Goal: Complete application form: Complete application form

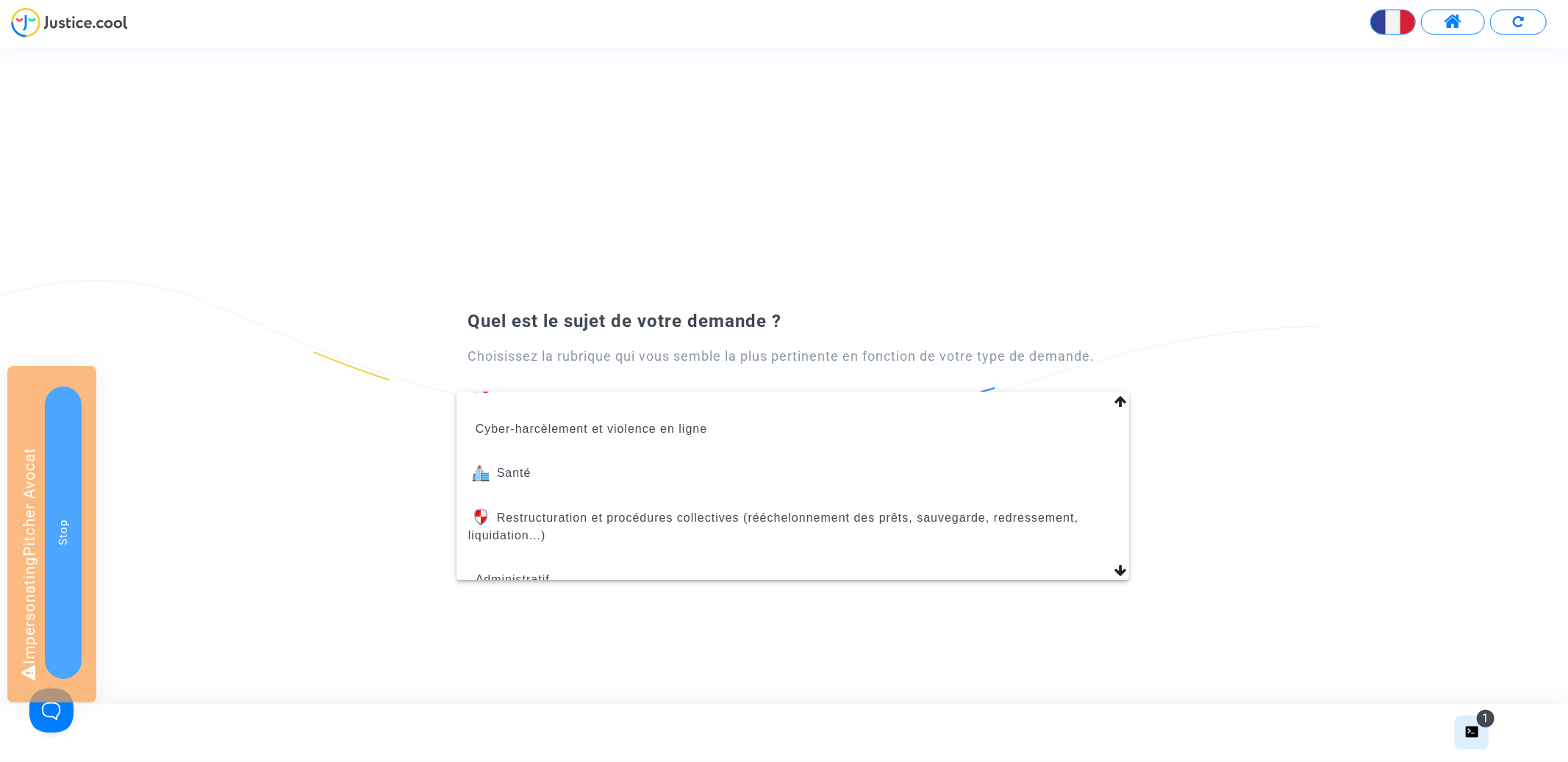
scroll to position [623, 0]
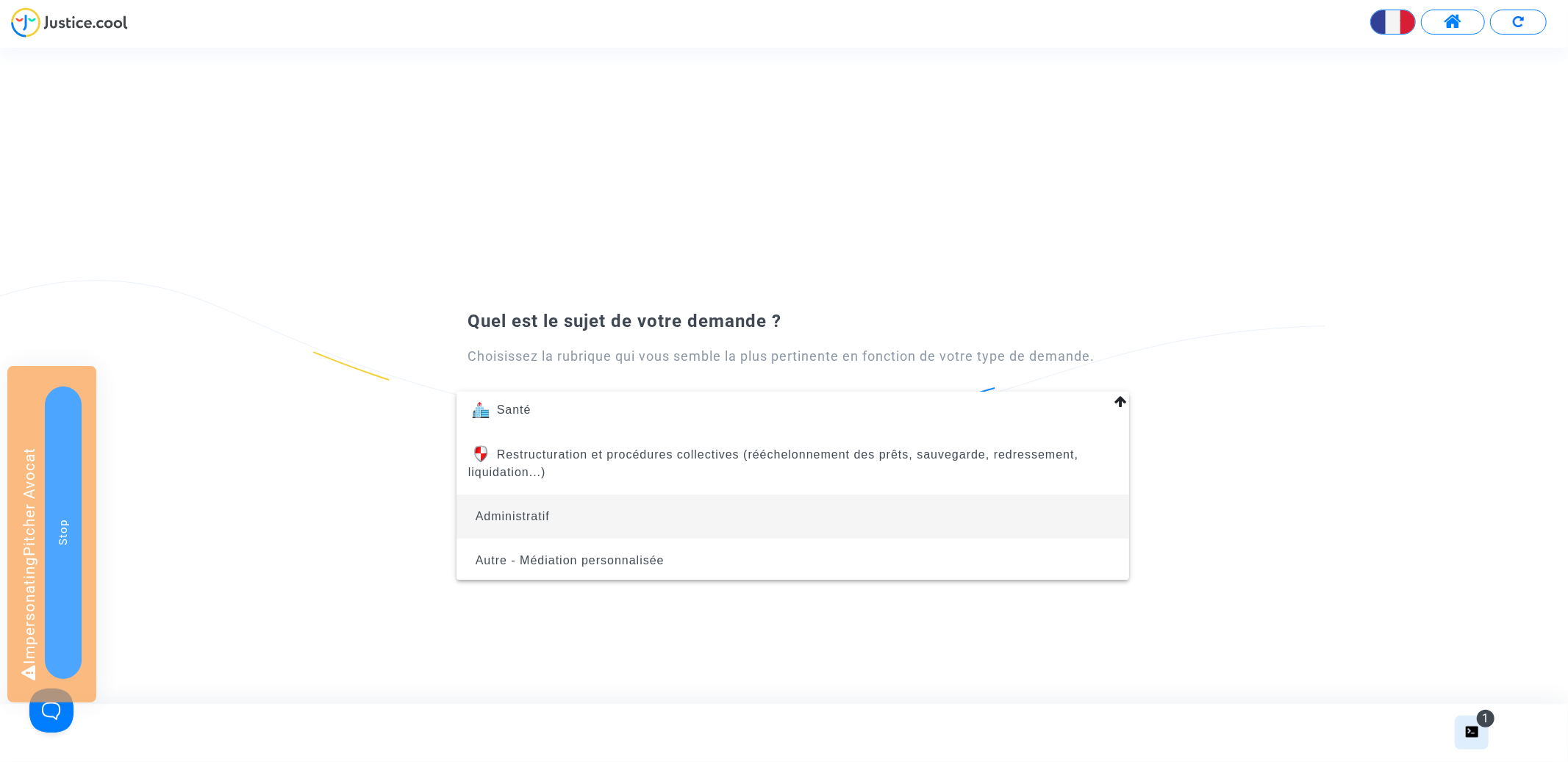
click at [729, 495] on span "Administratif" at bounding box center [793, 516] width 649 height 44
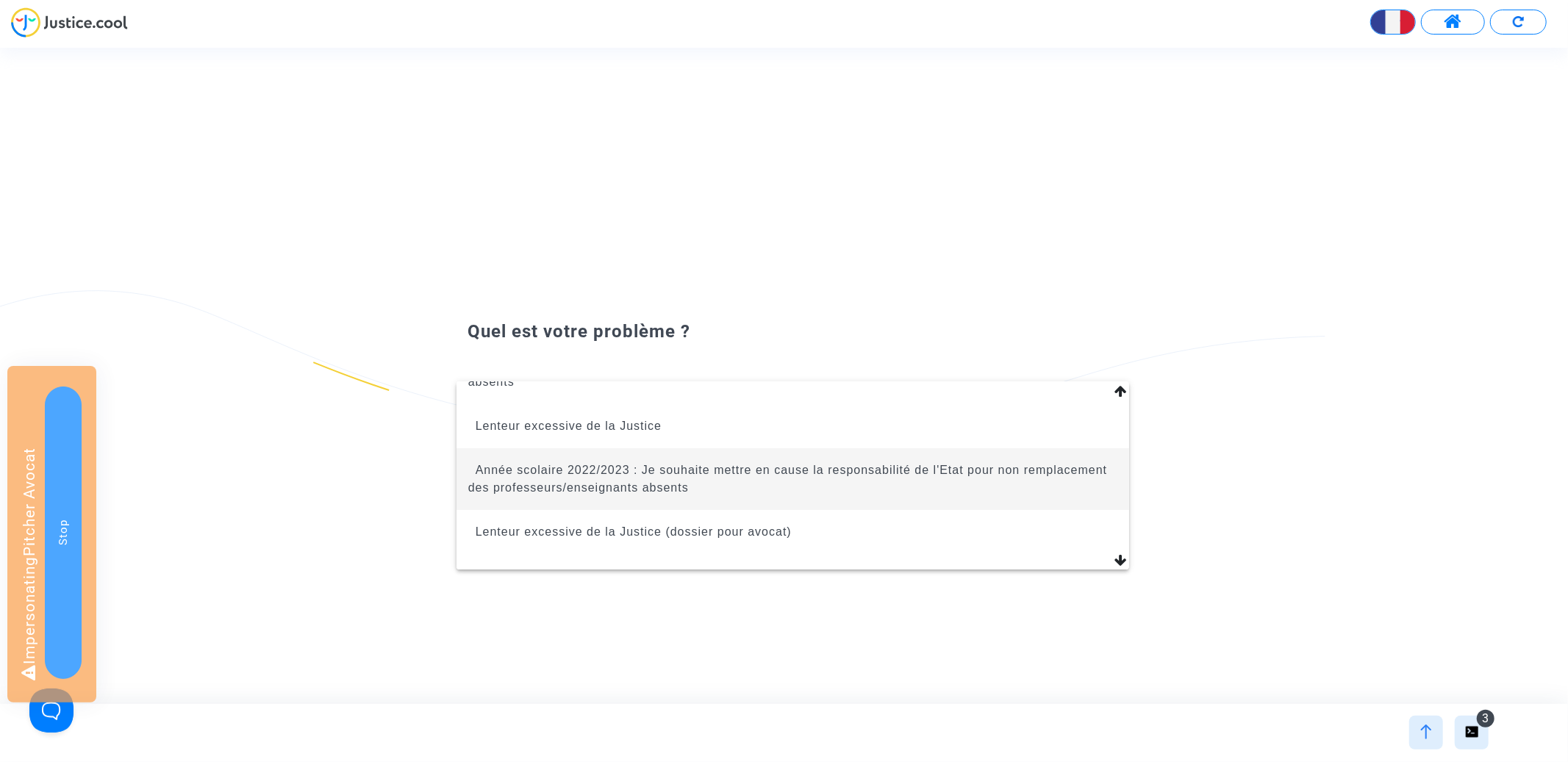
scroll to position [102, 0]
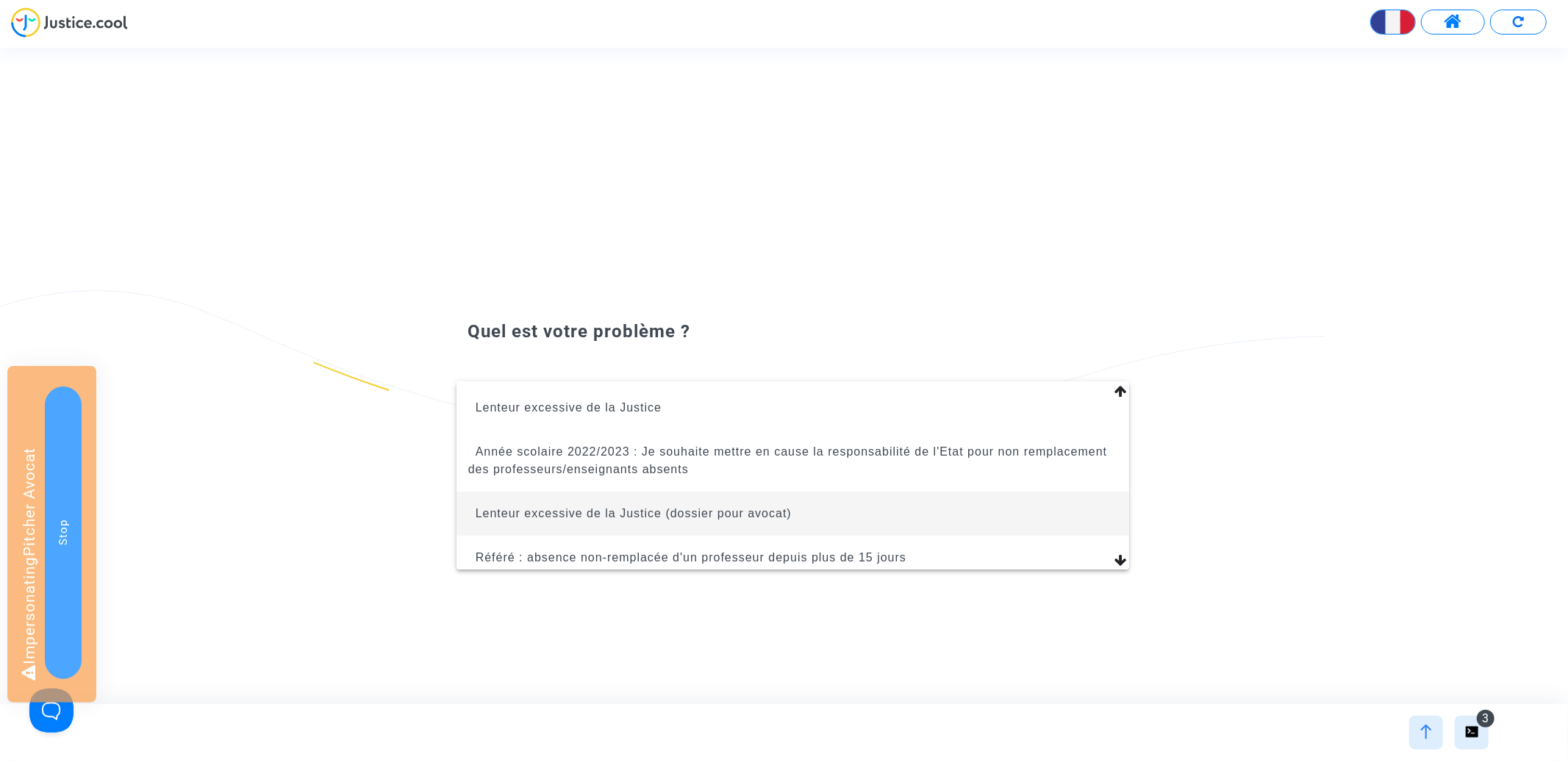
click at [782, 508] on span "Lenteur excessive de la Justice (dossier pour avocat)" at bounding box center [633, 513] width 316 height 12
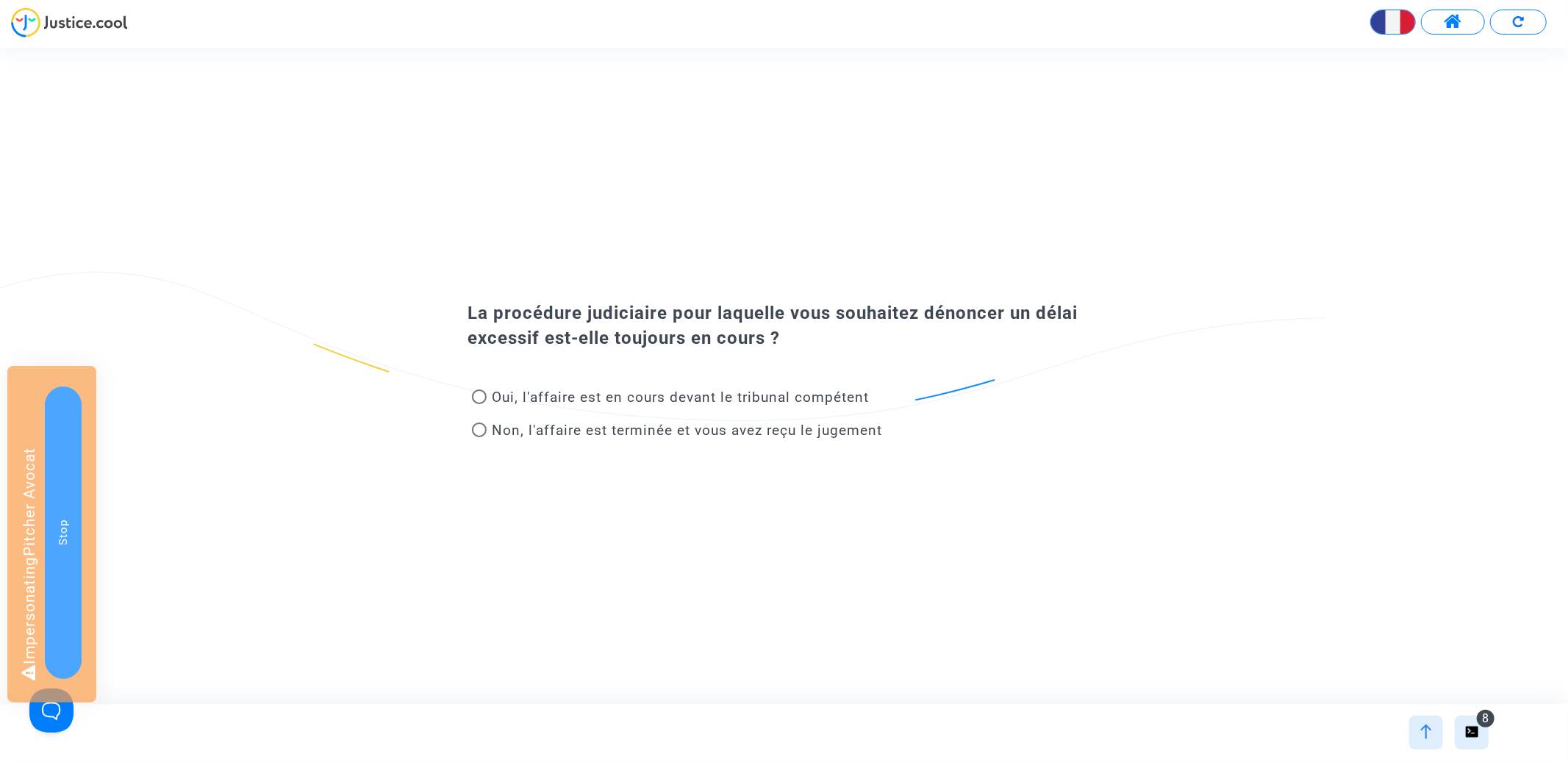
click at [713, 396] on span "Oui, l'affaire est en cours devant le tribunal compétent" at bounding box center [682, 397] width 377 height 17
click at [479, 404] on input "Oui, l'affaire est en cours devant le tribunal compétent" at bounding box center [479, 404] width 1 height 1
radio input "true"
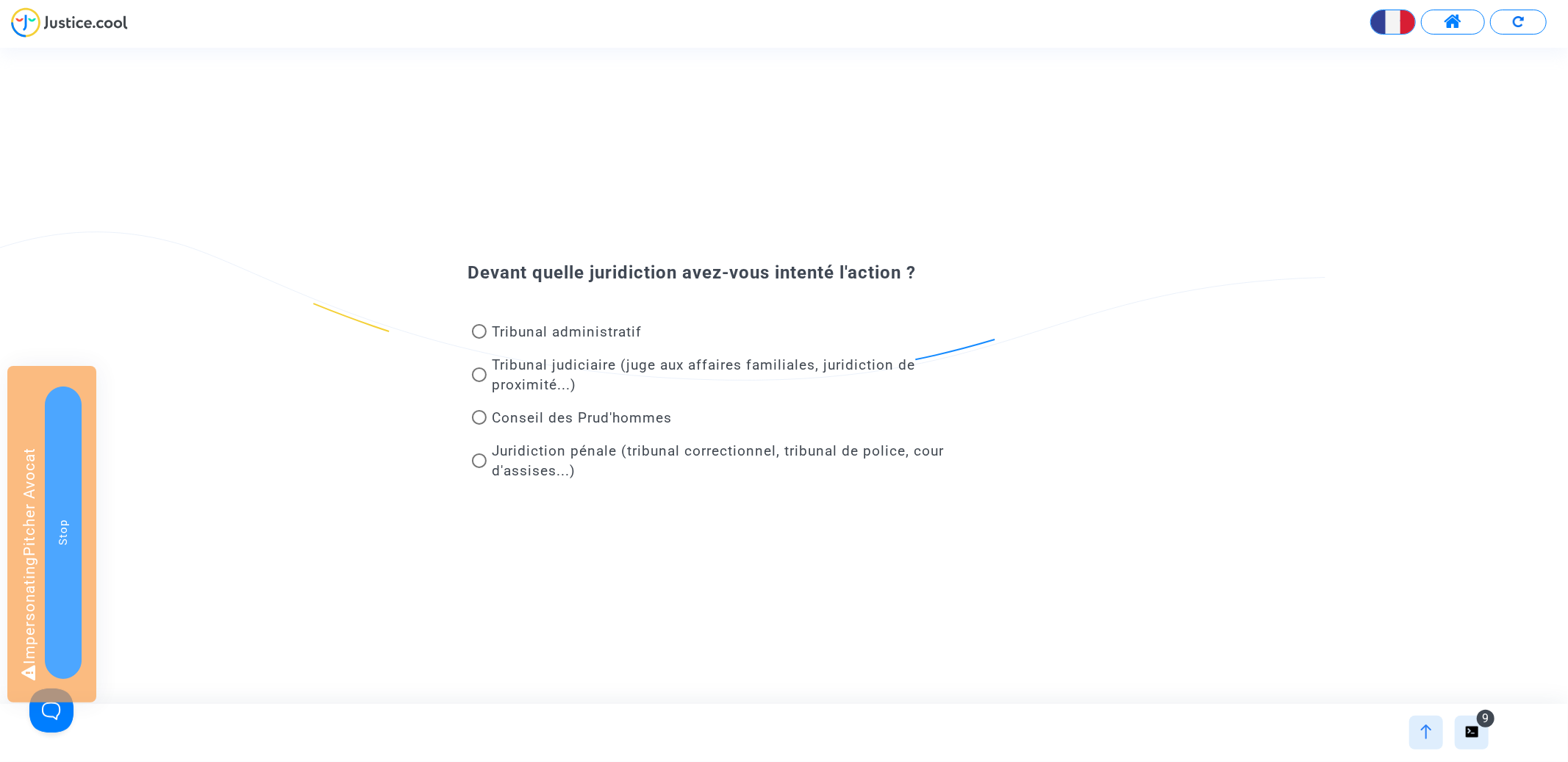
click at [565, 340] on span "Tribunal administratif" at bounding box center [567, 332] width 150 height 17
click at [479, 340] on input "Tribunal administratif" at bounding box center [479, 339] width 1 height 1
radio input "true"
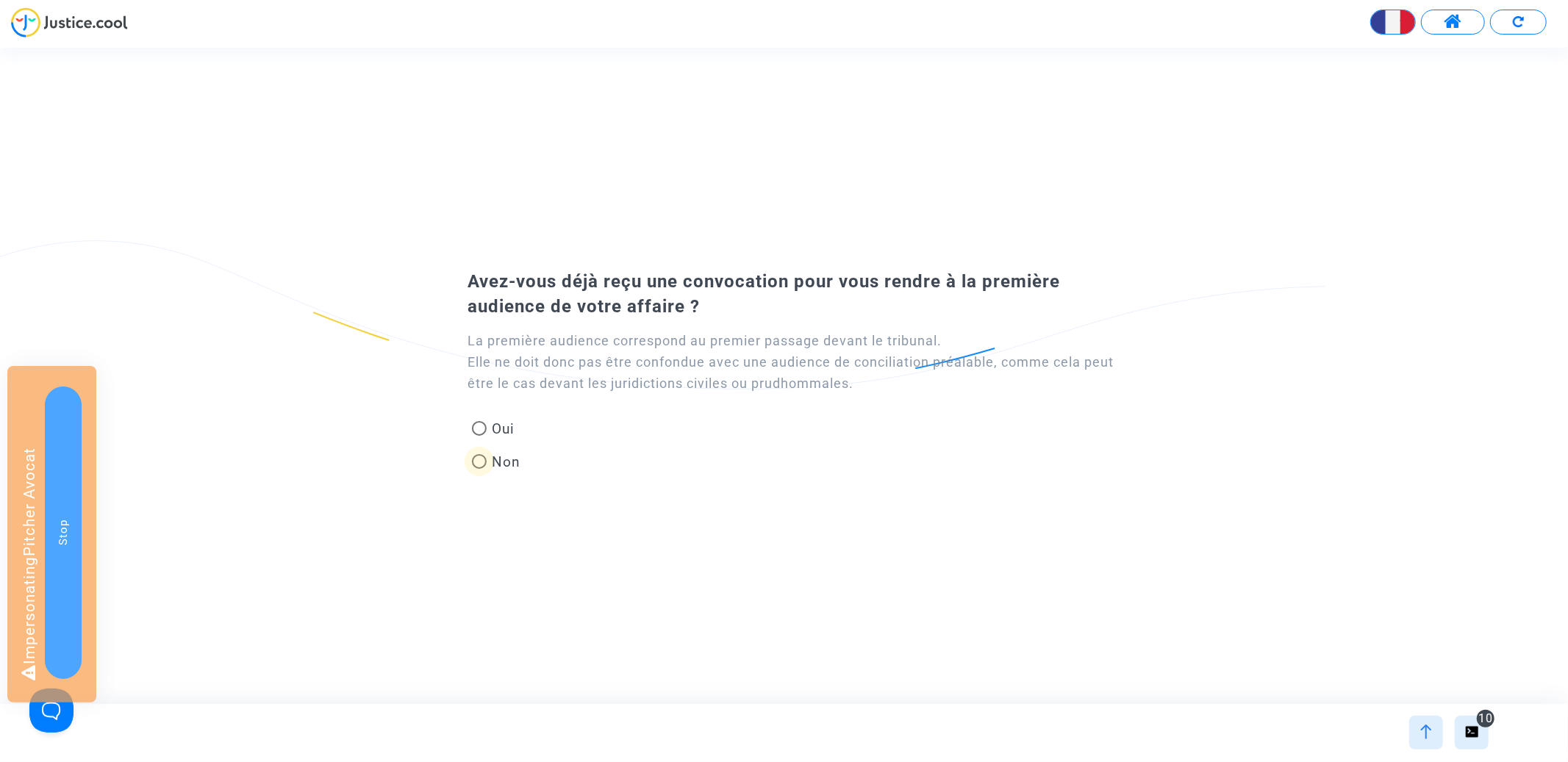
click at [491, 464] on span "Non" at bounding box center [504, 462] width 35 height 20
click at [479, 469] on input "Non" at bounding box center [479, 469] width 1 height 1
radio input "true"
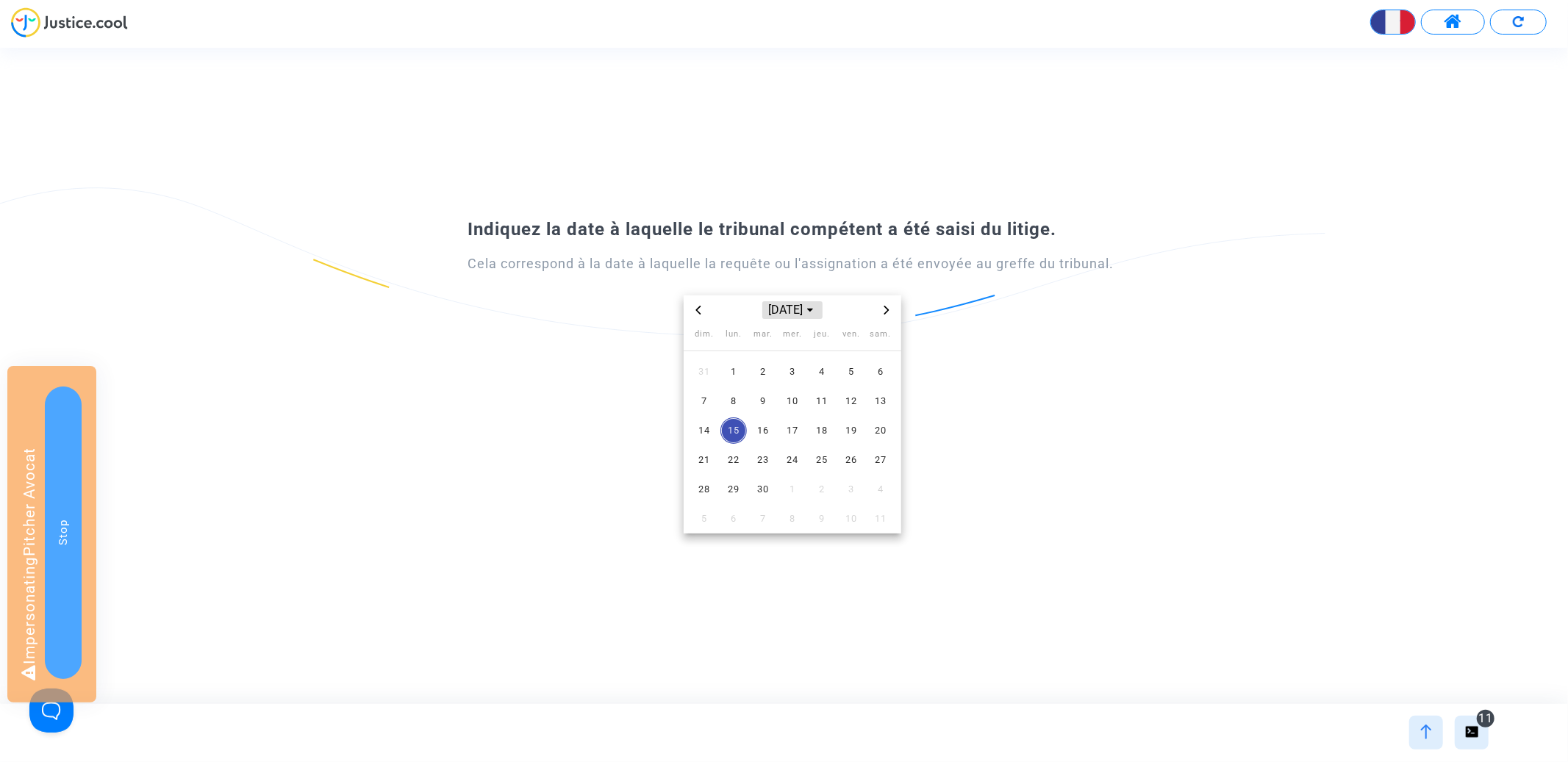
click at [782, 313] on span "[DATE]" at bounding box center [793, 310] width 61 height 18
click at [785, 397] on span "2020" at bounding box center [793, 388] width 51 height 22
click at [794, 397] on span "août" at bounding box center [793, 406] width 62 height 26
click at [795, 401] on span "5" at bounding box center [793, 401] width 26 height 26
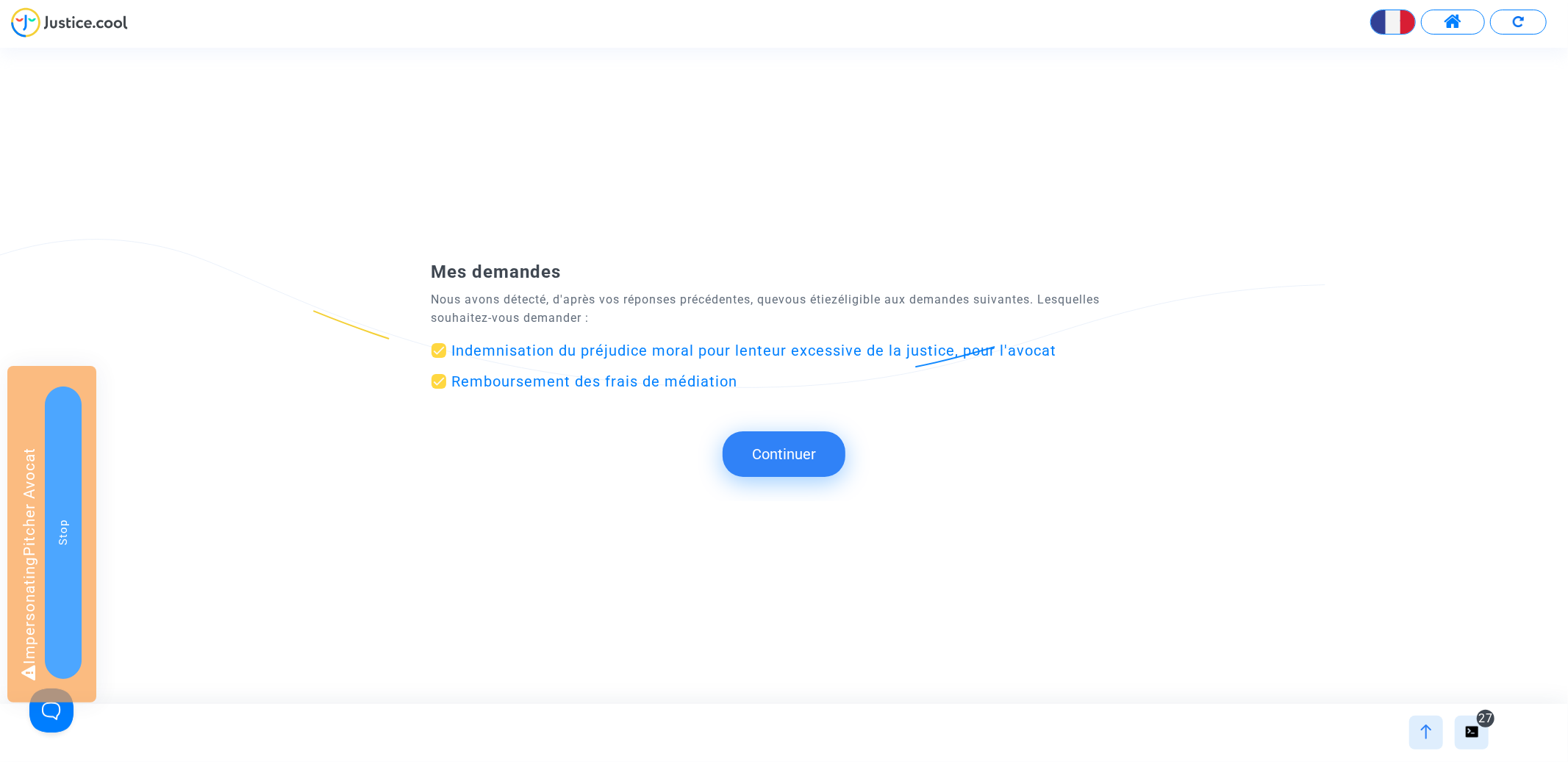
click at [764, 455] on button "Continuer" at bounding box center [784, 454] width 123 height 46
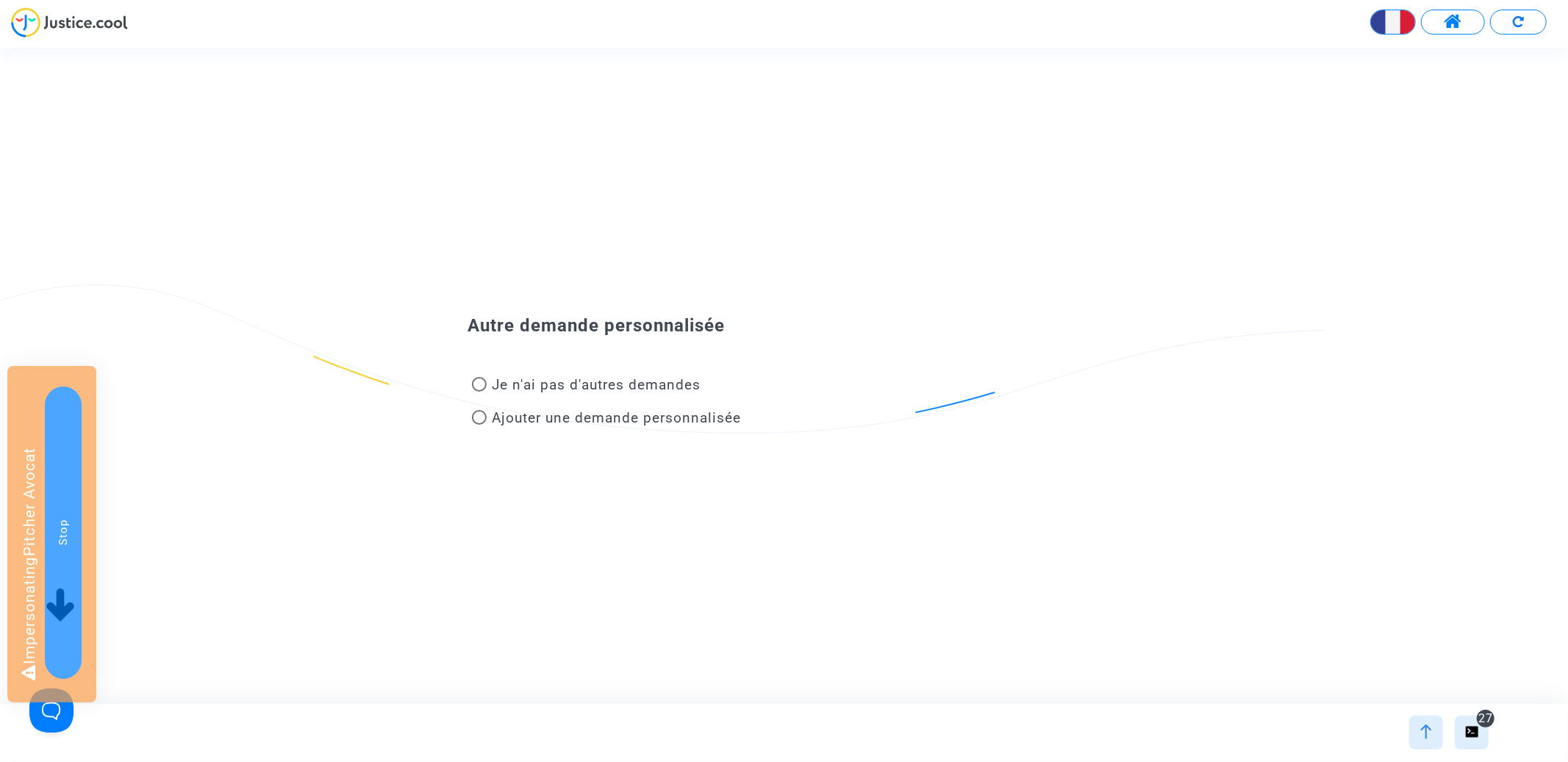
click at [637, 387] on span "Je n'ai pas d'autres demandes" at bounding box center [597, 385] width 209 height 17
click at [479, 392] on input "Je n'ai pas d'autres demandes" at bounding box center [479, 392] width 1 height 1
radio input "true"
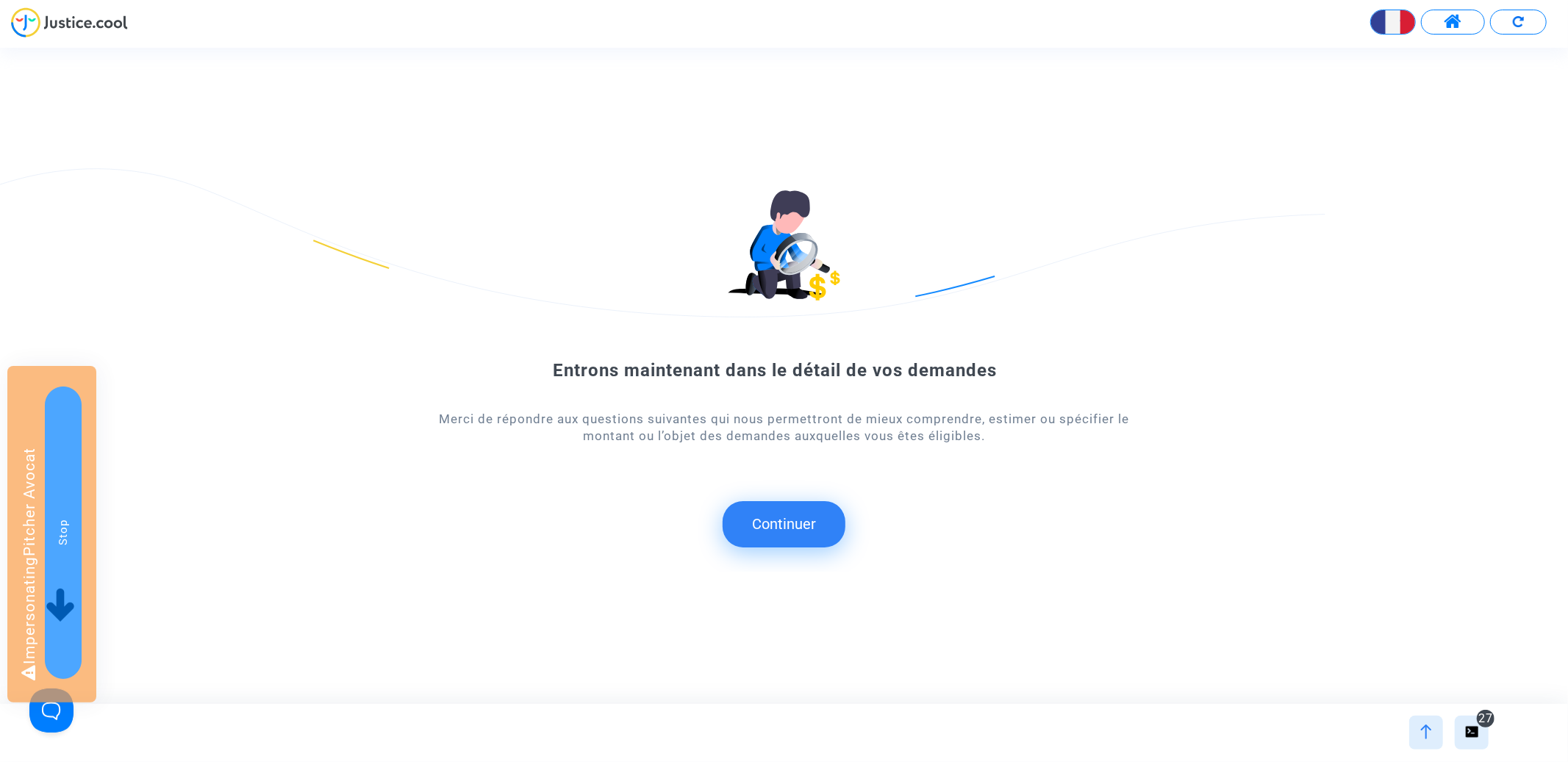
click at [751, 519] on button "Continuer" at bounding box center [784, 524] width 123 height 46
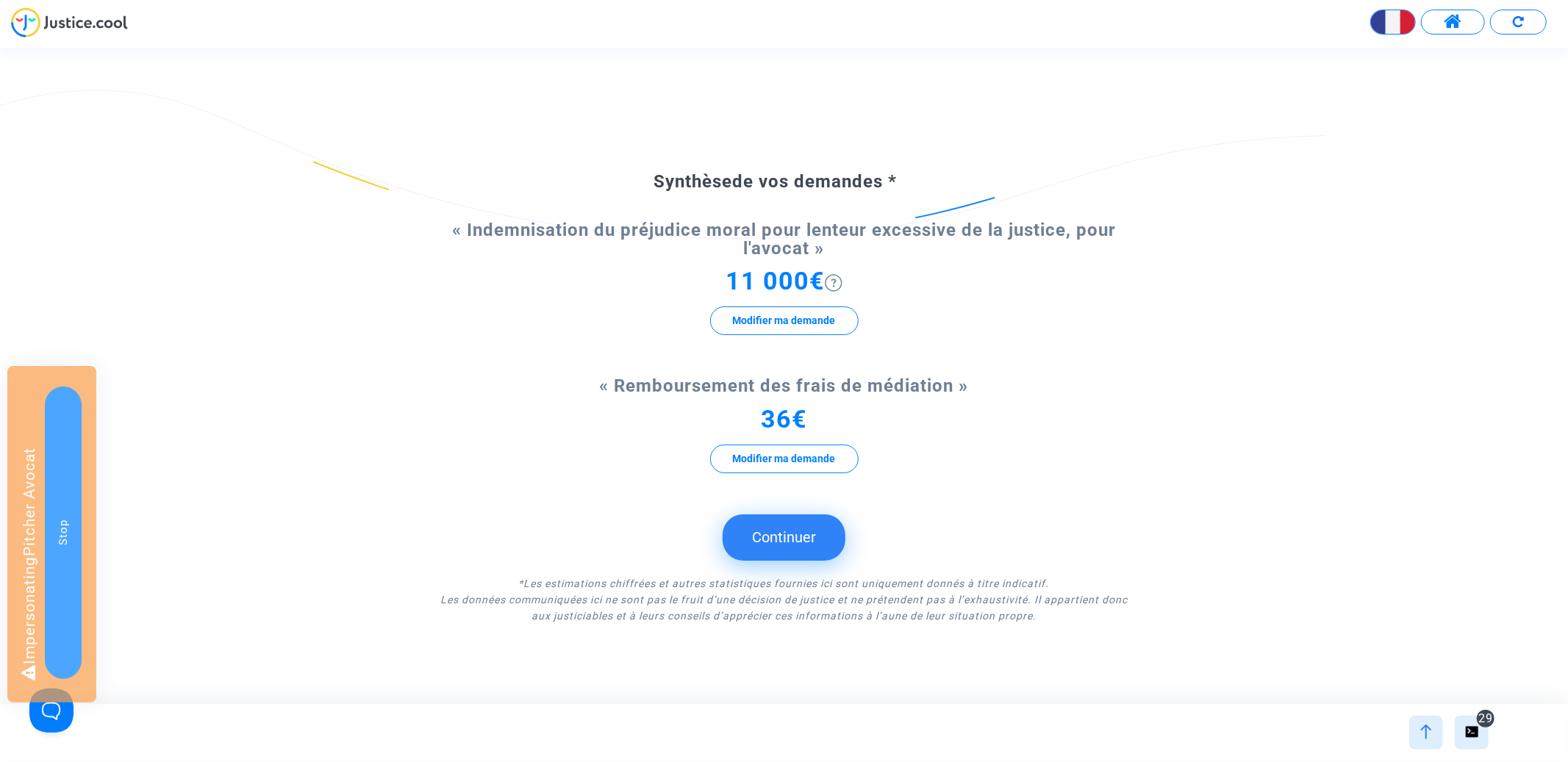
click at [808, 541] on button "Continuer" at bounding box center [784, 537] width 123 height 46
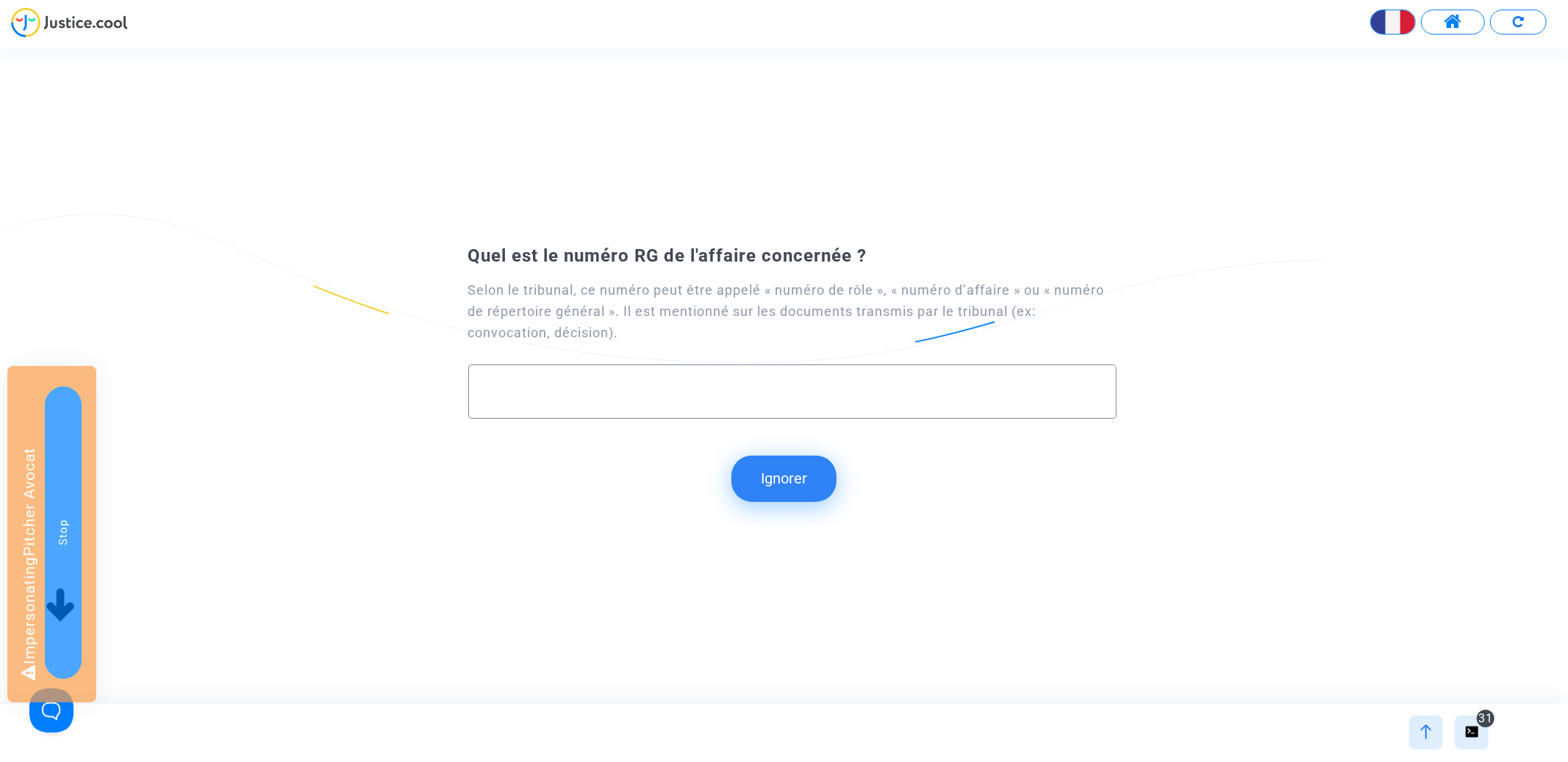
click at [784, 465] on button "Ignorer" at bounding box center [783, 478] width 105 height 46
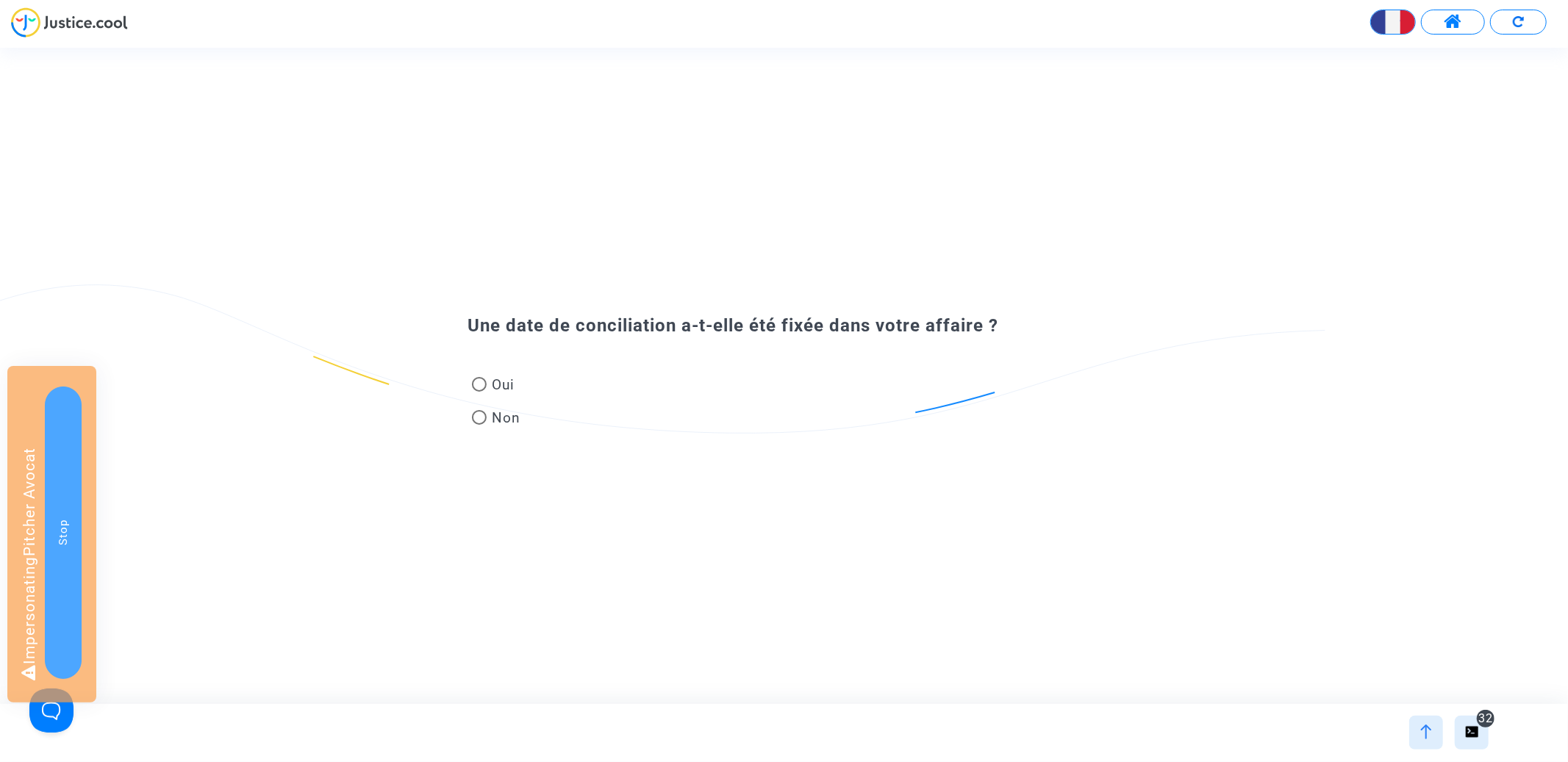
click at [474, 410] on label "Non" at bounding box center [496, 418] width 49 height 20
click at [479, 424] on input "Non" at bounding box center [479, 424] width 1 height 1
radio input "true"
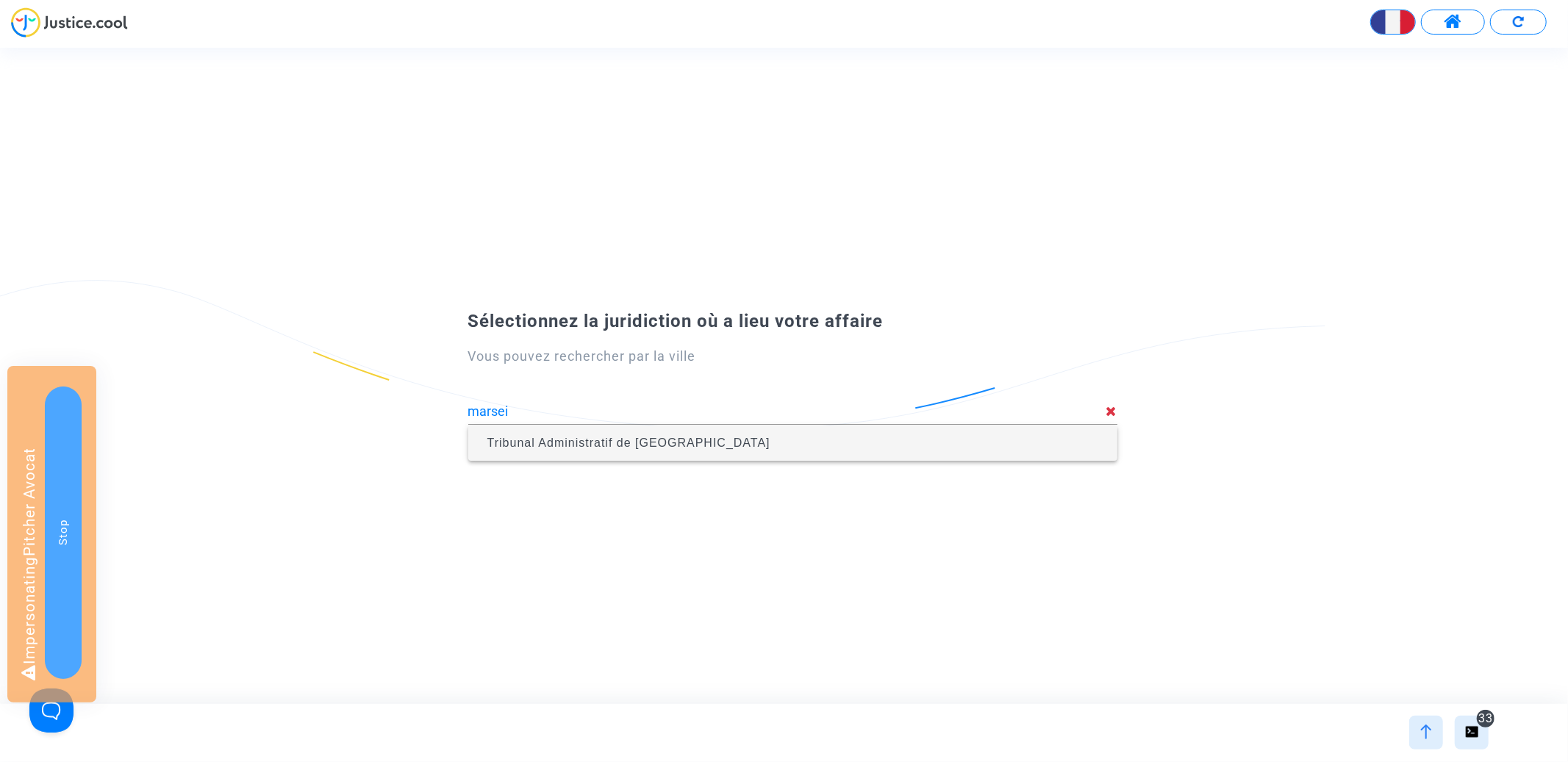
click at [742, 422] on div "marsei" at bounding box center [787, 406] width 638 height 37
type input "Tribunal Administratif de Marseille"
click at [737, 428] on span "Tribunal Administratif de Marseille" at bounding box center [793, 443] width 626 height 41
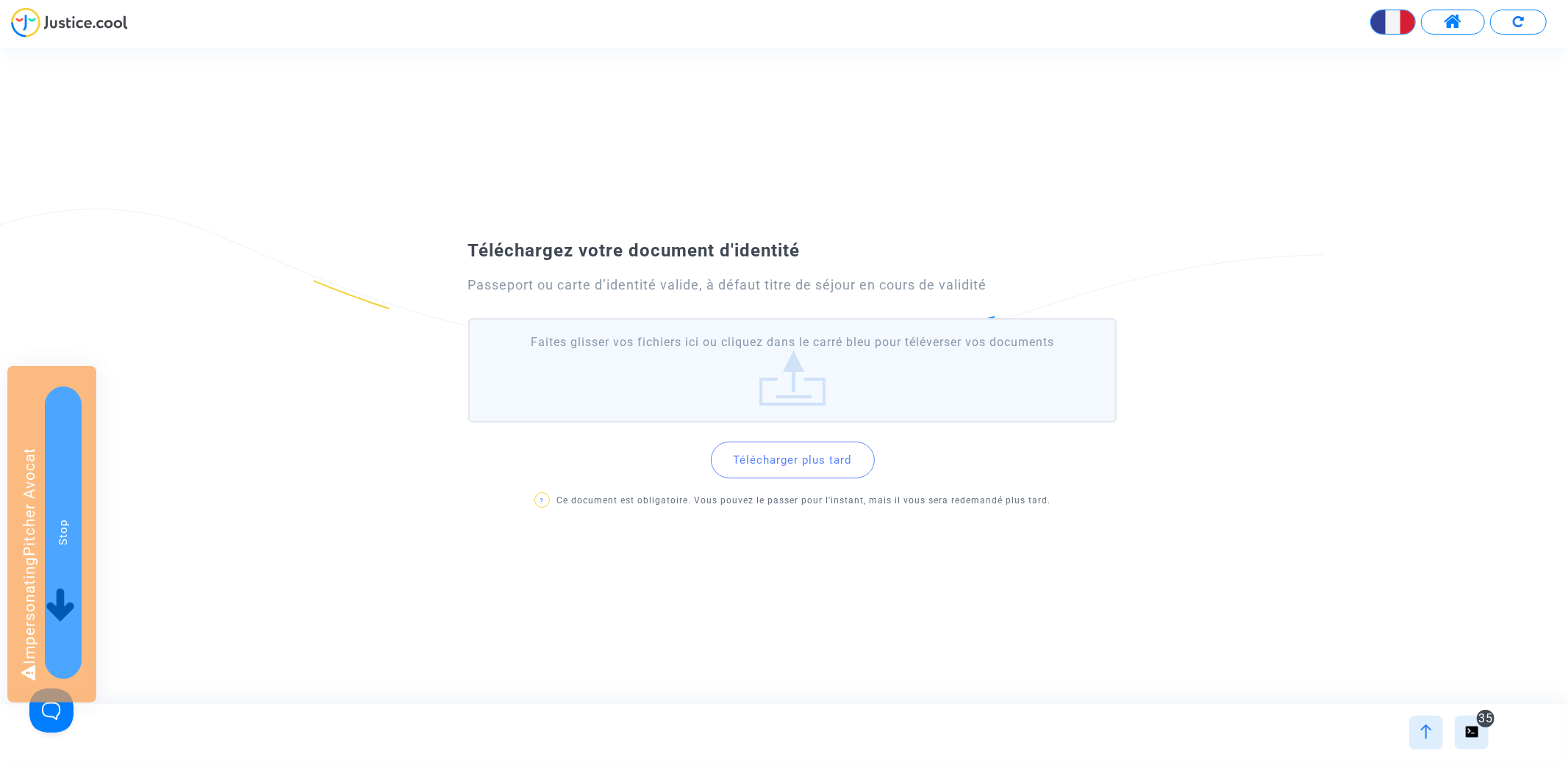
click at [769, 464] on button "Télécharger plus tard" at bounding box center [793, 459] width 164 height 36
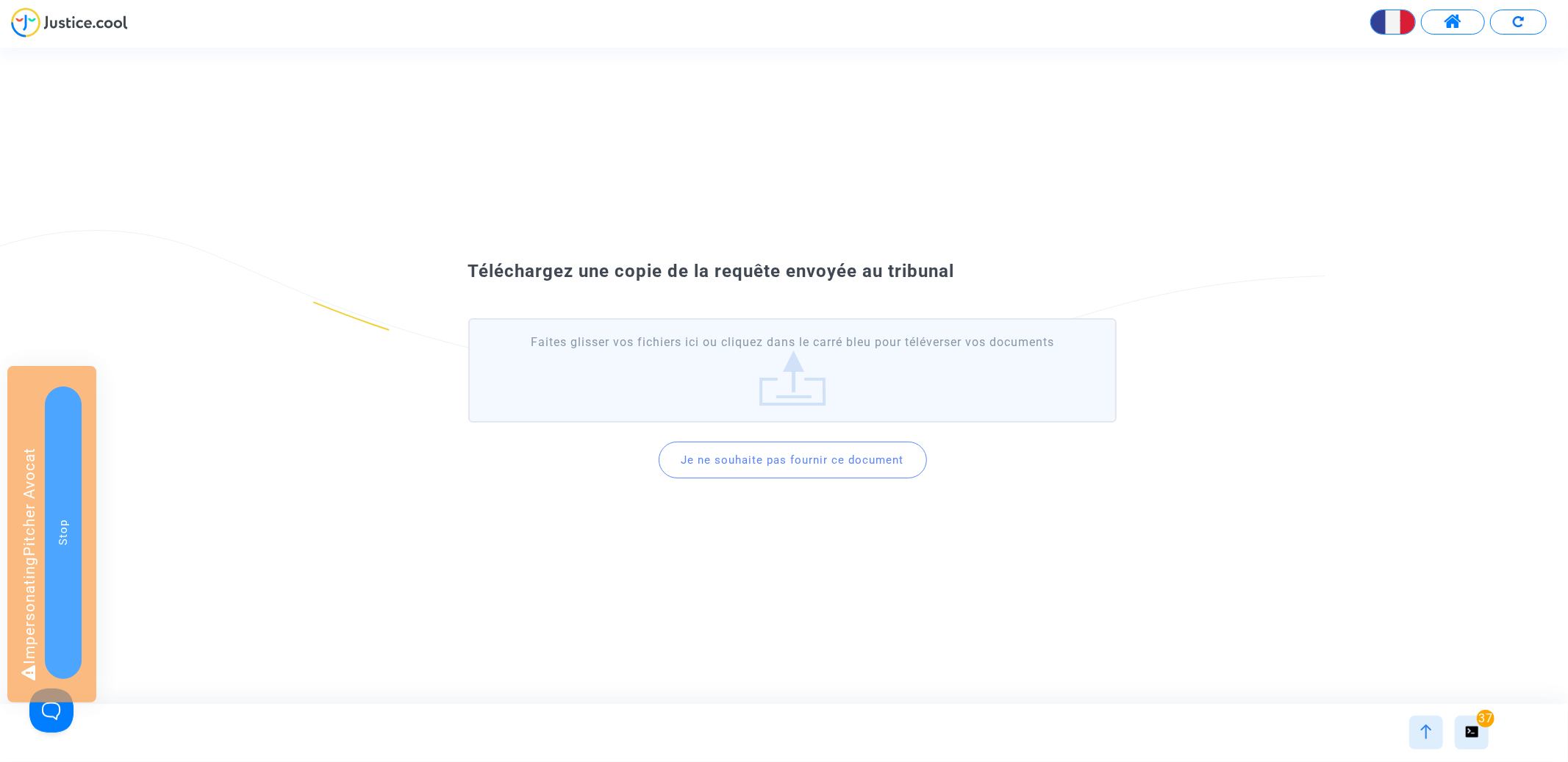
click at [766, 466] on button "Je ne souhaite pas fournir ce document" at bounding box center [793, 459] width 269 height 36
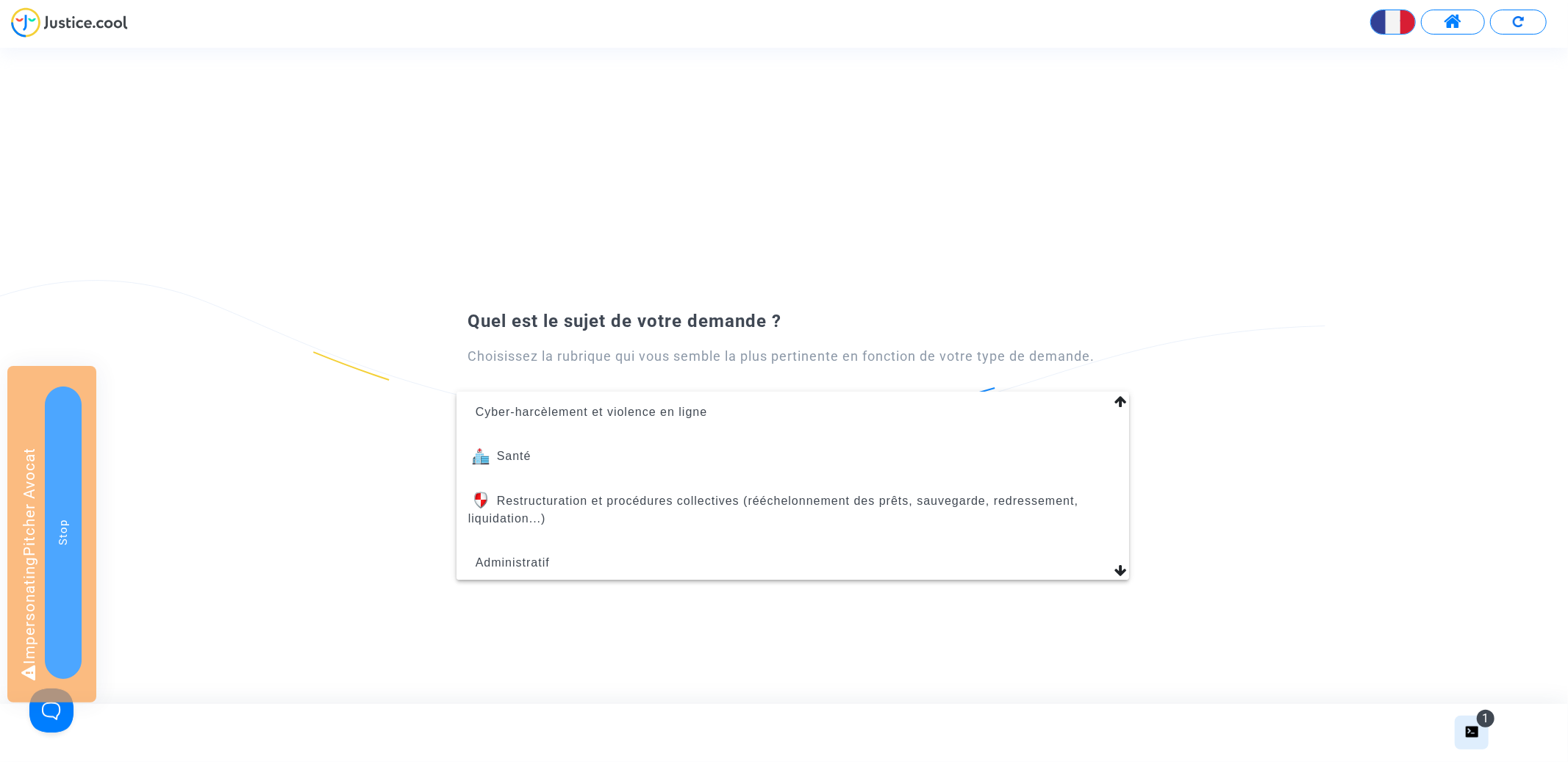
scroll to position [623, 0]
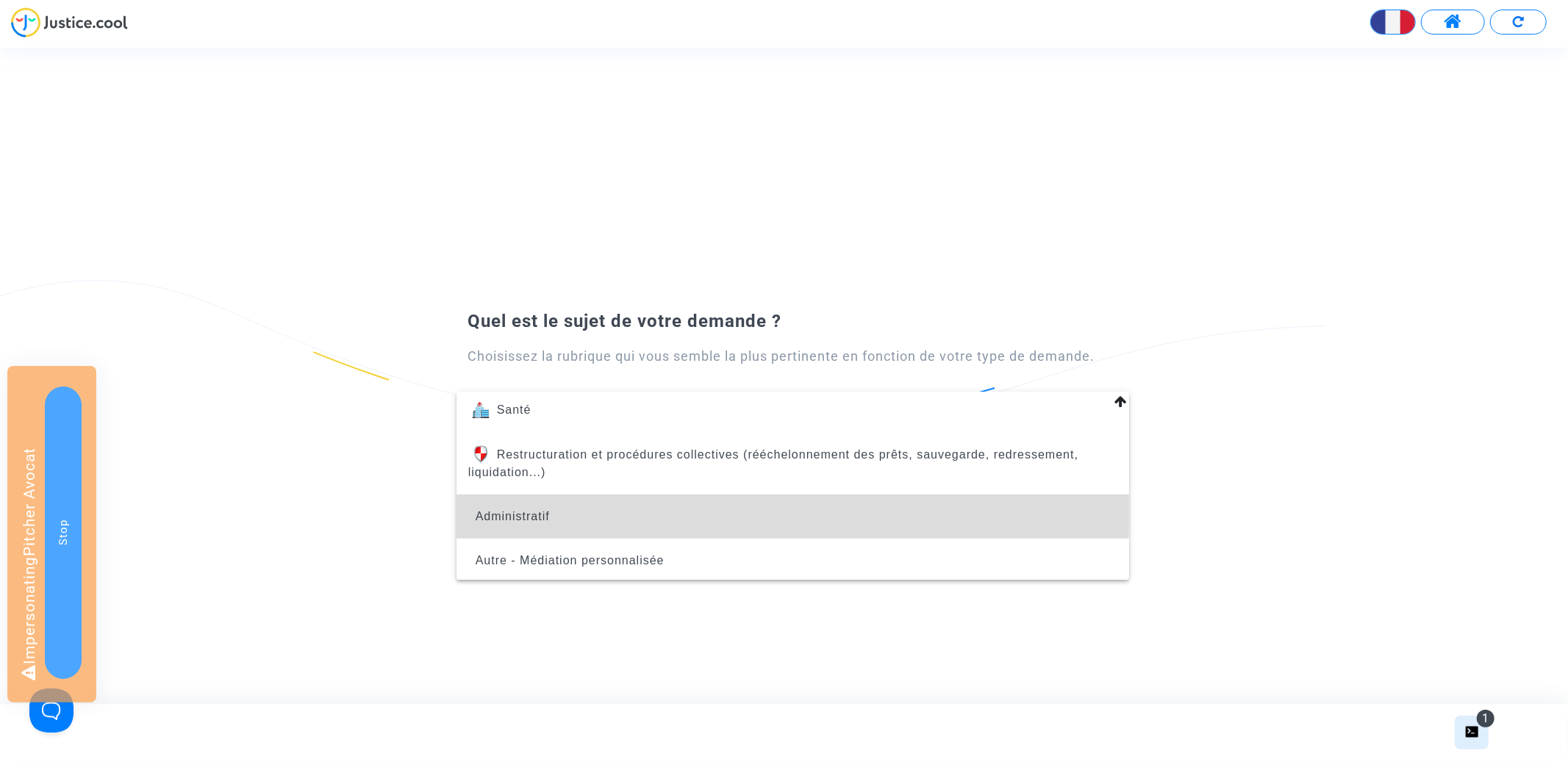
click at [759, 498] on span "Administratif" at bounding box center [793, 516] width 649 height 44
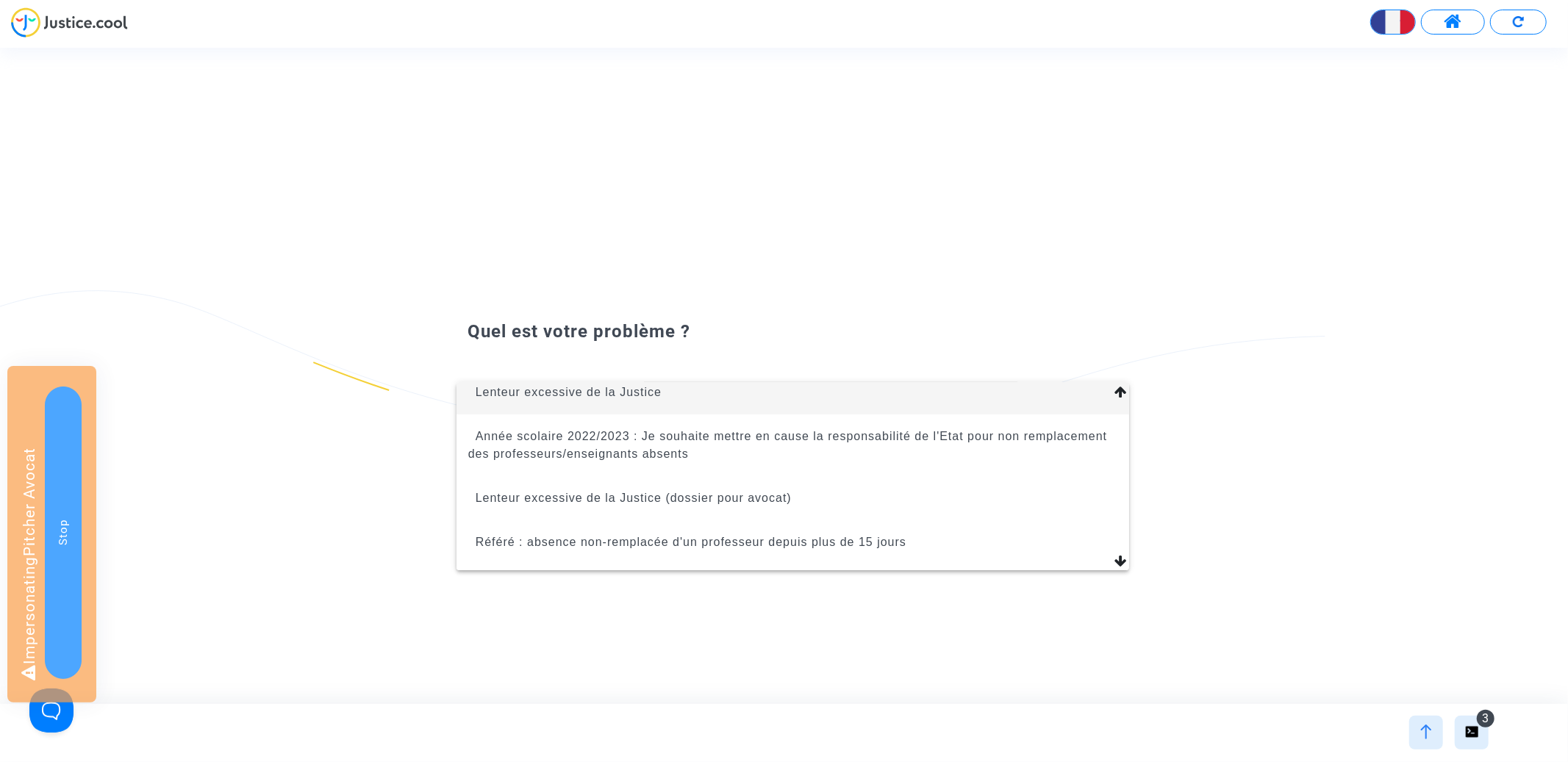
scroll to position [120, 0]
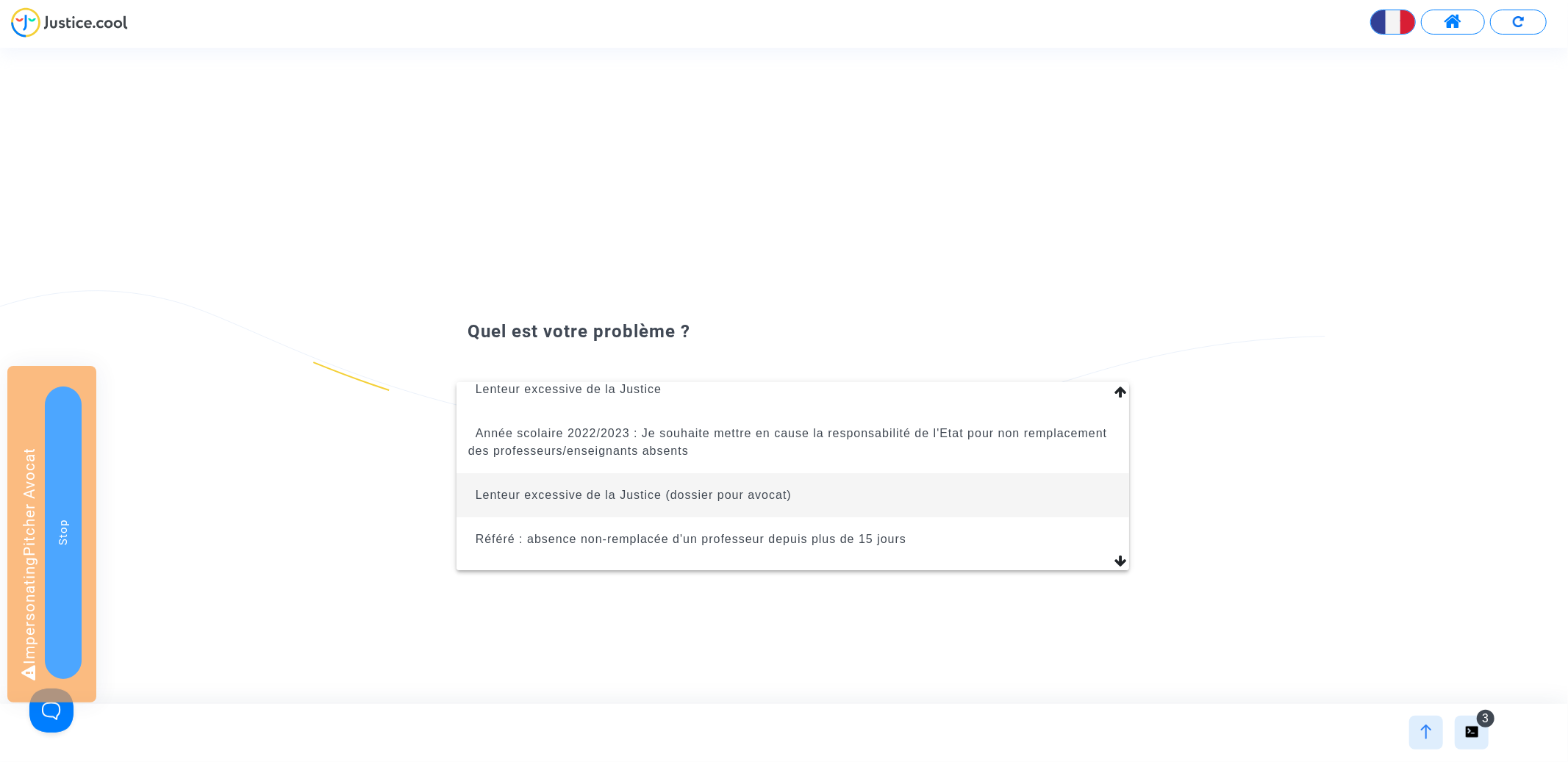
click at [766, 493] on span "Lenteur excessive de la Justice (dossier pour avocat)" at bounding box center [633, 495] width 316 height 12
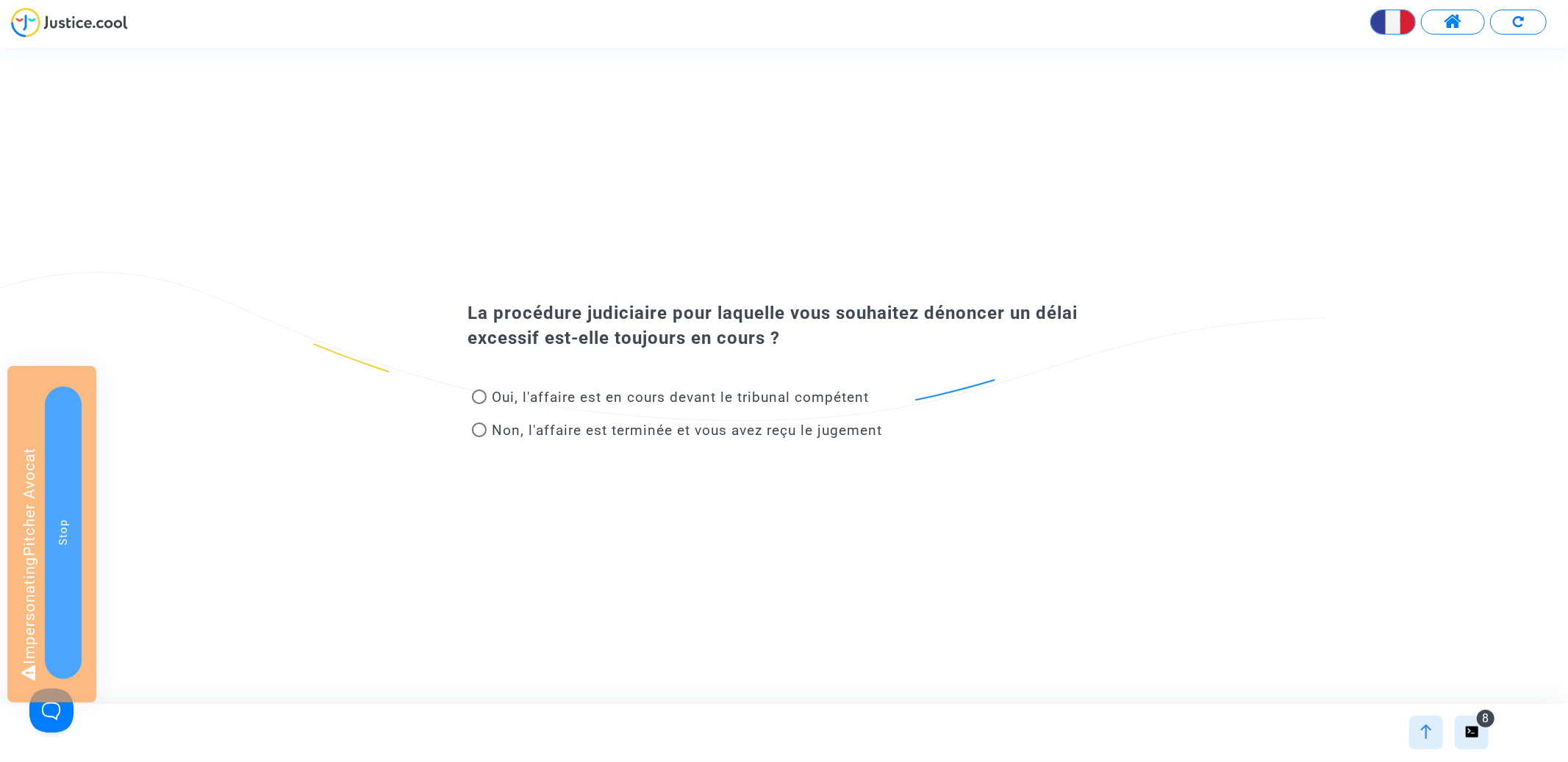
click at [675, 400] on span "Oui, l'affaire est en cours devant le tribunal compétent" at bounding box center [682, 397] width 377 height 17
click at [479, 404] on input "Oui, l'affaire est en cours devant le tribunal compétent" at bounding box center [479, 404] width 1 height 1
radio input "true"
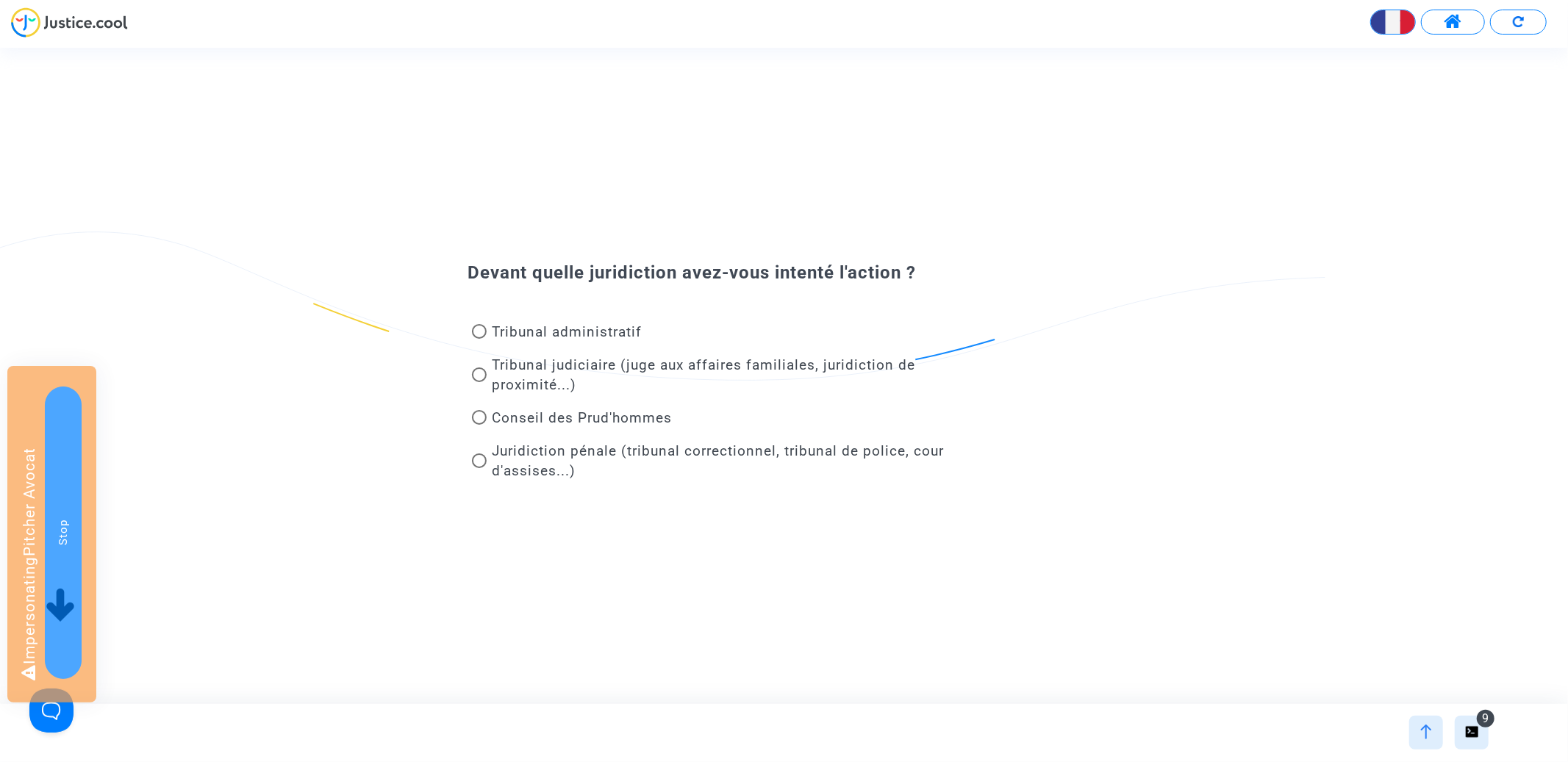
click at [592, 340] on span "Tribunal administratif" at bounding box center [567, 332] width 150 height 17
click at [479, 340] on input "Tribunal administratif" at bounding box center [479, 339] width 1 height 1
radio input "true"
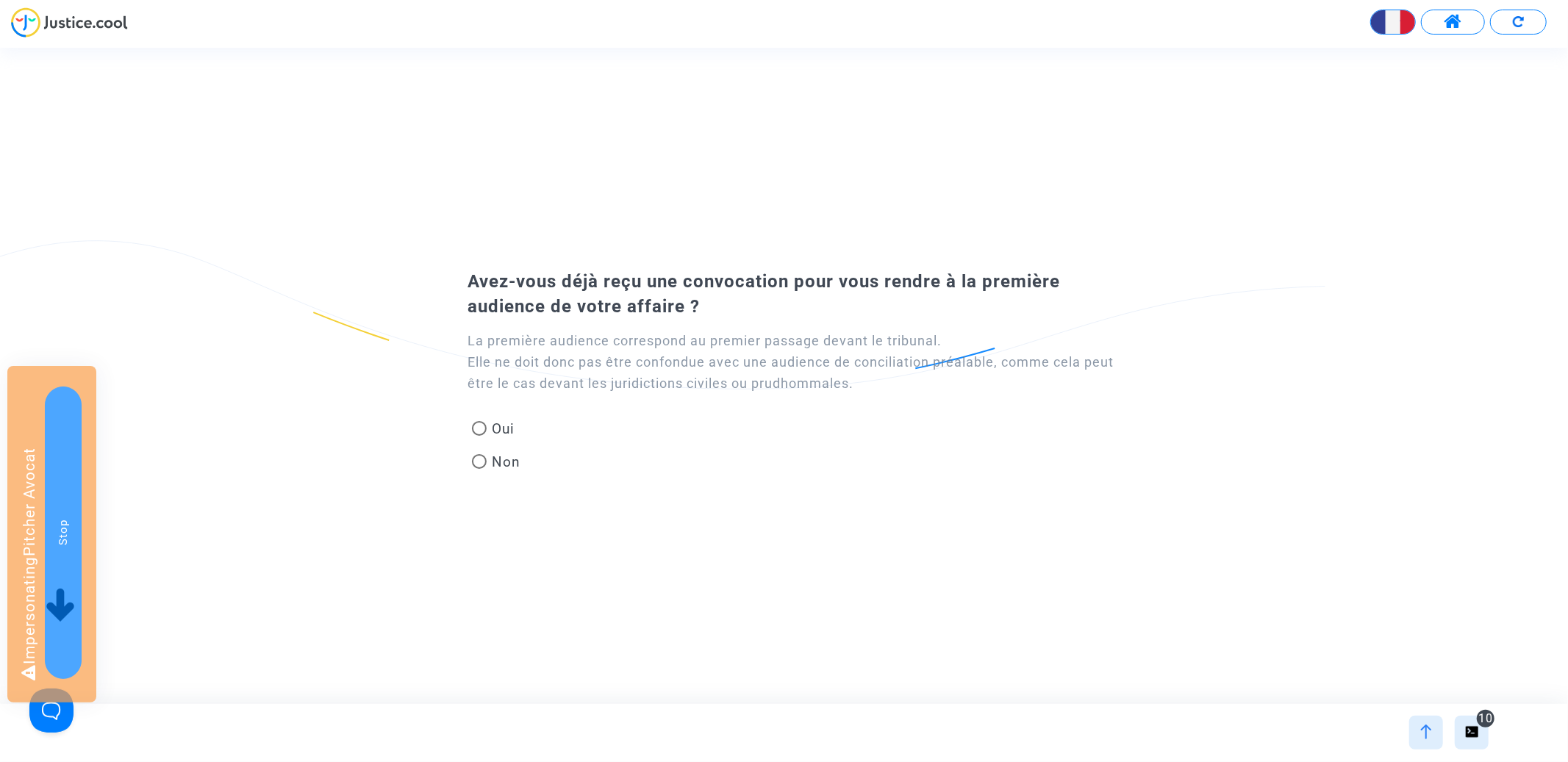
click at [489, 458] on span "Non" at bounding box center [504, 462] width 35 height 20
click at [479, 469] on input "Non" at bounding box center [479, 469] width 1 height 1
radio input "true"
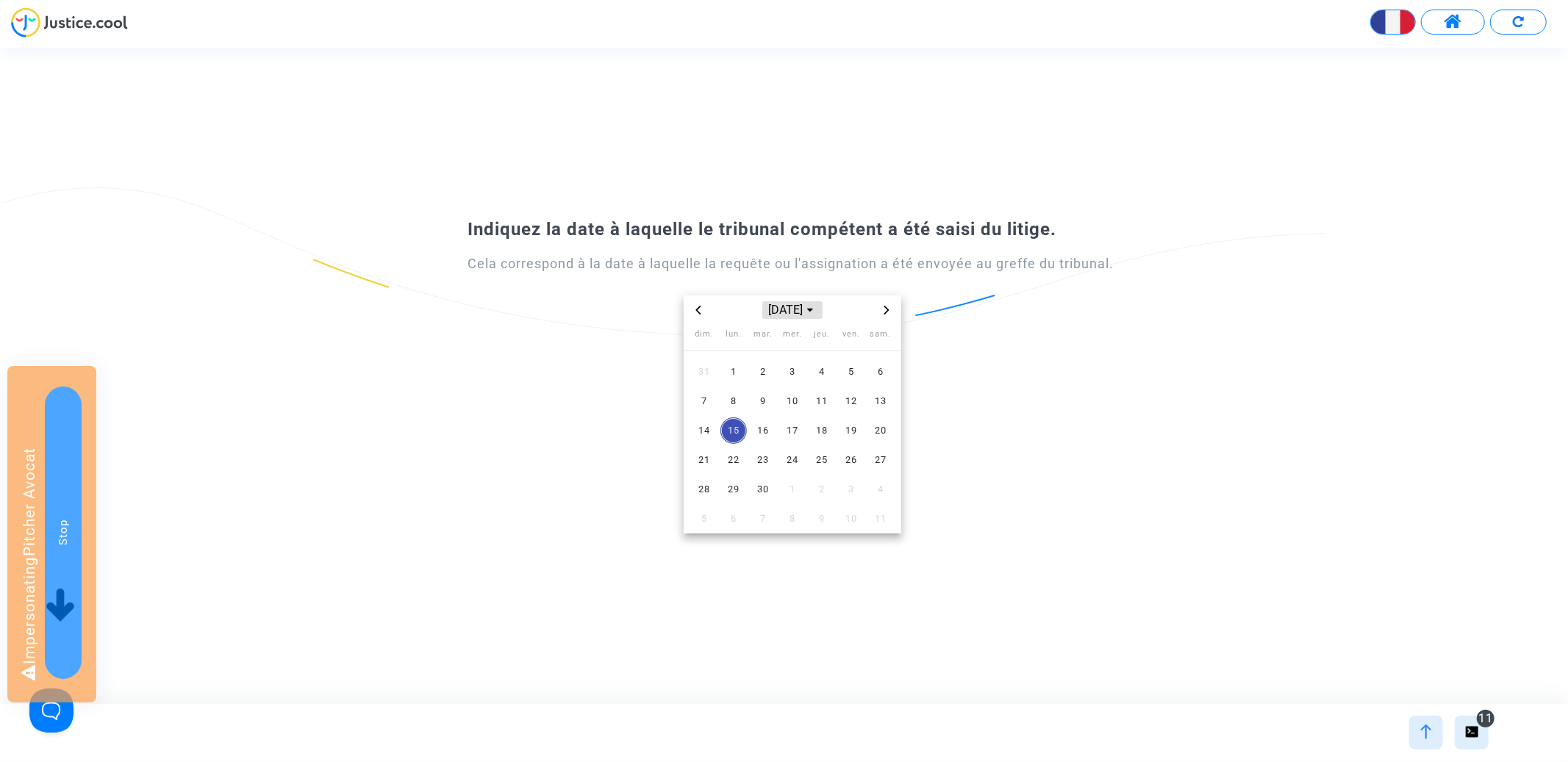
click at [765, 312] on span "[DATE]" at bounding box center [793, 310] width 61 height 18
click at [800, 422] on span "2023" at bounding box center [793, 412] width 51 height 22
click at [777, 396] on span "août" at bounding box center [793, 406] width 62 height 26
click at [797, 404] on span "9" at bounding box center [793, 401] width 26 height 26
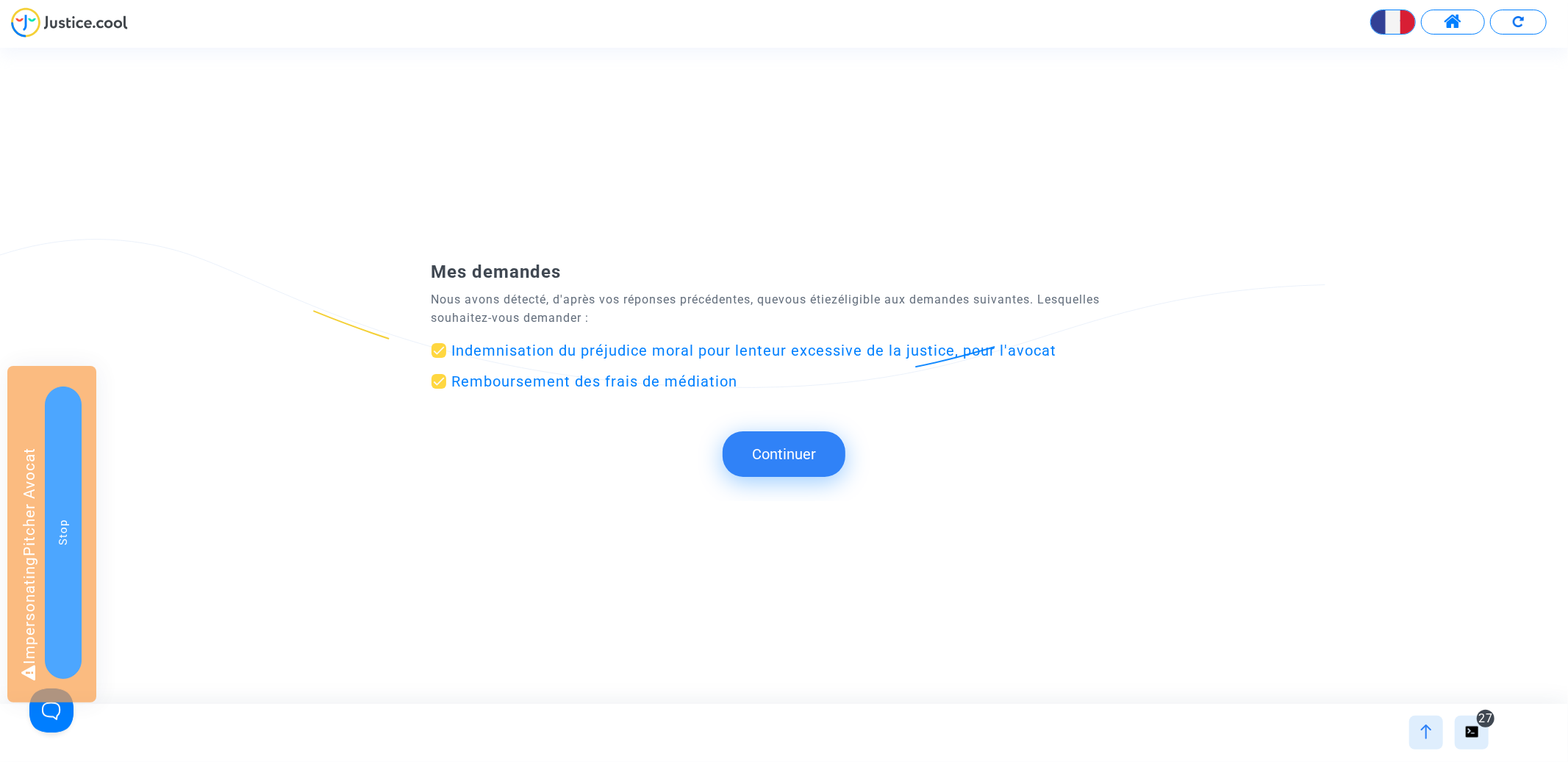
click at [788, 459] on button "Continuer" at bounding box center [784, 454] width 123 height 46
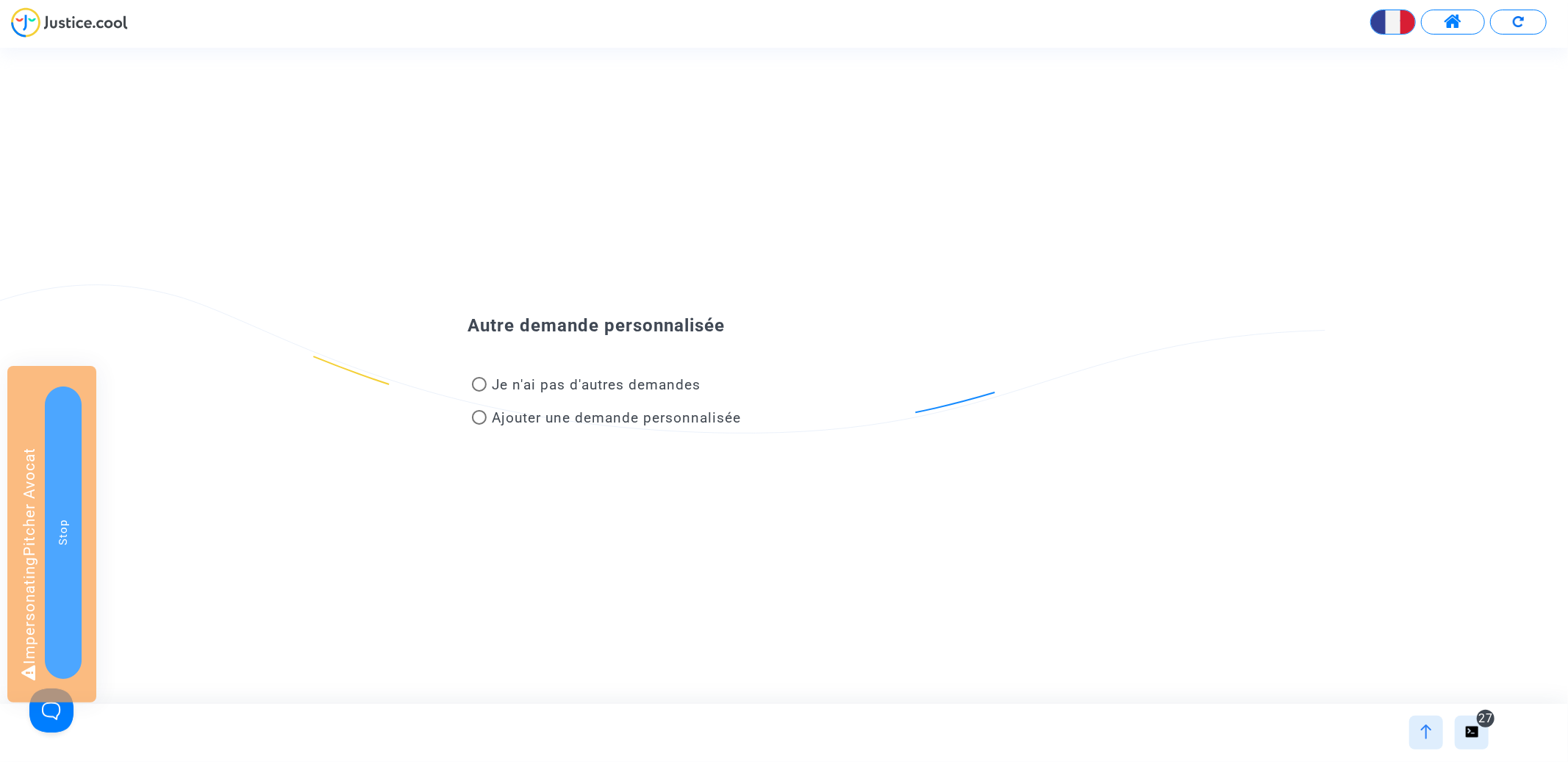
click at [662, 396] on mat-radio-button "Je n'ai pas d'autres demandes" at bounding box center [586, 387] width 229 height 26
radio input "true"
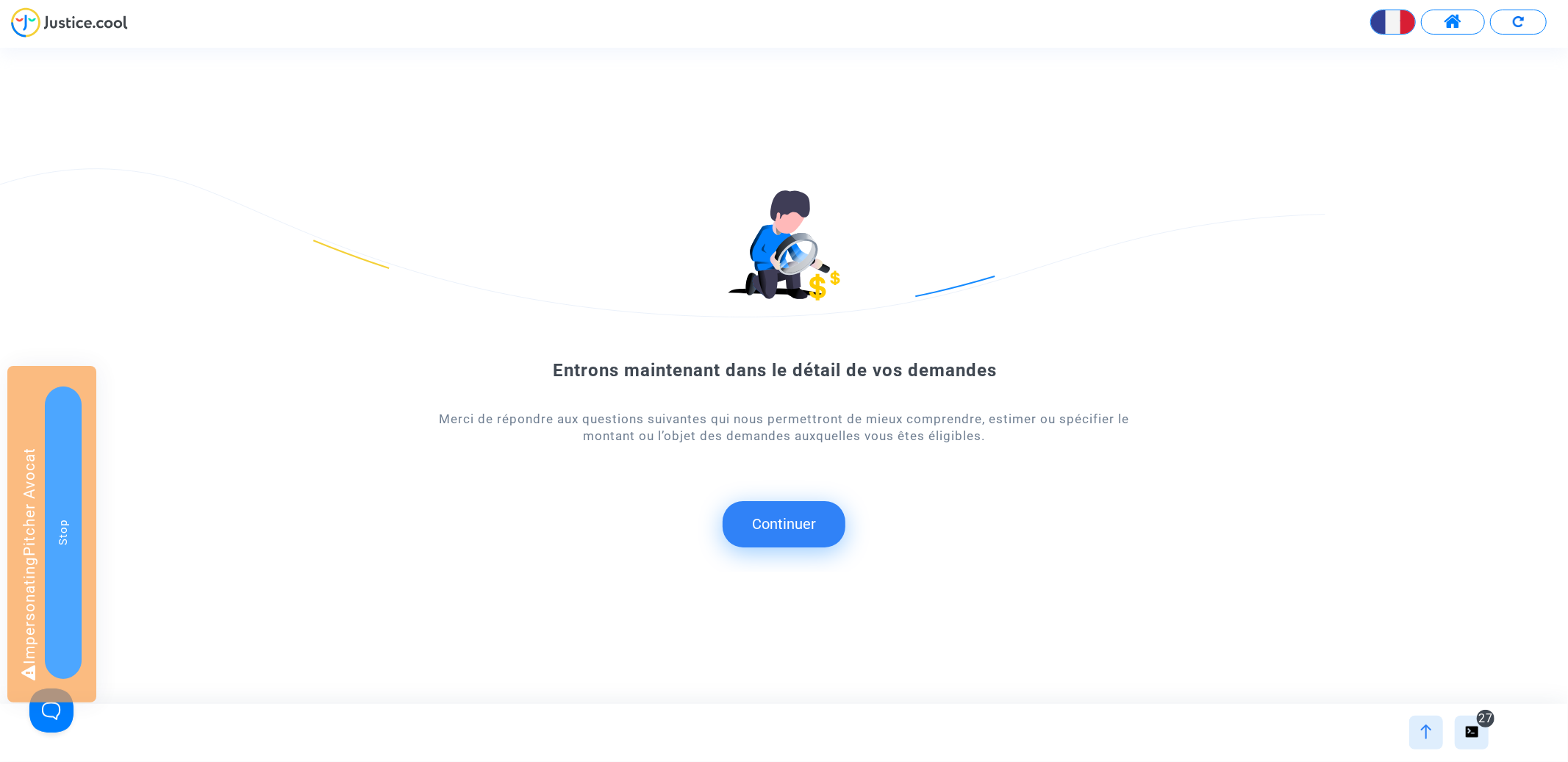
click at [789, 528] on button "Continuer" at bounding box center [784, 524] width 123 height 46
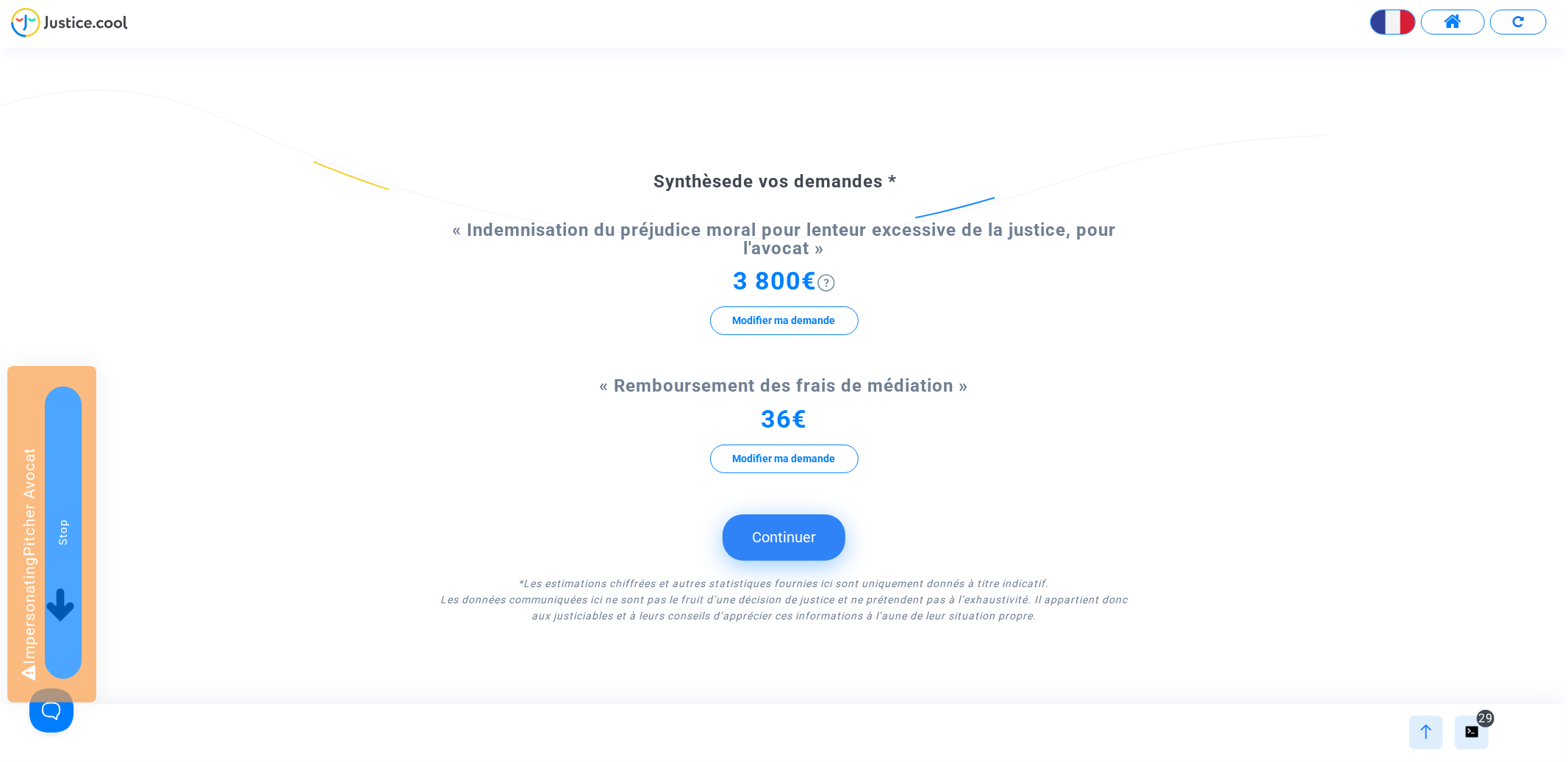
click at [797, 535] on button "Continuer" at bounding box center [784, 537] width 123 height 46
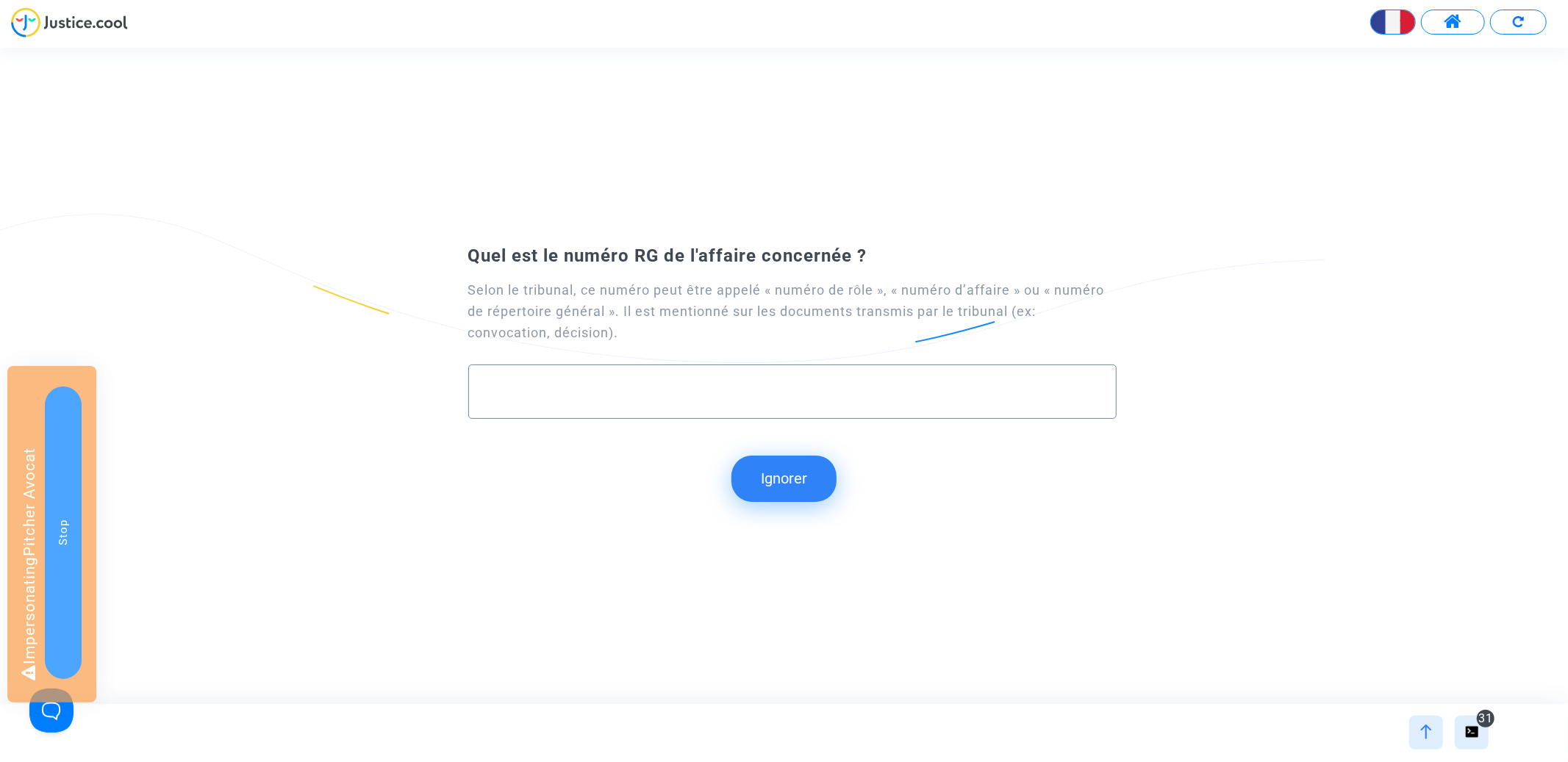
click at [790, 471] on button "Ignorer" at bounding box center [783, 478] width 105 height 46
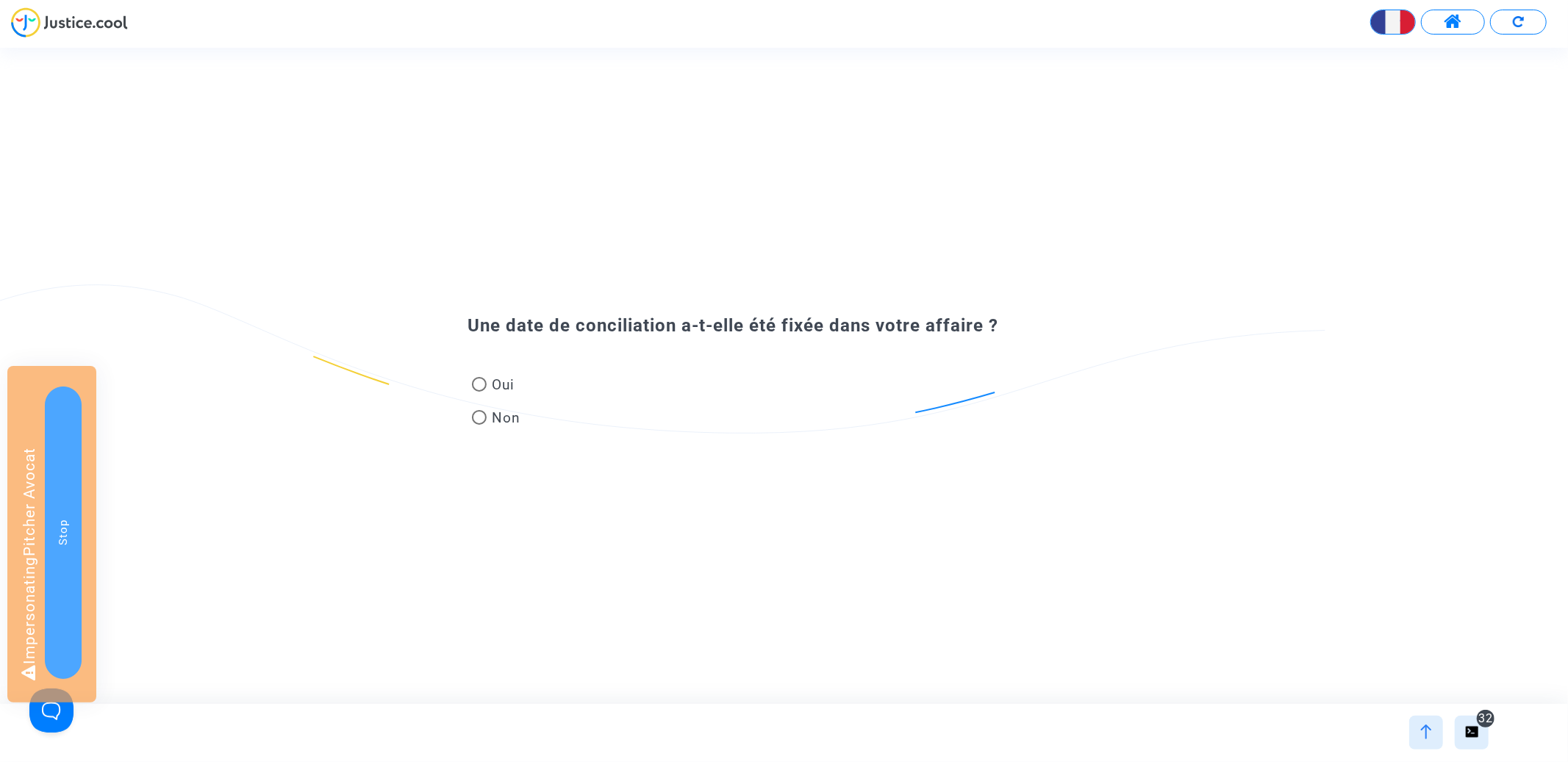
click at [480, 413] on span at bounding box center [479, 417] width 15 height 15
click at [479, 424] on input "Non" at bounding box center [479, 424] width 1 height 1
radio input "true"
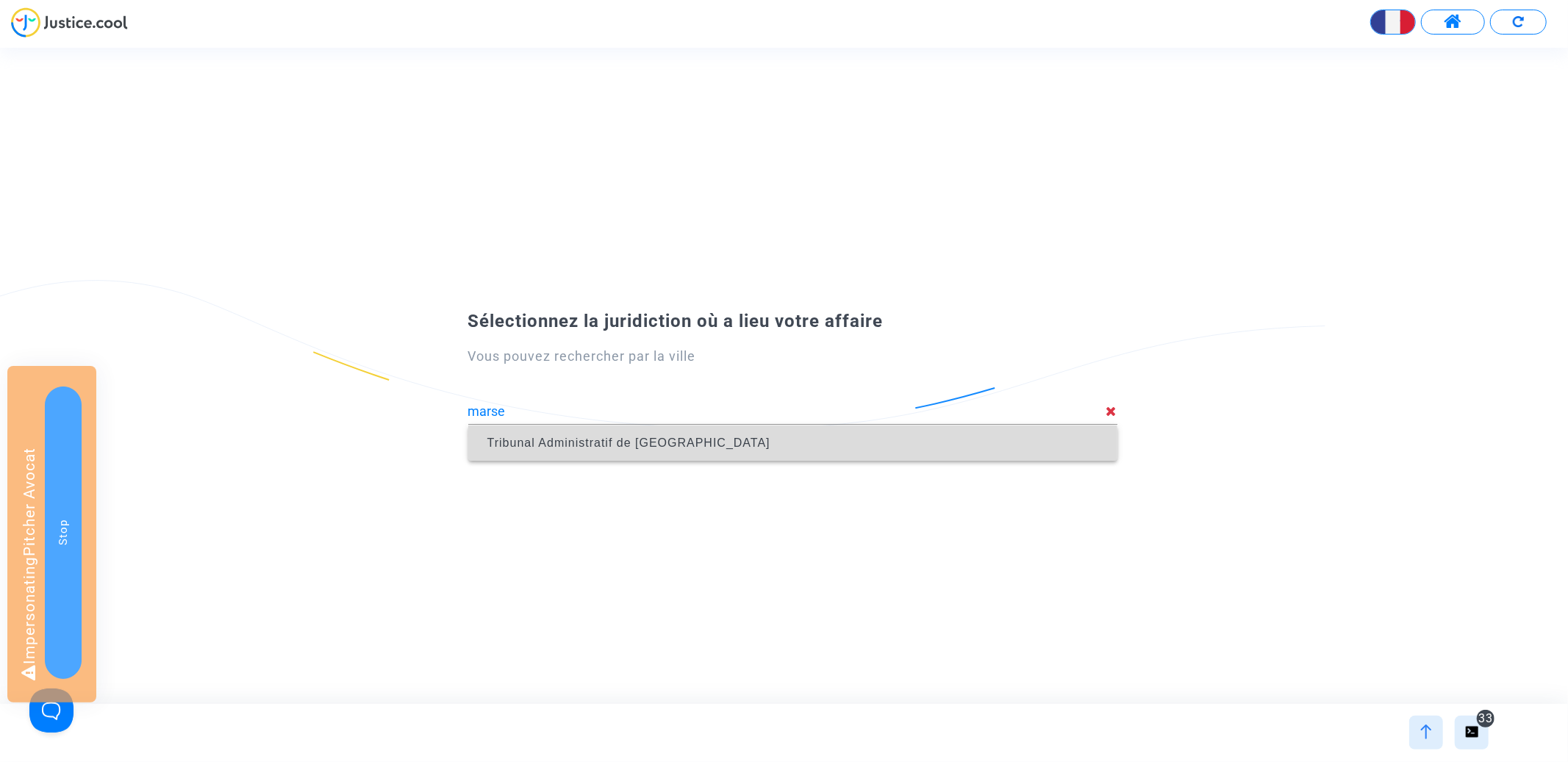
click at [758, 447] on span "Tribunal Administratif de Marseille" at bounding box center [793, 443] width 626 height 41
type input "Tribunal Administratif de Marseille"
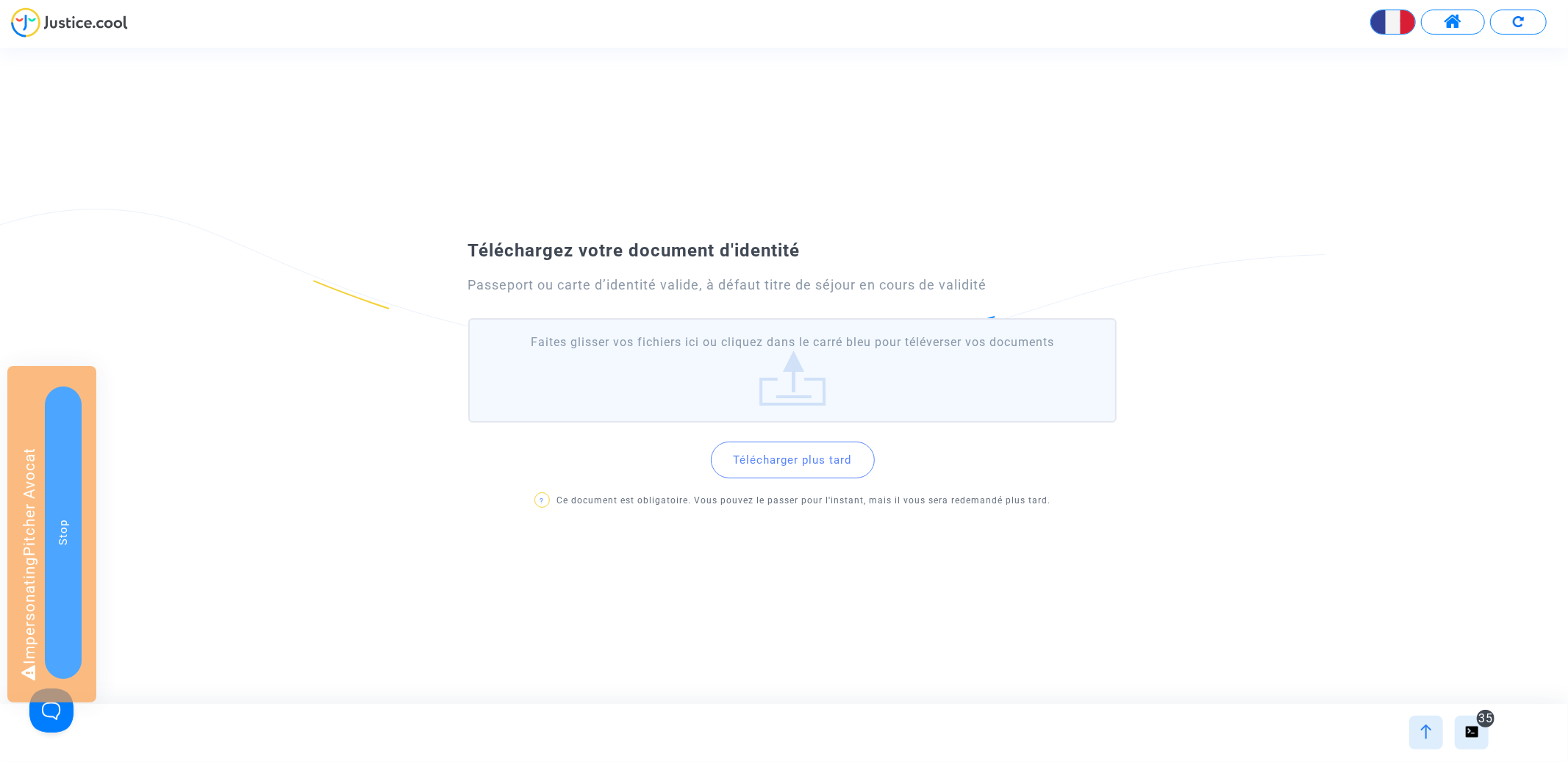
click at [765, 468] on button "Télécharger plus tard" at bounding box center [793, 459] width 164 height 36
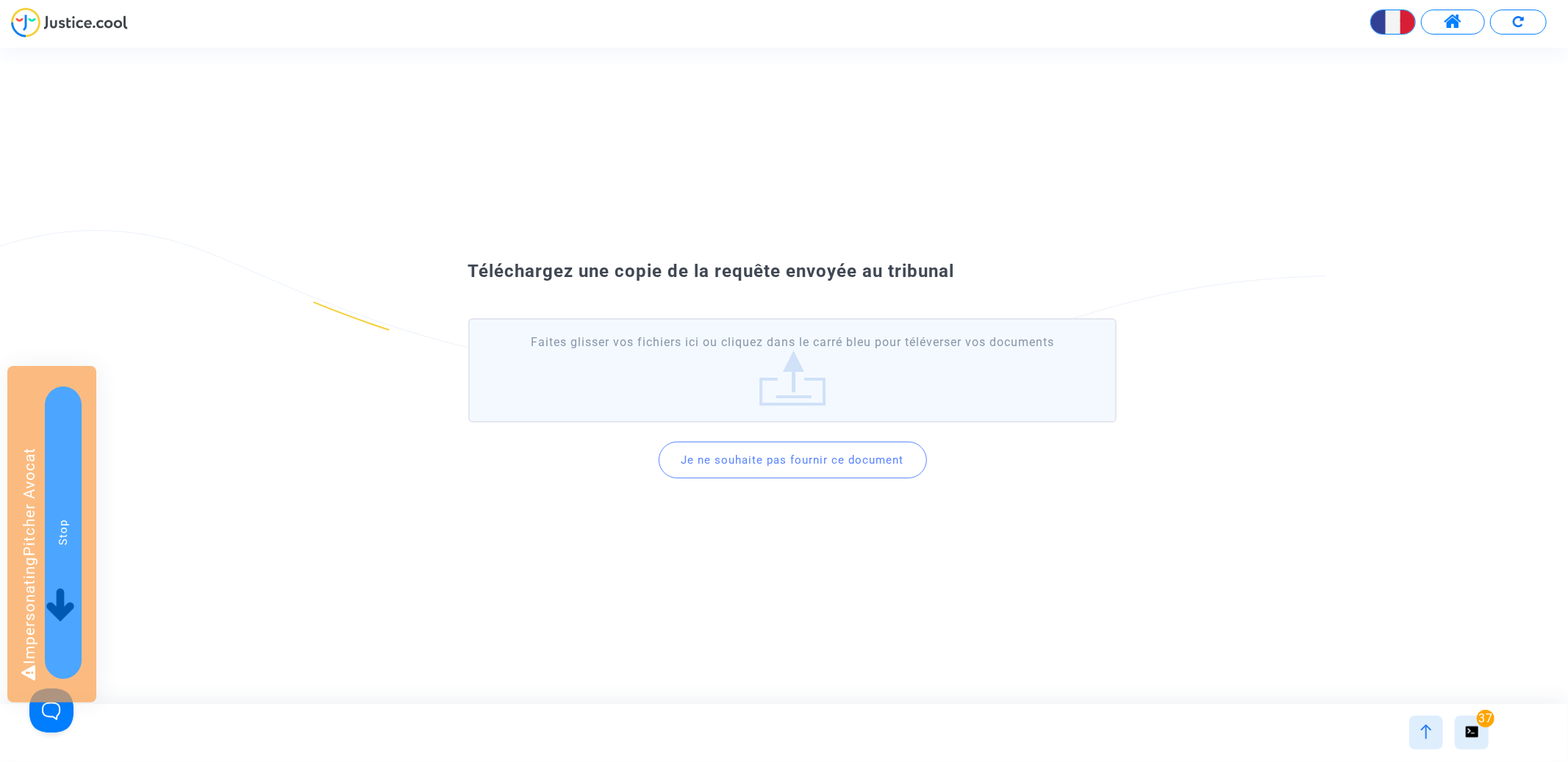
click at [766, 460] on button "Je ne souhaite pas fournir ce document" at bounding box center [793, 459] width 269 height 36
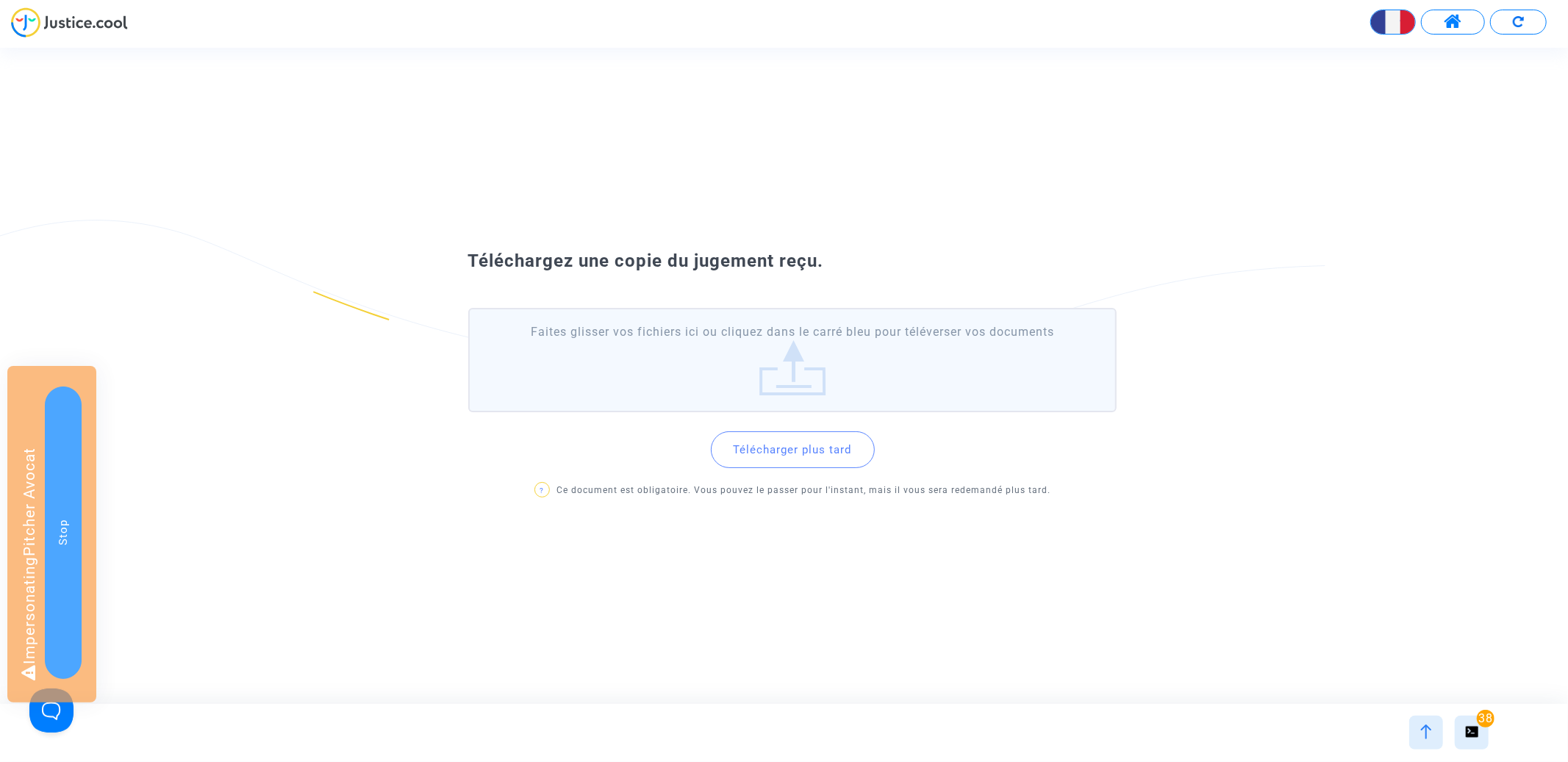
click at [772, 445] on button "Télécharger plus tard" at bounding box center [793, 449] width 164 height 36
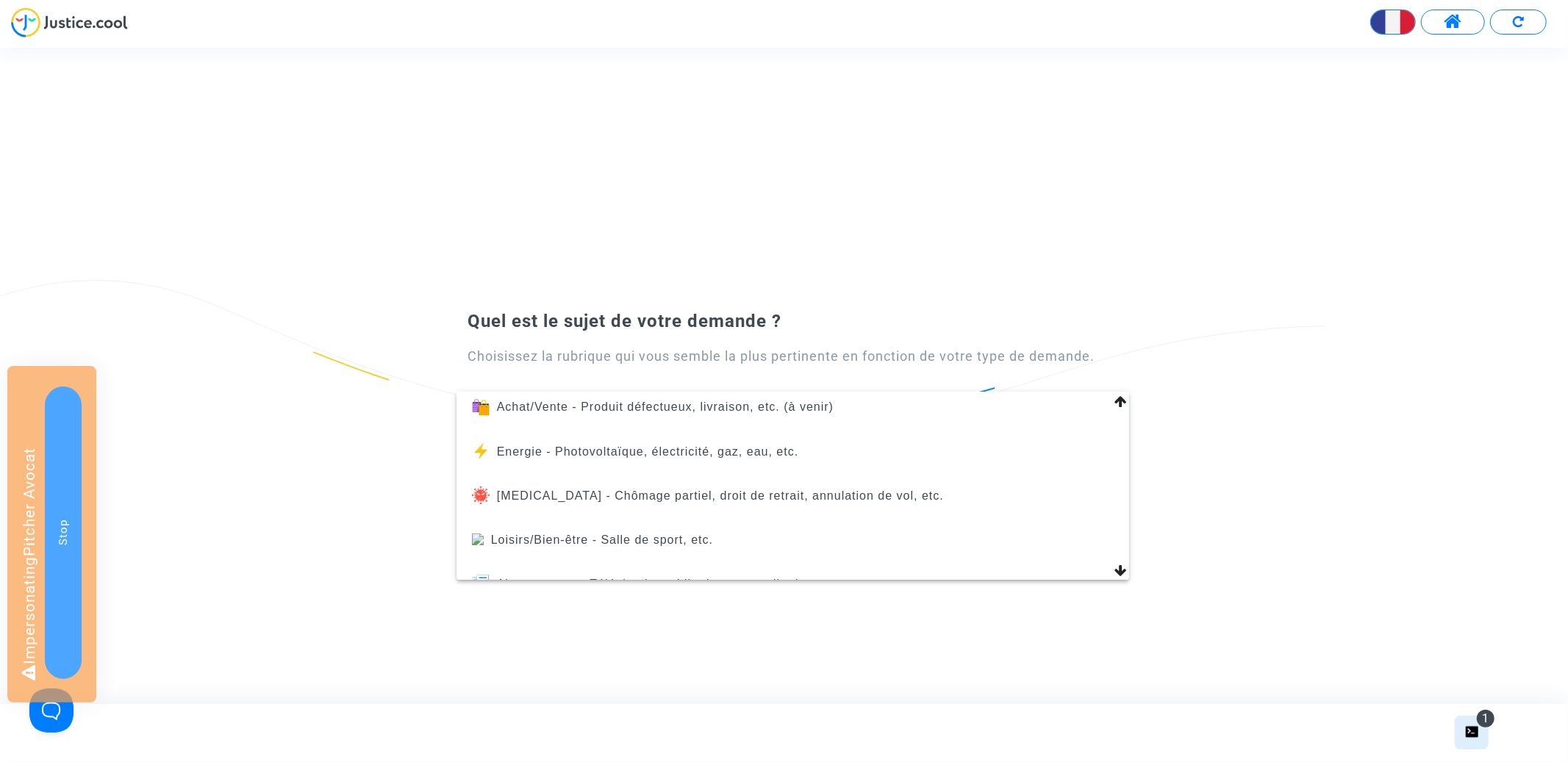
scroll to position [623, 0]
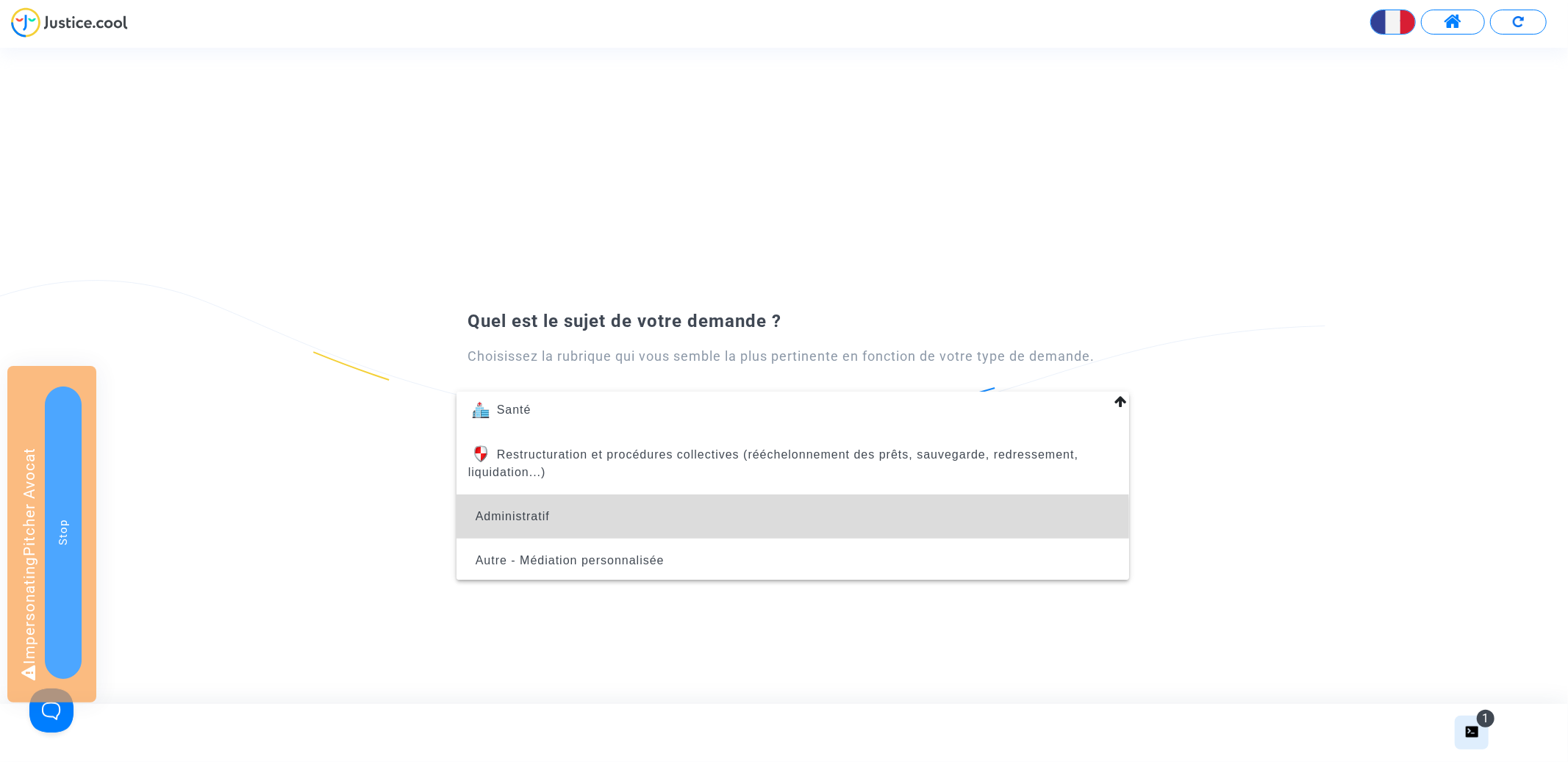
click at [741, 521] on span "Administratif" at bounding box center [793, 516] width 649 height 44
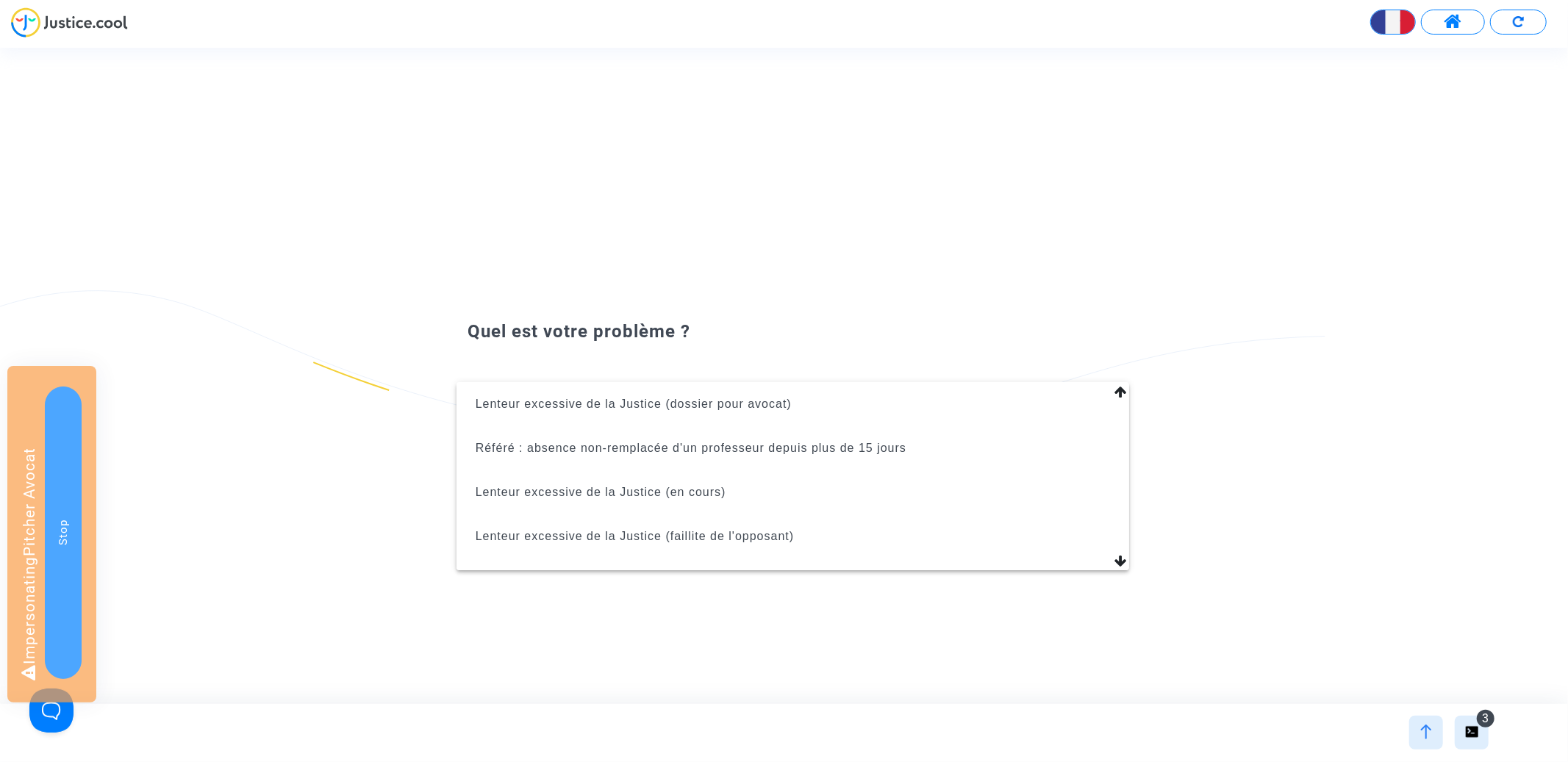
scroll to position [102, 0]
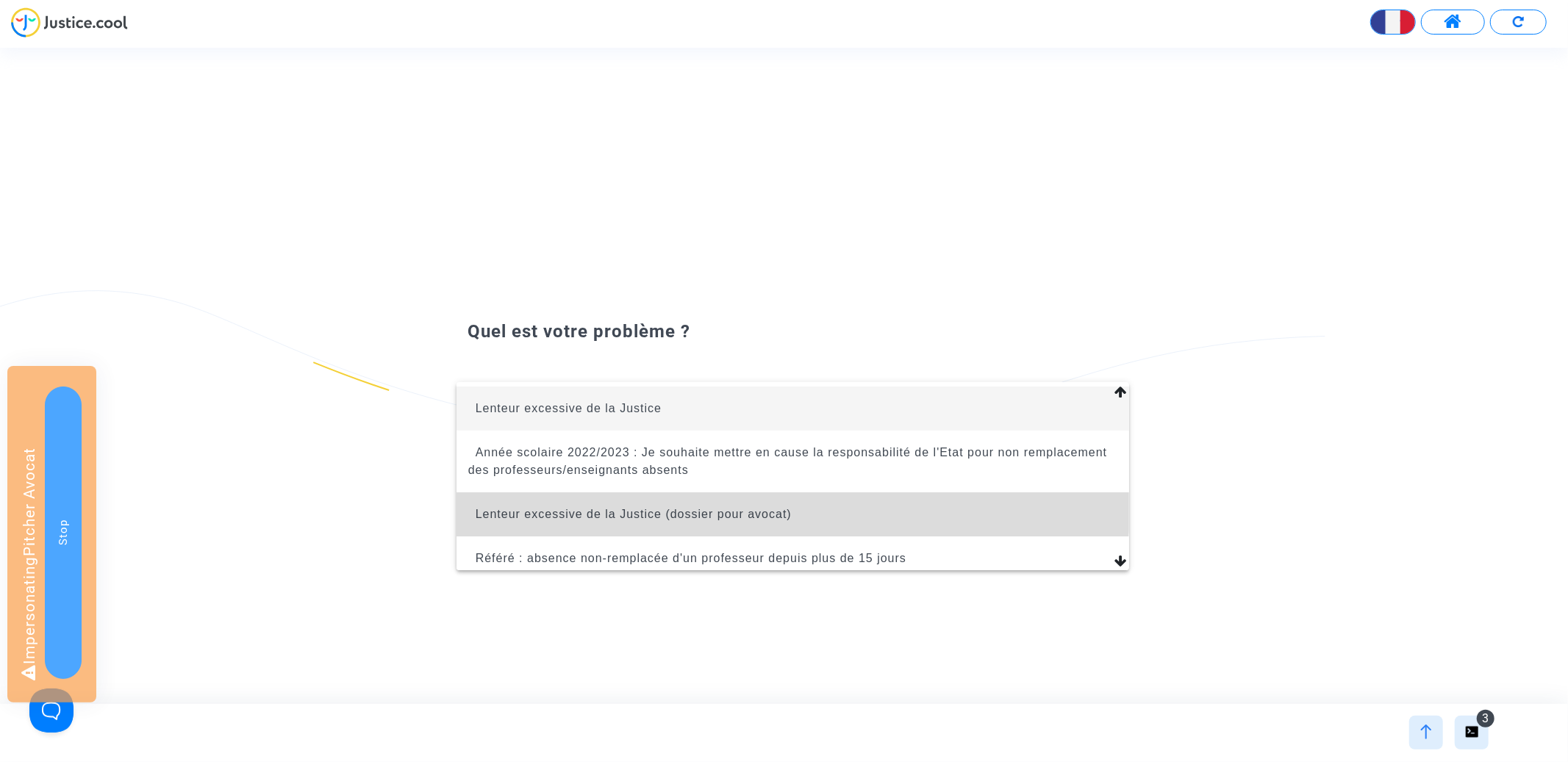
click at [784, 500] on span "Lenteur excessive de la Justice (dossier pour avocat)" at bounding box center [793, 514] width 649 height 44
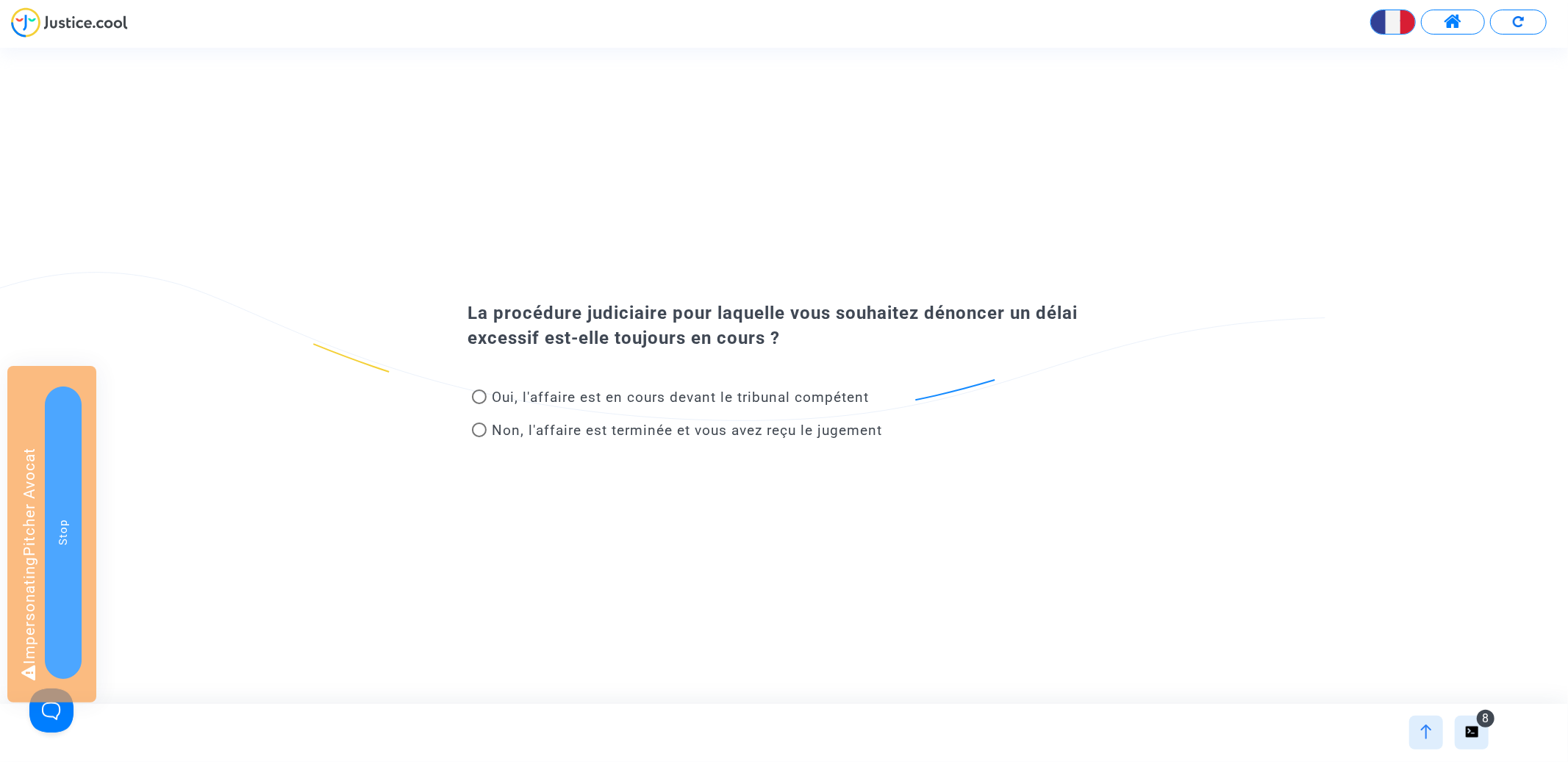
click at [652, 400] on span "Oui, l'affaire est en cours devant le tribunal compétent" at bounding box center [682, 397] width 377 height 17
click at [479, 404] on input "Oui, l'affaire est en cours devant le tribunal compétent" at bounding box center [479, 404] width 1 height 1
radio input "true"
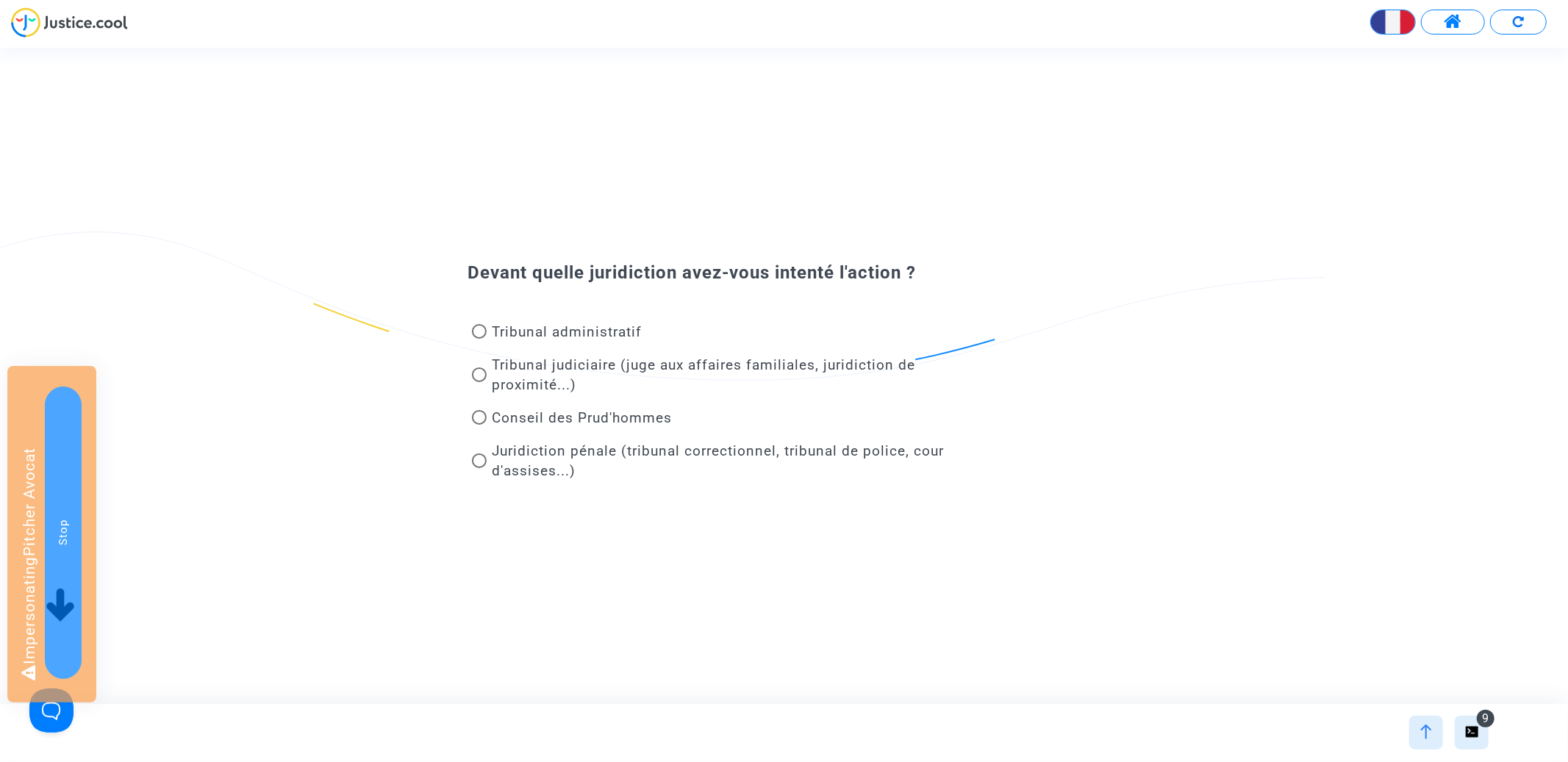
click at [581, 340] on span "Tribunal administratif" at bounding box center [567, 332] width 150 height 17
click at [479, 340] on input "Tribunal administratif" at bounding box center [479, 339] width 1 height 1
radio input "true"
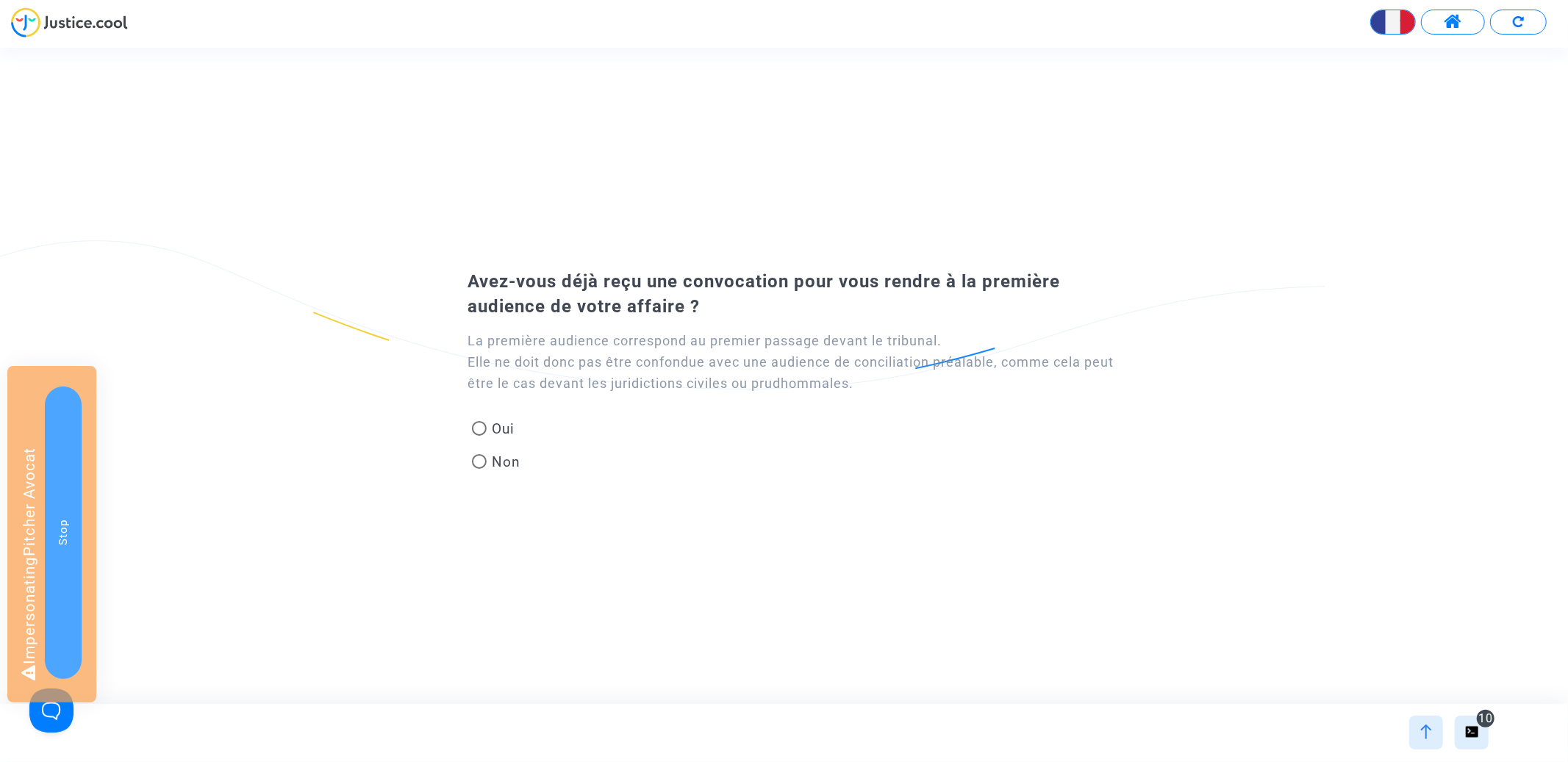
click at [488, 456] on span "Non" at bounding box center [504, 462] width 35 height 20
click at [479, 469] on input "Non" at bounding box center [479, 469] width 1 height 1
radio input "true"
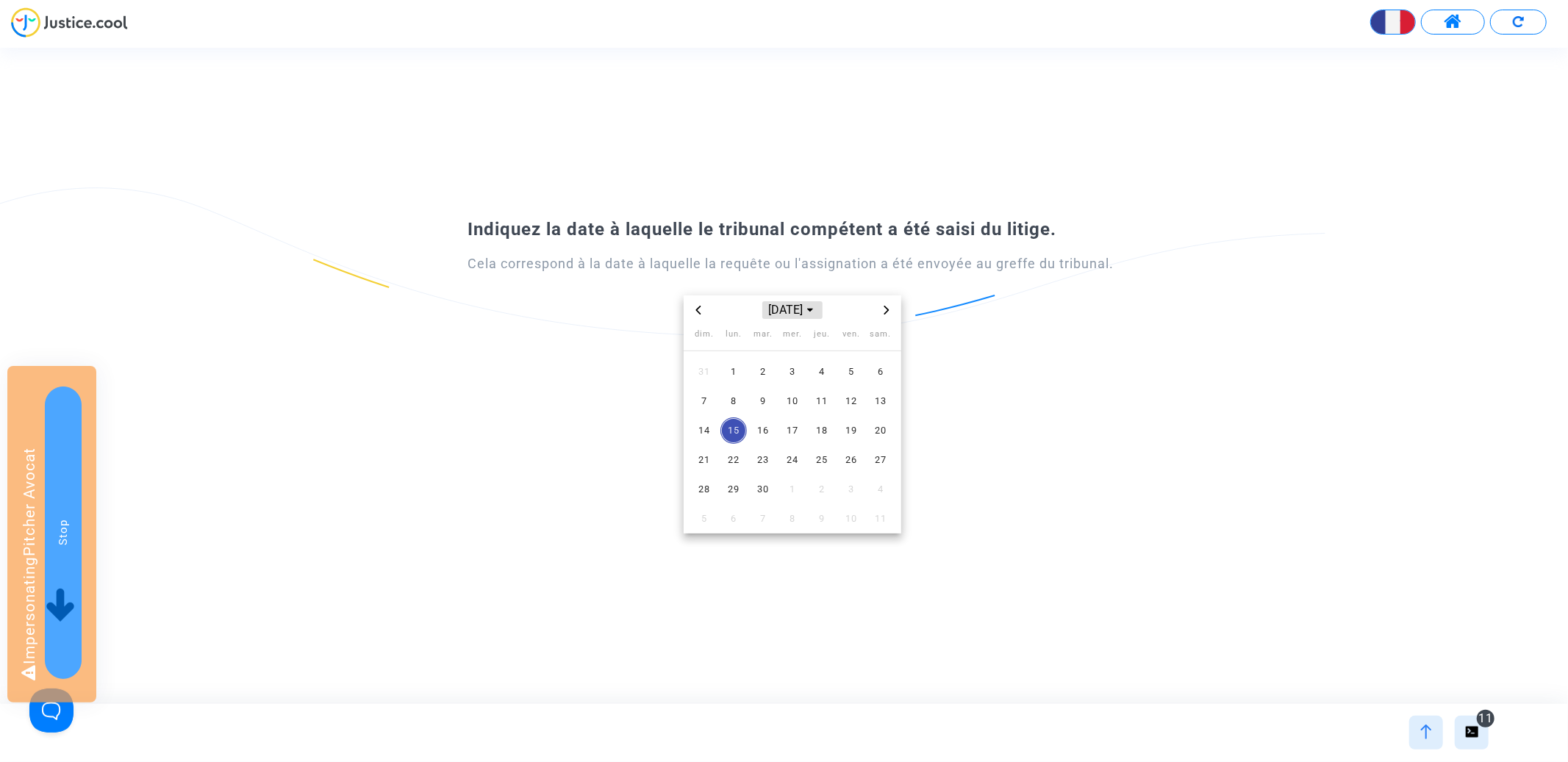
click at [809, 305] on span "[DATE]" at bounding box center [793, 310] width 61 height 18
click at [792, 418] on span "2023" at bounding box center [793, 412] width 51 height 22
click at [721, 401] on span "juil." at bounding box center [724, 406] width 62 height 26
click at [742, 391] on span "3" at bounding box center [734, 401] width 26 height 26
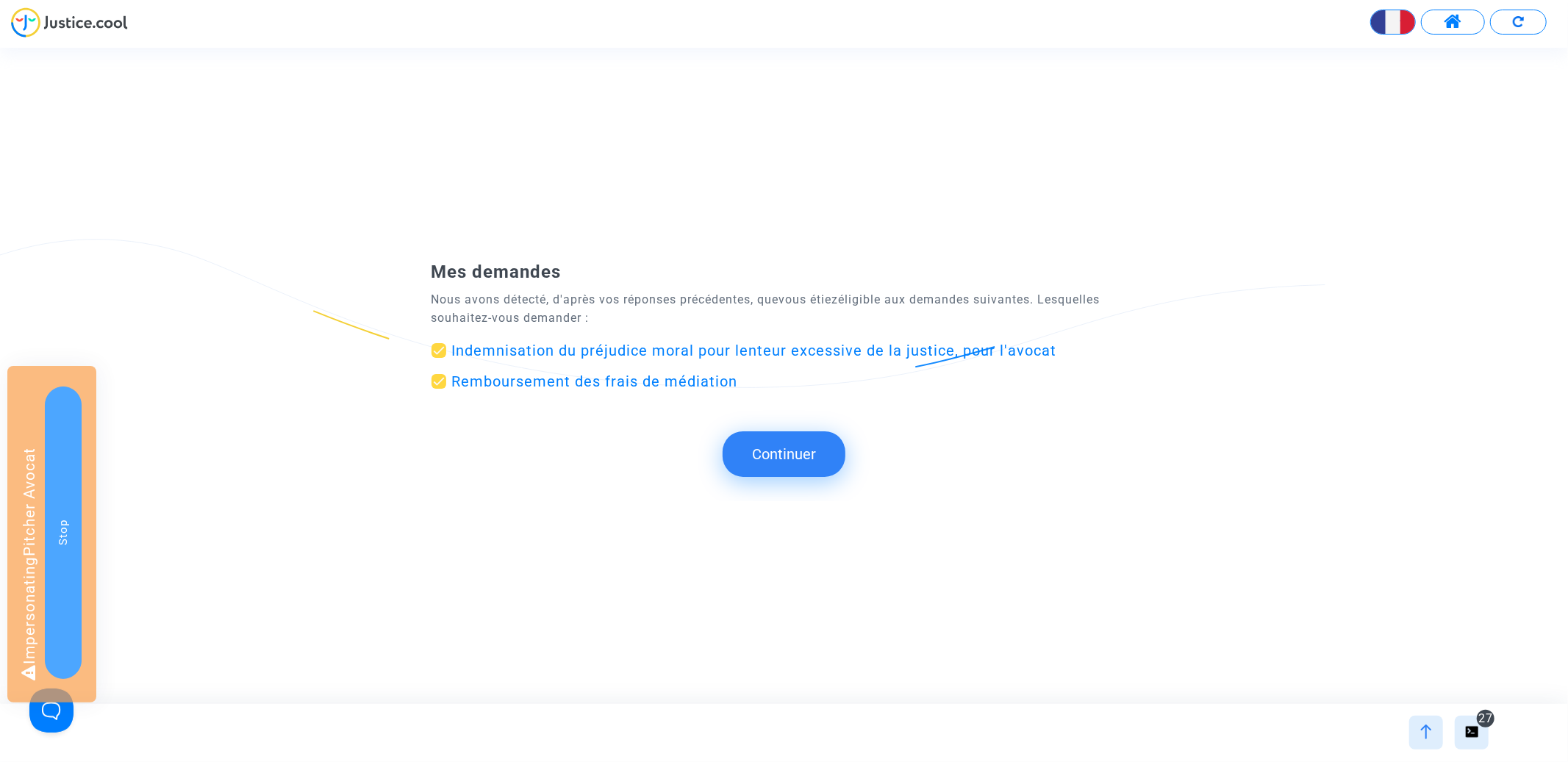
click at [797, 443] on button "Continuer" at bounding box center [784, 454] width 123 height 46
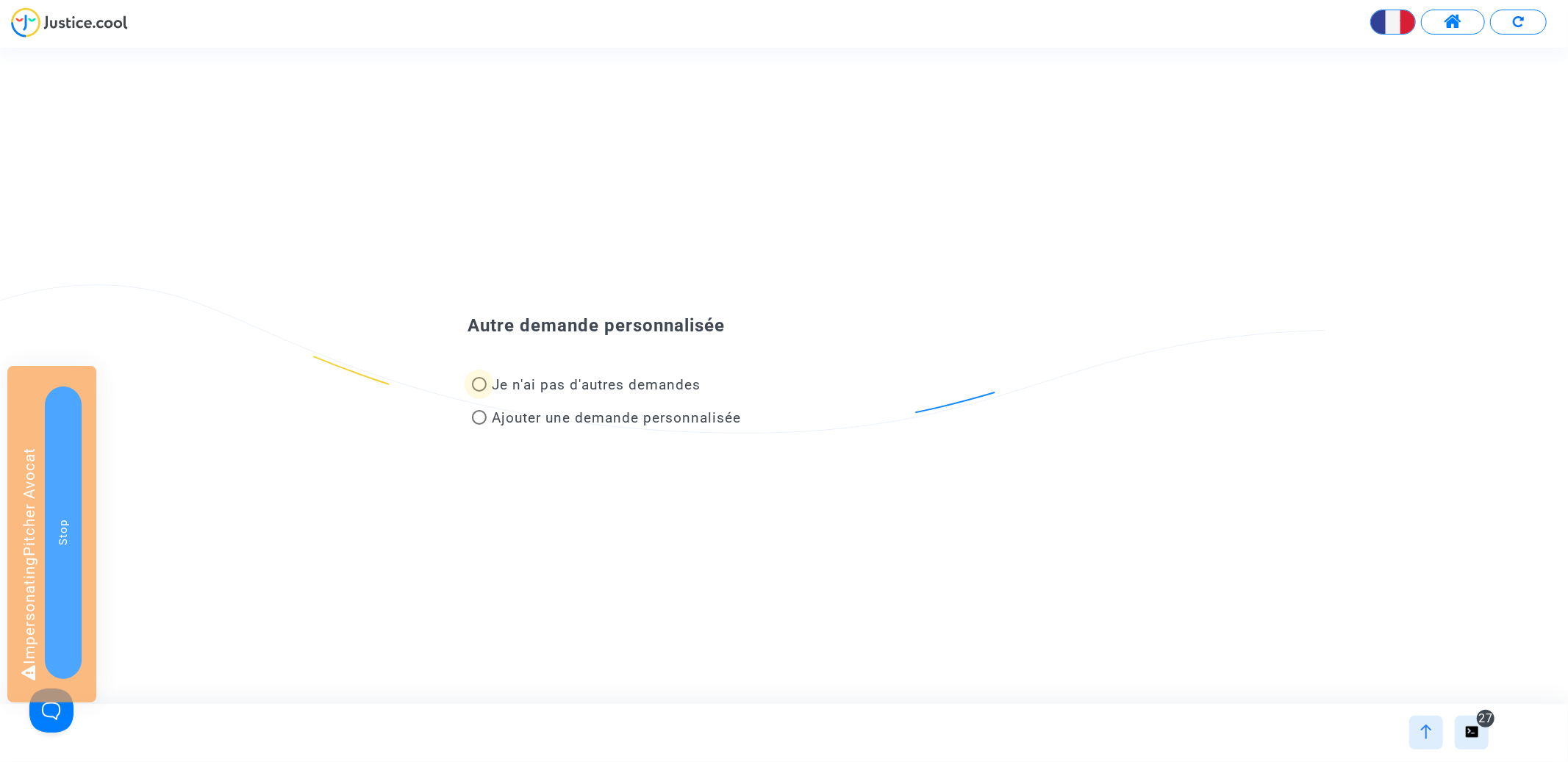
click at [641, 375] on span "Je n'ai pas d'autres demandes" at bounding box center [594, 385] width 215 height 20
click at [479, 392] on input "Je n'ai pas d'autres demandes" at bounding box center [479, 392] width 1 height 1
radio input "true"
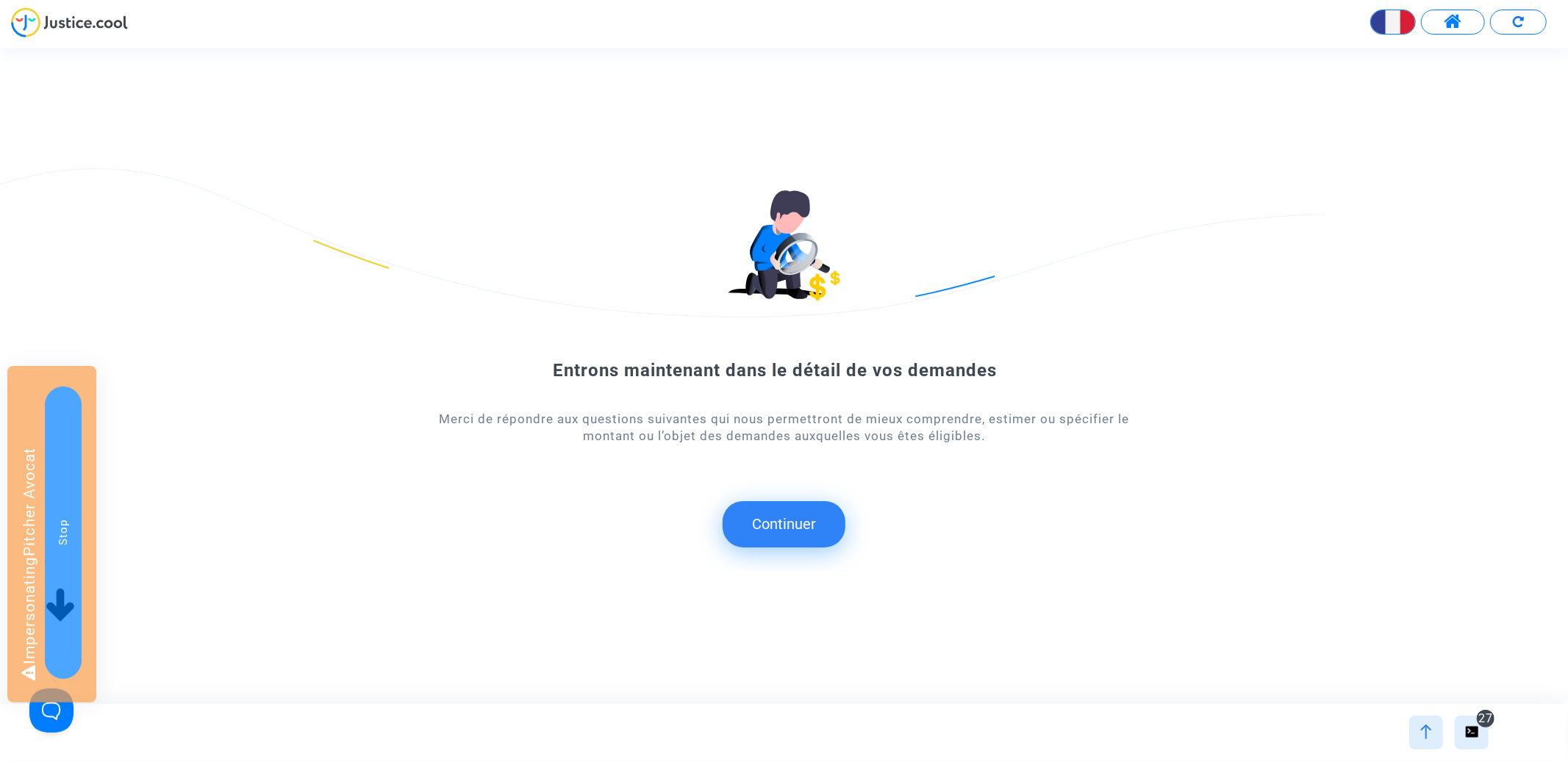
click at [772, 515] on button "Continuer" at bounding box center [784, 524] width 123 height 46
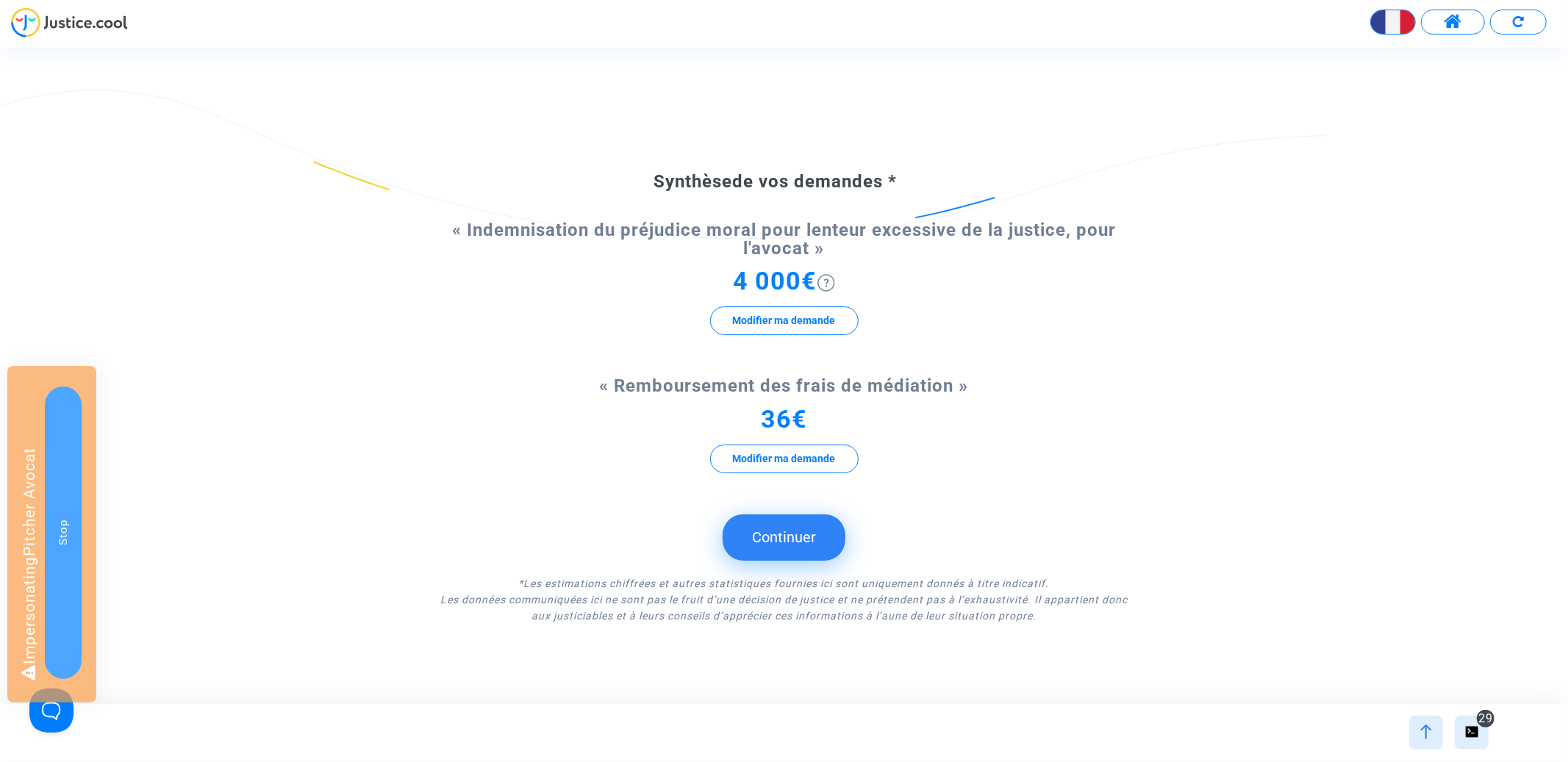
click at [791, 547] on button "Continuer" at bounding box center [784, 537] width 123 height 46
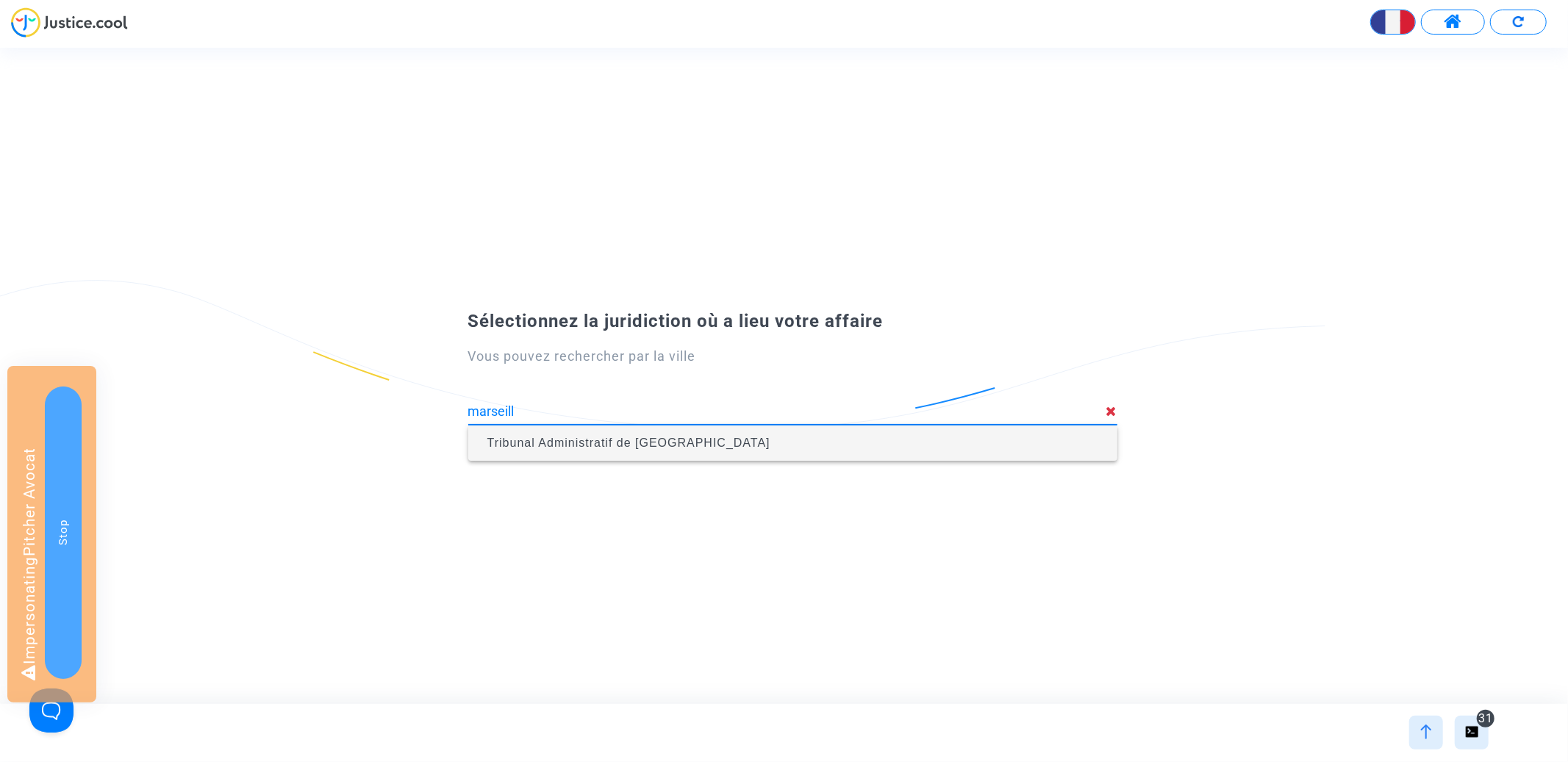
click at [773, 435] on span "Tribunal Administratif de Marseille" at bounding box center [793, 443] width 626 height 41
type input "Tribunal Administratif de Marseille"
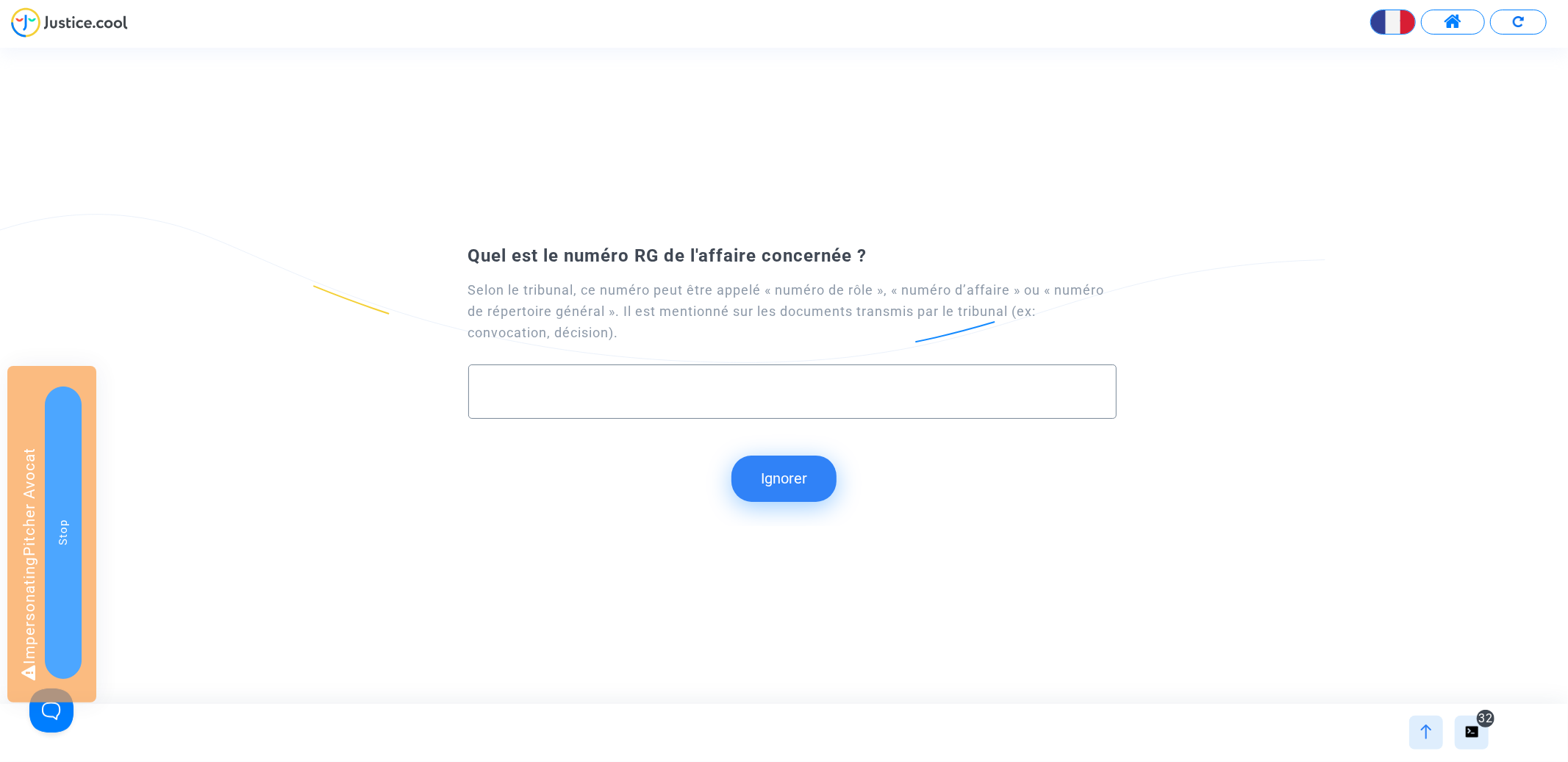
click at [789, 501] on button "Ignorer" at bounding box center [783, 478] width 105 height 46
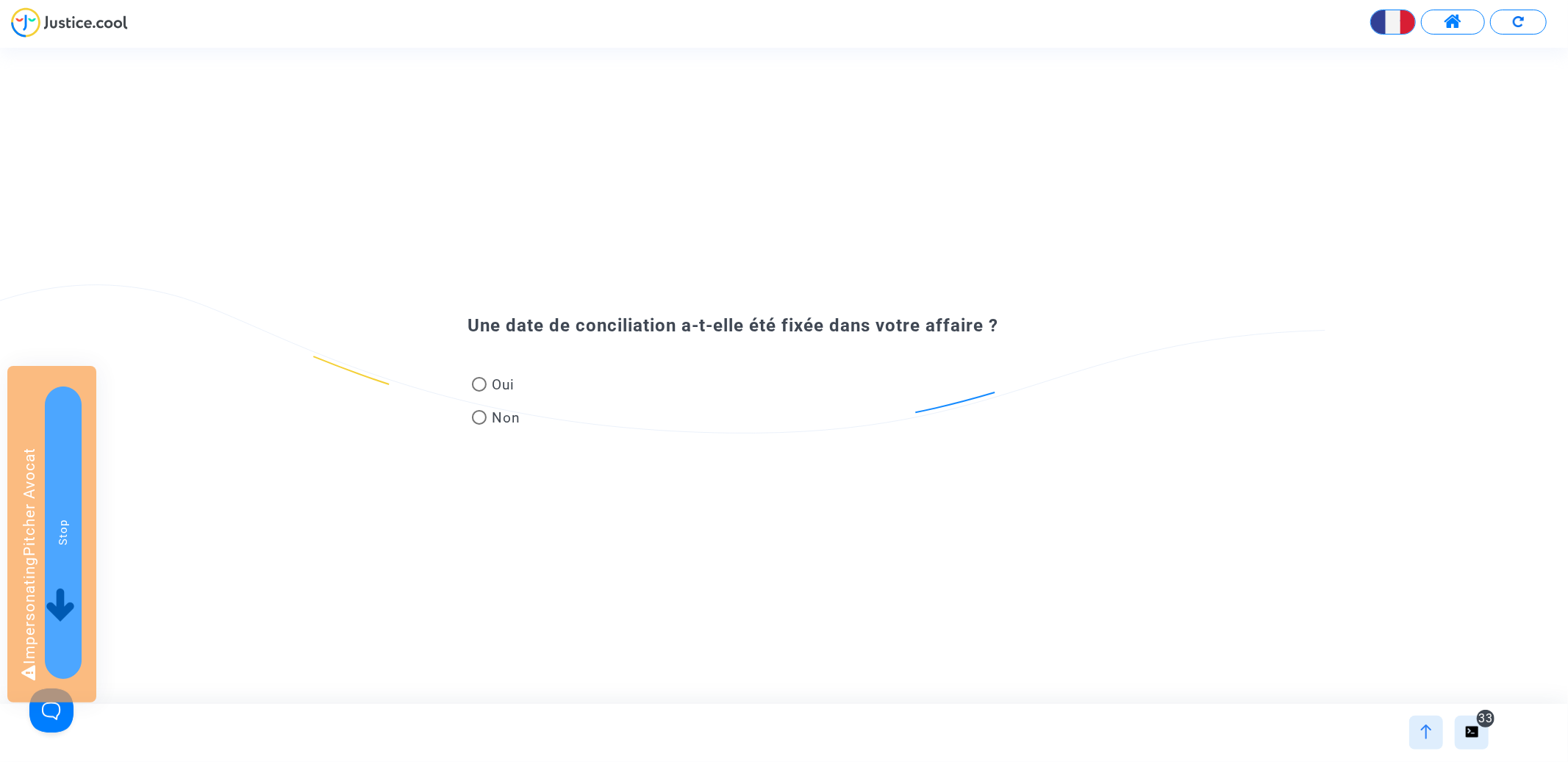
click at [491, 421] on span "Non" at bounding box center [504, 418] width 35 height 20
click at [479, 424] on input "Non" at bounding box center [479, 424] width 1 height 1
radio input "true"
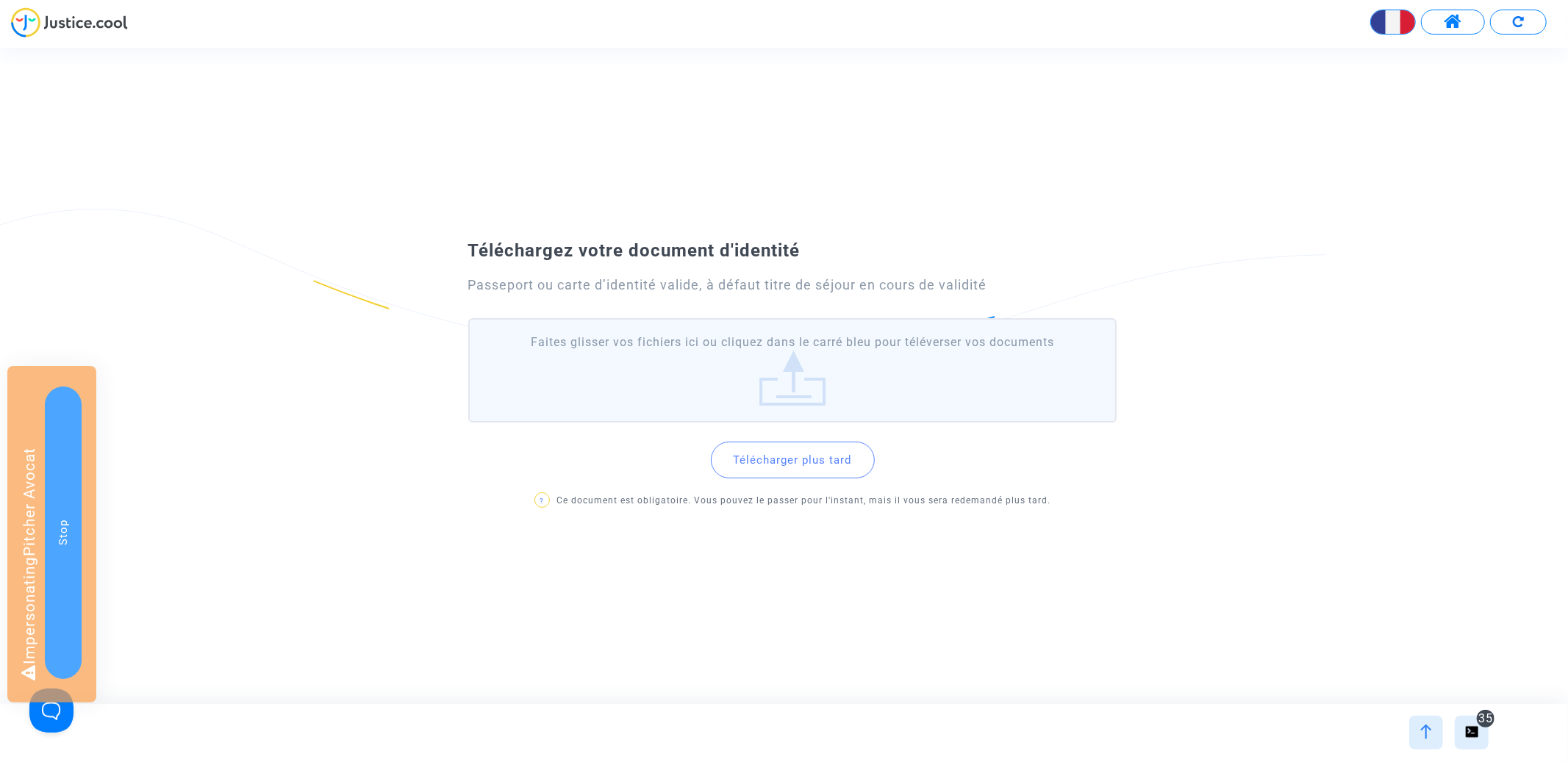
click at [801, 443] on button "Télécharger plus tard" at bounding box center [793, 459] width 164 height 36
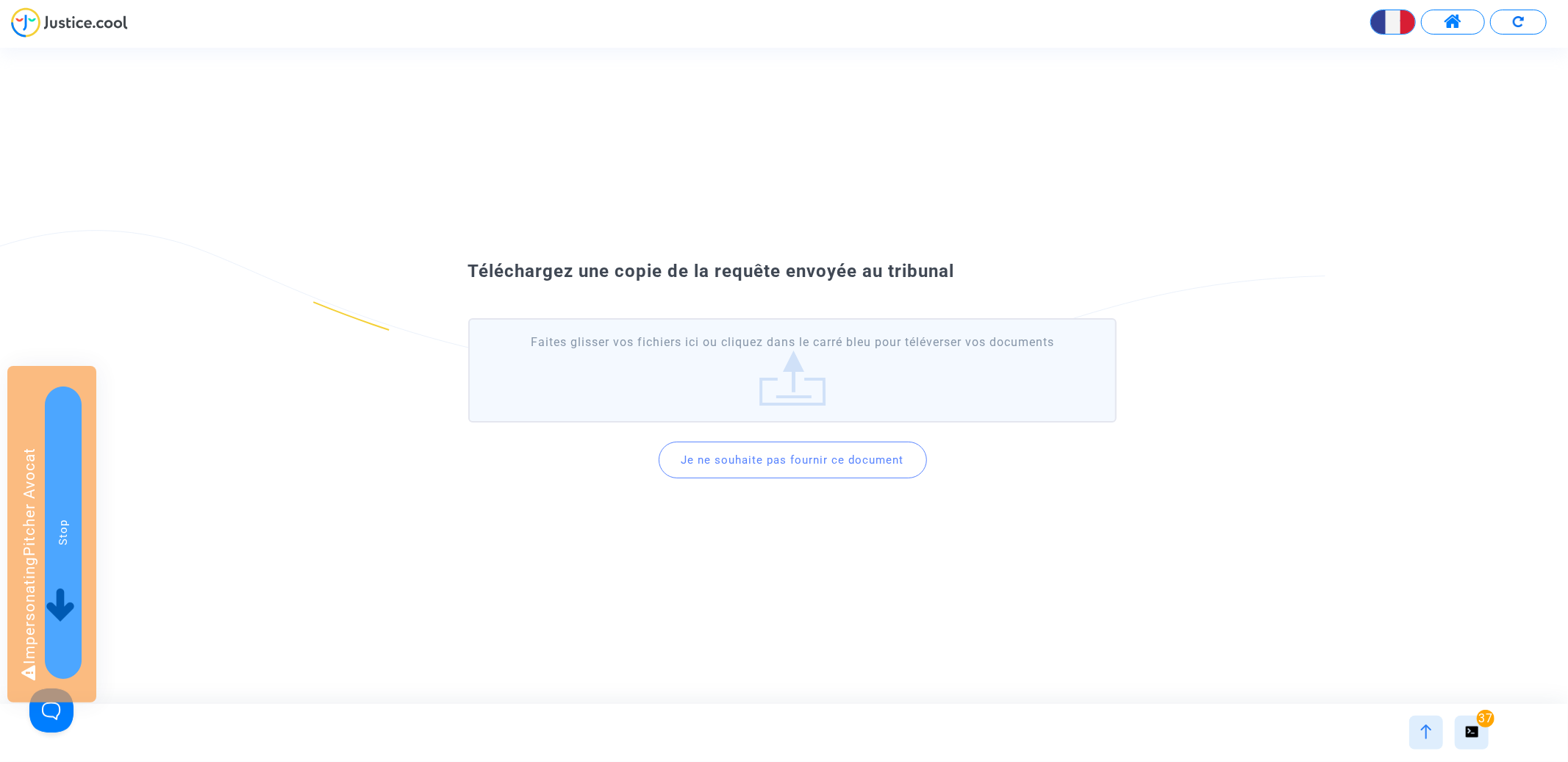
click at [785, 456] on button "Je ne souhaite pas fournir ce document" at bounding box center [793, 459] width 269 height 36
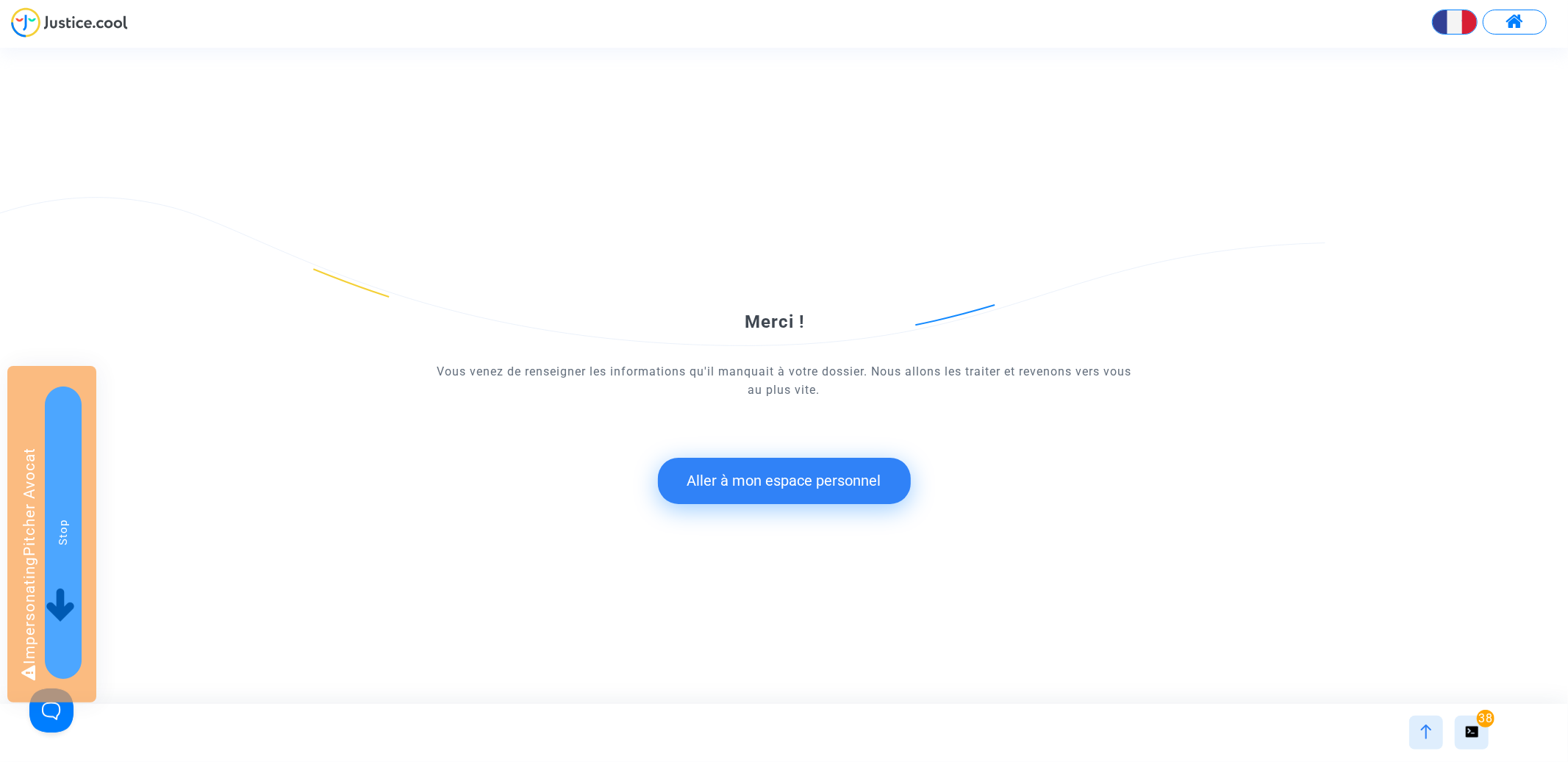
click at [720, 471] on button "Aller à mon espace personnel" at bounding box center [785, 480] width 253 height 46
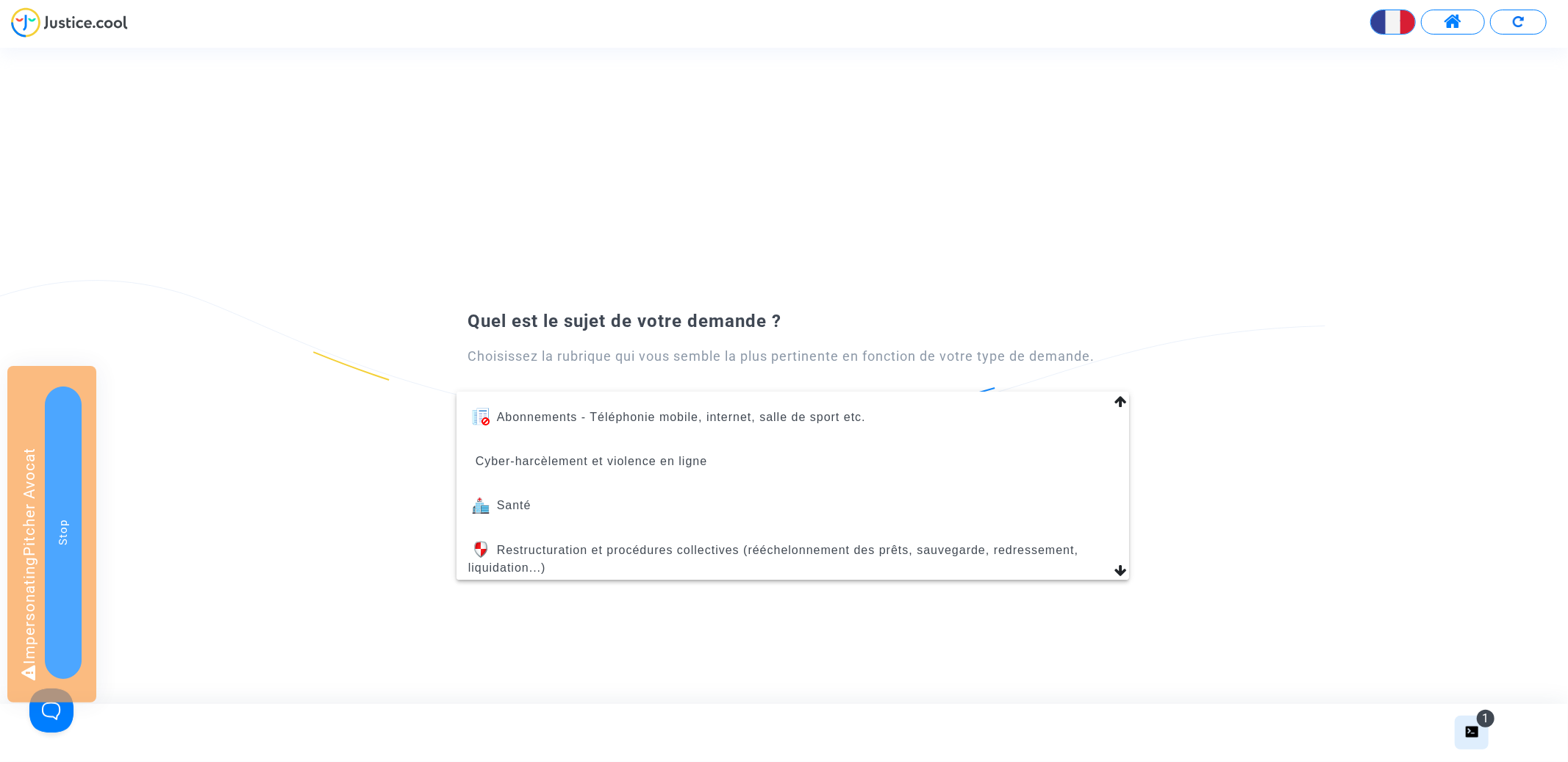
scroll to position [623, 0]
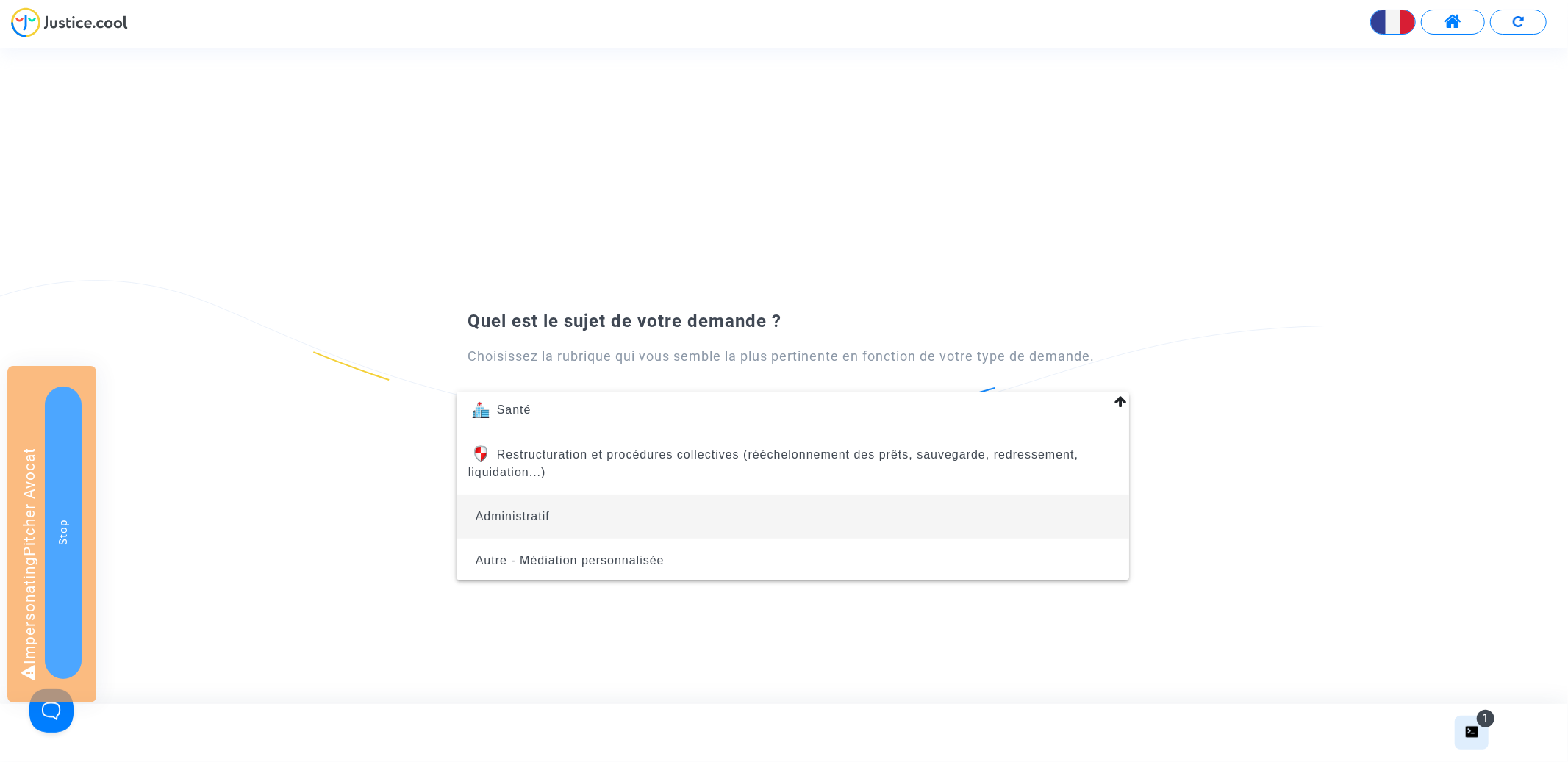
click at [710, 494] on span "Administratif" at bounding box center [793, 516] width 649 height 44
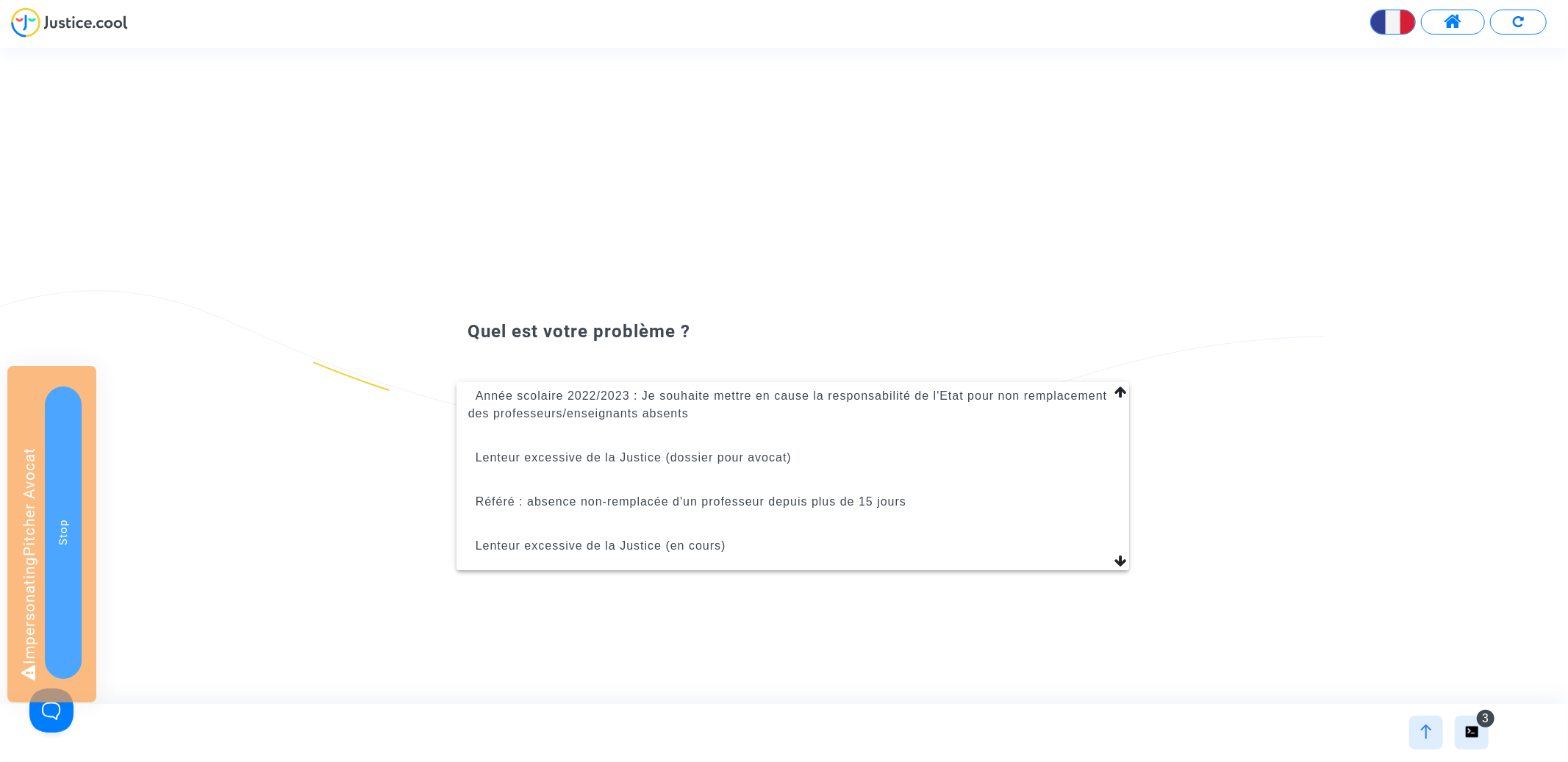
scroll to position [147, 0]
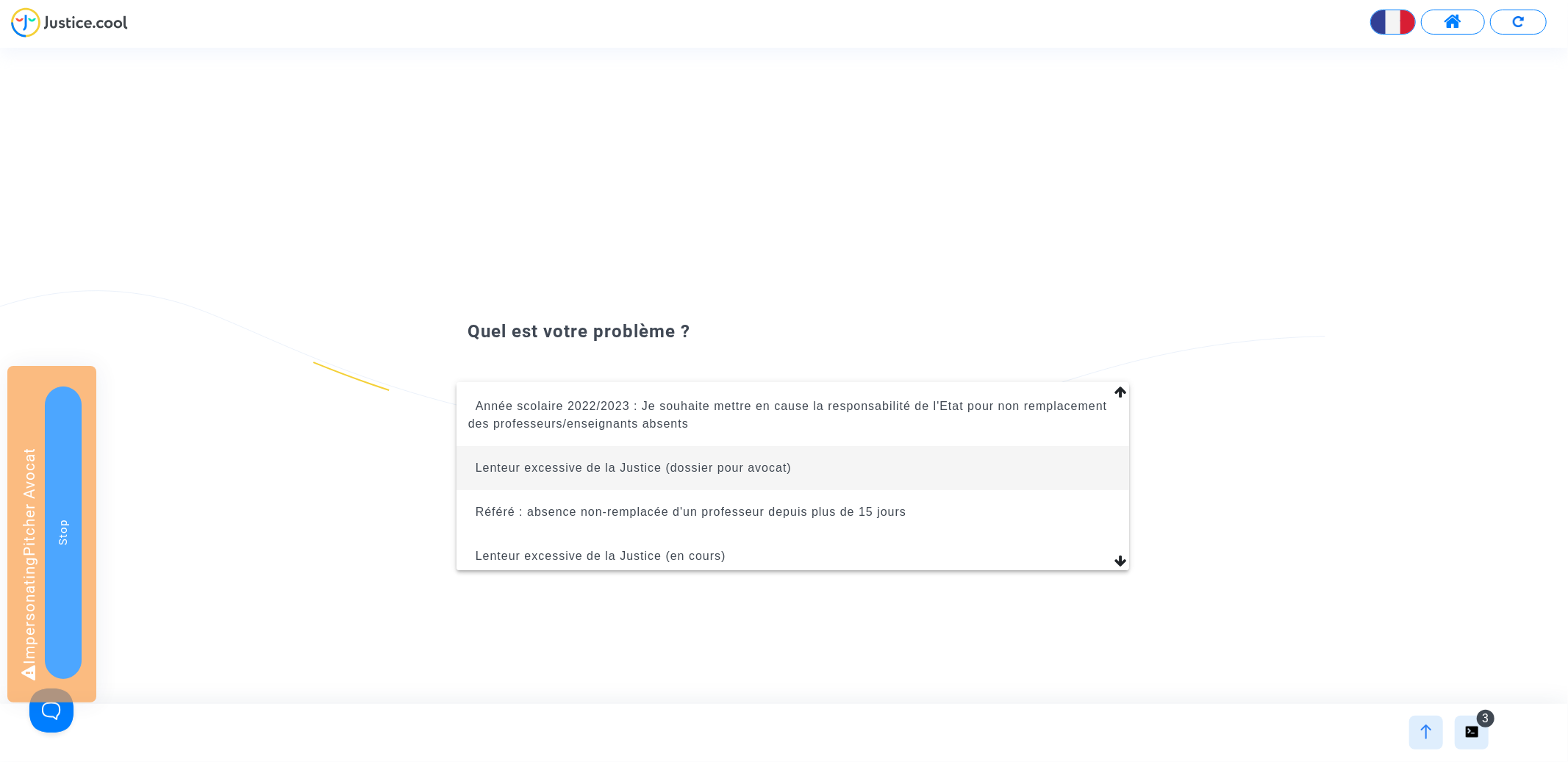
click at [731, 471] on span "Lenteur excessive de la Justice (dossier pour avocat)" at bounding box center [633, 468] width 316 height 12
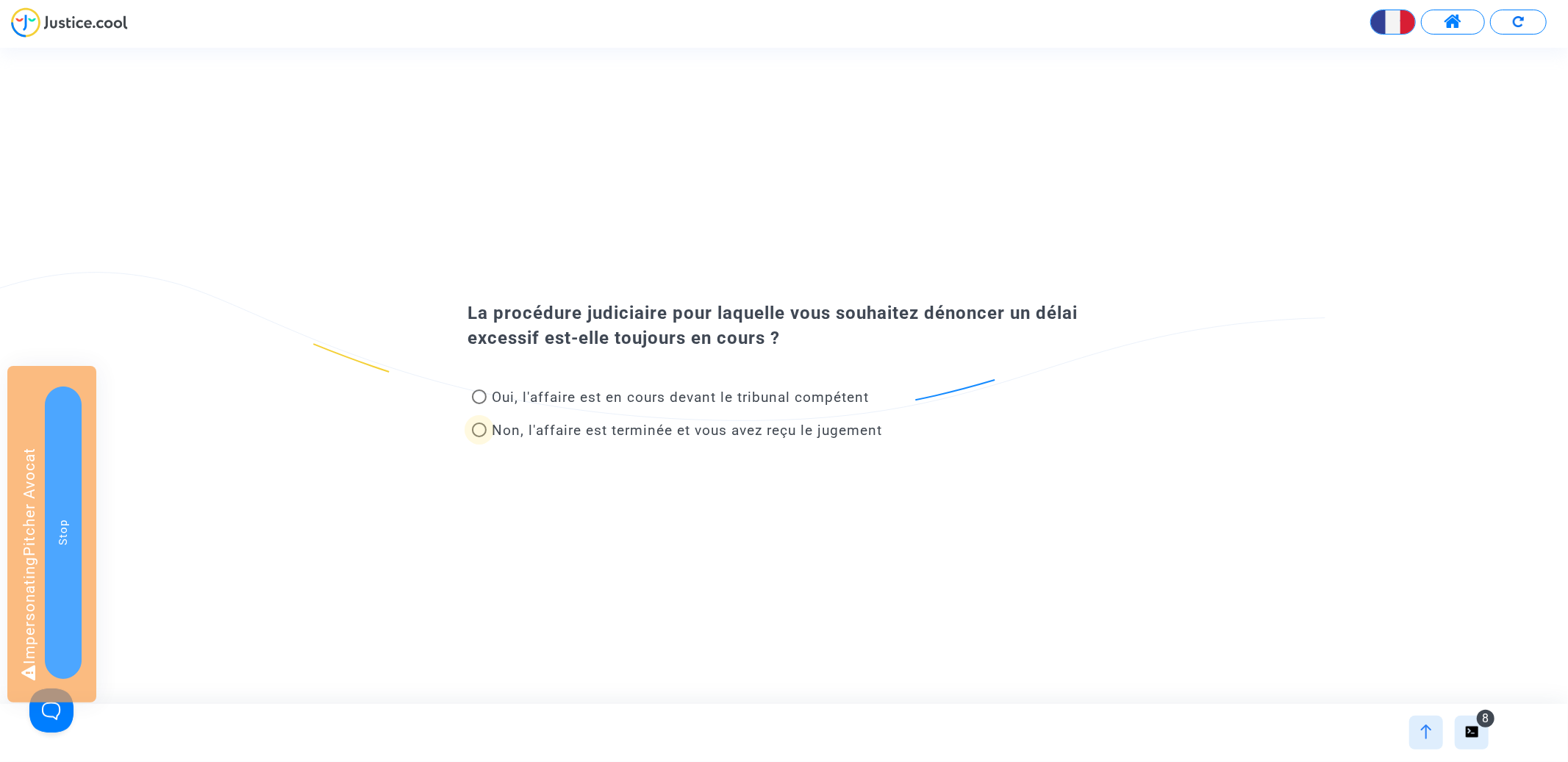
click at [687, 432] on span "Non, l'affaire est terminée et vous avez reçu le jugement" at bounding box center [688, 431] width 390 height 17
click at [479, 437] on input "Non, l'affaire est terminée et vous avez reçu le jugement" at bounding box center [479, 437] width 1 height 1
radio input "true"
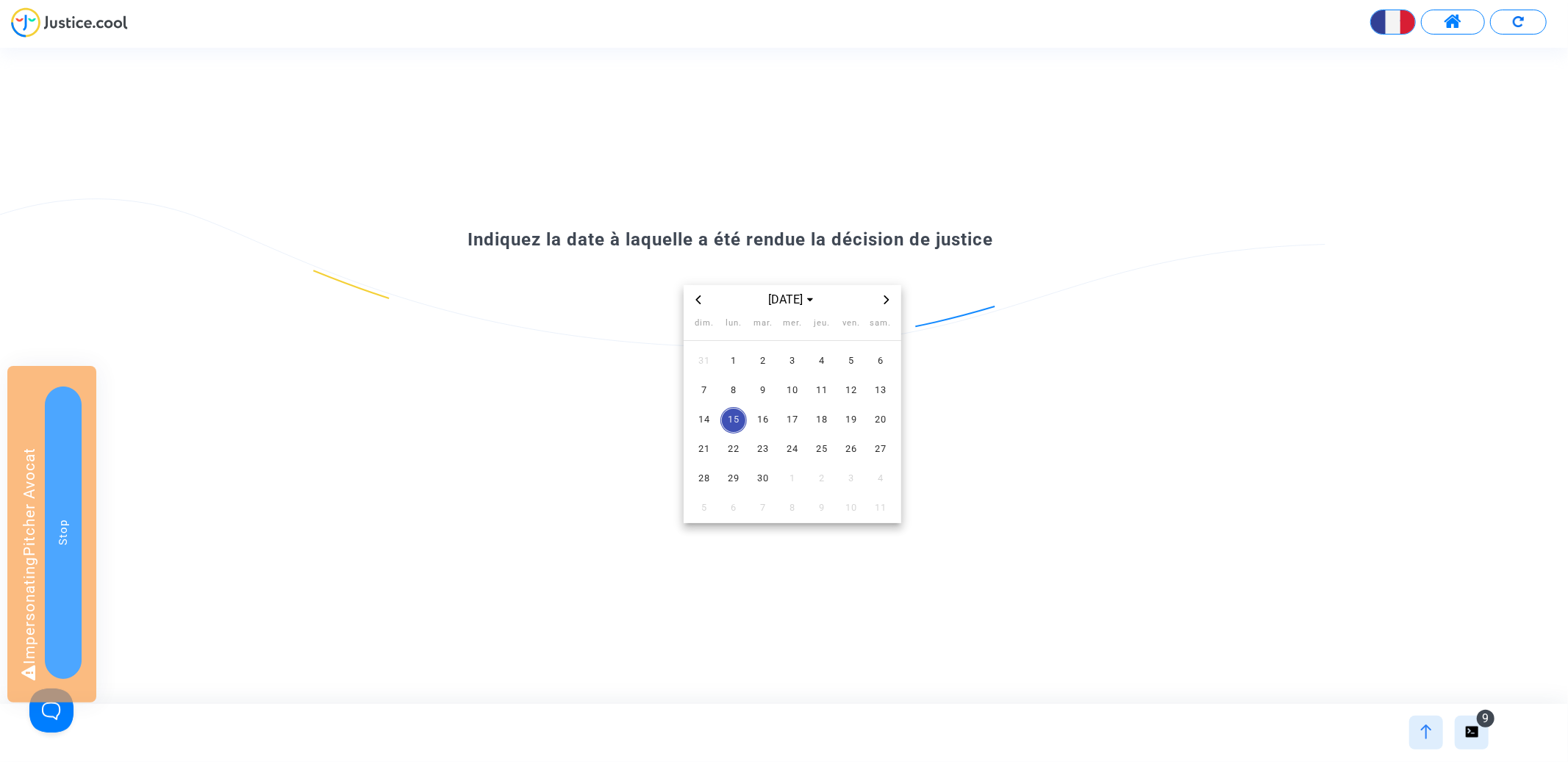
click at [705, 303] on span "Previous month" at bounding box center [698, 300] width 18 height 18
click at [704, 301] on span "Previous month" at bounding box center [698, 300] width 18 height 18
click at [767, 372] on span "29" at bounding box center [763, 362] width 26 height 26
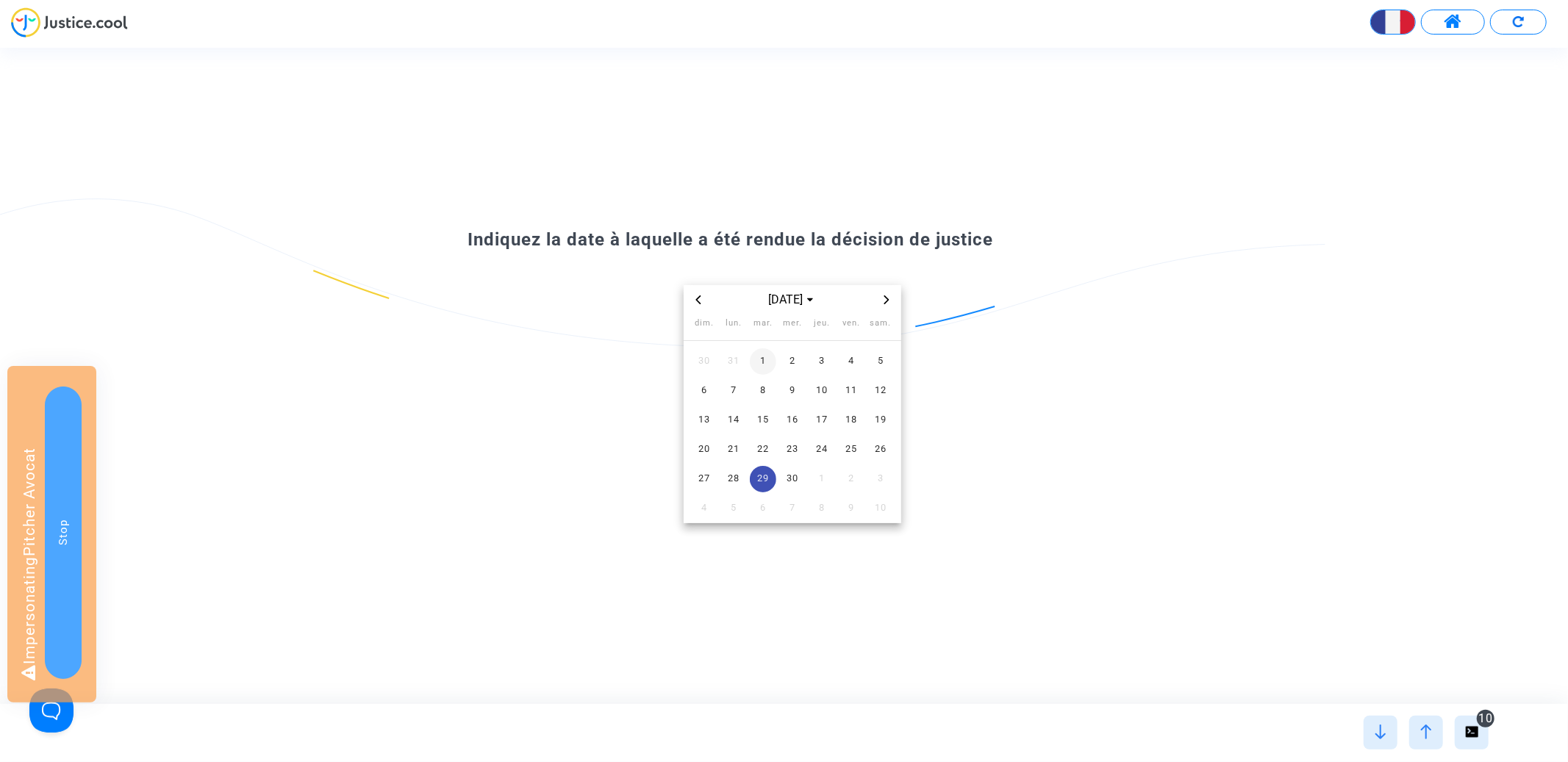
click at [765, 353] on span "1" at bounding box center [763, 362] width 26 height 26
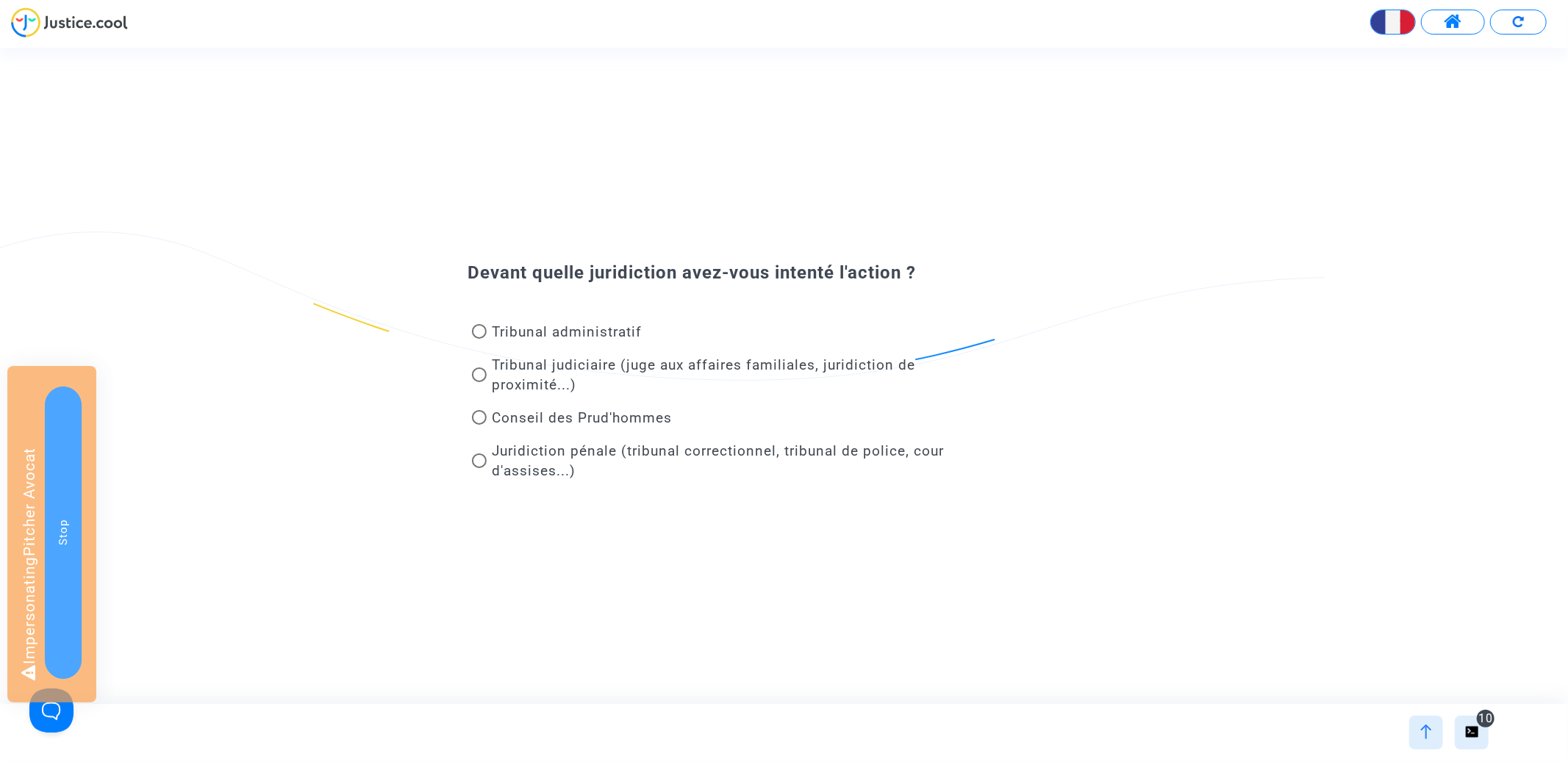
click at [595, 410] on span "Conseil des Prud'hommes" at bounding box center [583, 418] width 180 height 17
click at [479, 424] on input "Conseil des Prud'hommes" at bounding box center [479, 424] width 1 height 1
radio input "true"
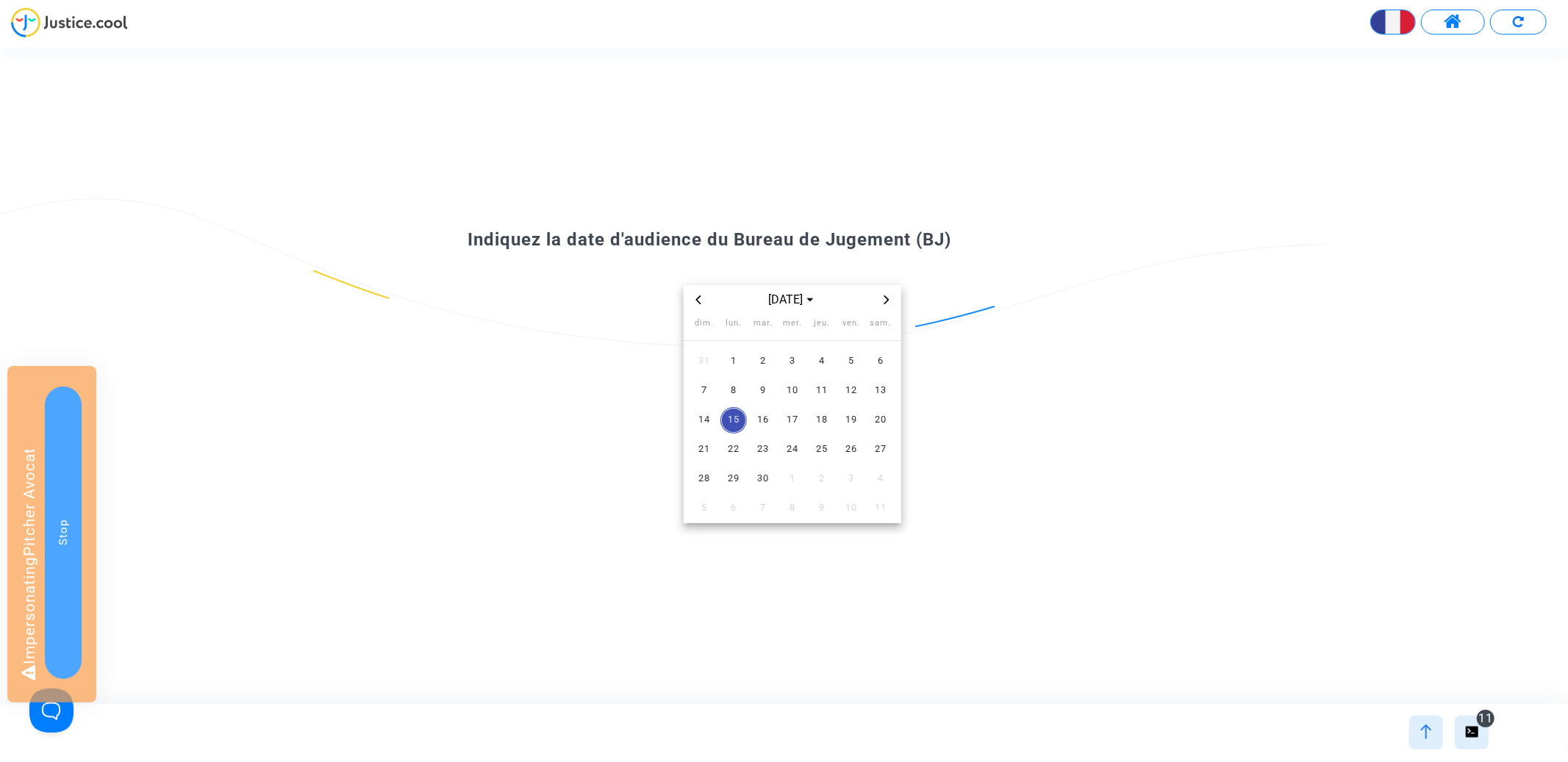
click at [701, 298] on icon "Previous month" at bounding box center [698, 300] width 9 height 9
click at [777, 298] on span "août 2025" at bounding box center [792, 300] width 78 height 18
click at [855, 396] on span "2024" at bounding box center [850, 402] width 51 height 22
click at [774, 357] on span "mai" at bounding box center [793, 365] width 62 height 26
click at [798, 380] on span "8" at bounding box center [793, 391] width 26 height 26
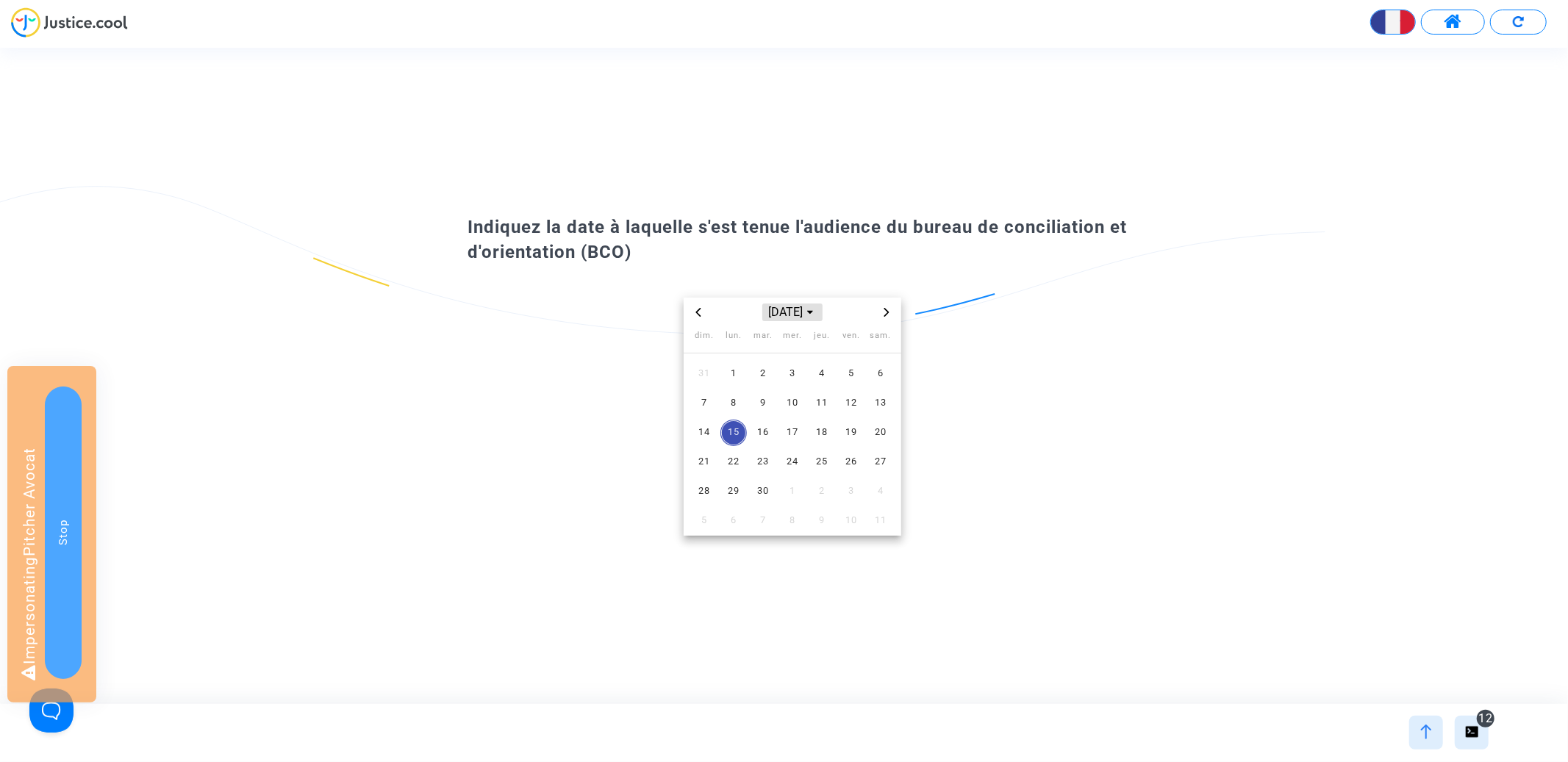
click at [802, 317] on span "[DATE]" at bounding box center [793, 312] width 61 height 18
click at [786, 410] on span "2023" at bounding box center [793, 414] width 51 height 22
click at [775, 374] on span "mai" at bounding box center [793, 378] width 62 height 26
click at [785, 414] on span "10" at bounding box center [793, 404] width 26 height 26
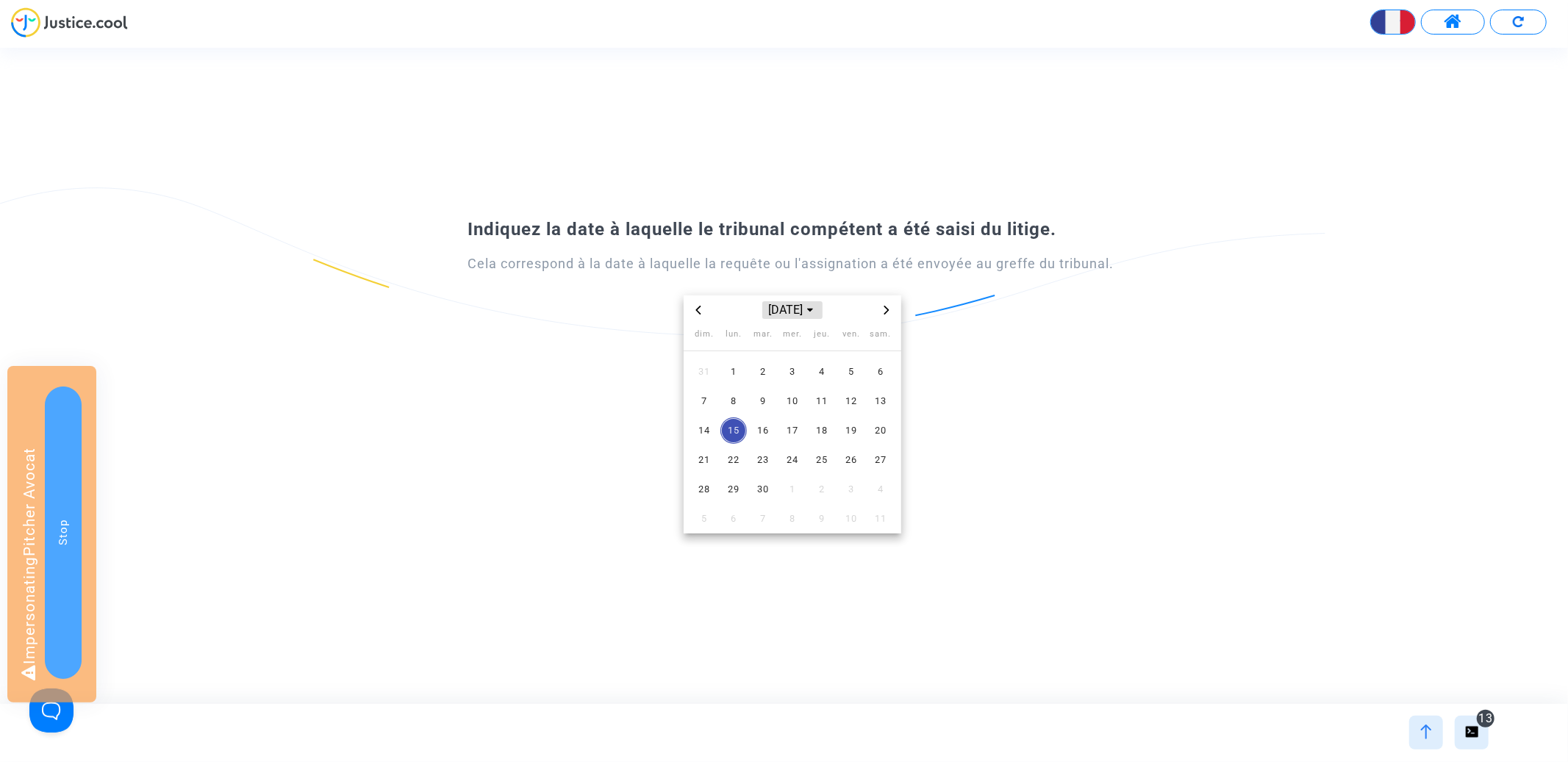
click at [762, 306] on span "[DATE]" at bounding box center [793, 310] width 61 height 18
click at [840, 391] on span "2021" at bounding box center [850, 388] width 51 height 22
click at [761, 386] on td "mai" at bounding box center [792, 376] width 68 height 29
click at [775, 422] on td "11" at bounding box center [763, 431] width 29 height 29
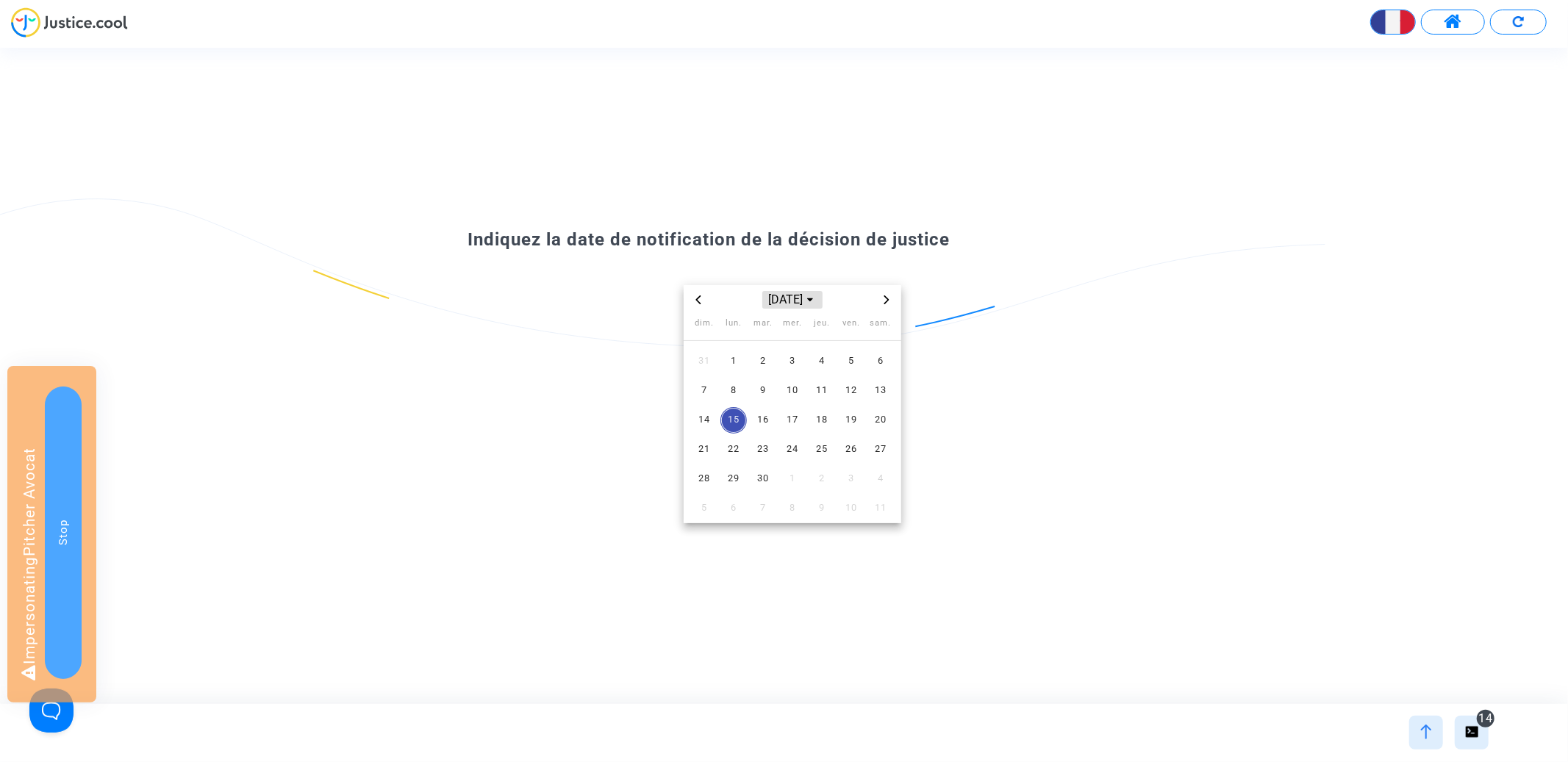
click at [798, 302] on span "[DATE]" at bounding box center [793, 300] width 61 height 18
click at [750, 422] on span "2025" at bounding box center [736, 426] width 51 height 22
click at [798, 423] on span "nov." at bounding box center [793, 424] width 62 height 26
click at [774, 417] on span "11" at bounding box center [763, 421] width 26 height 26
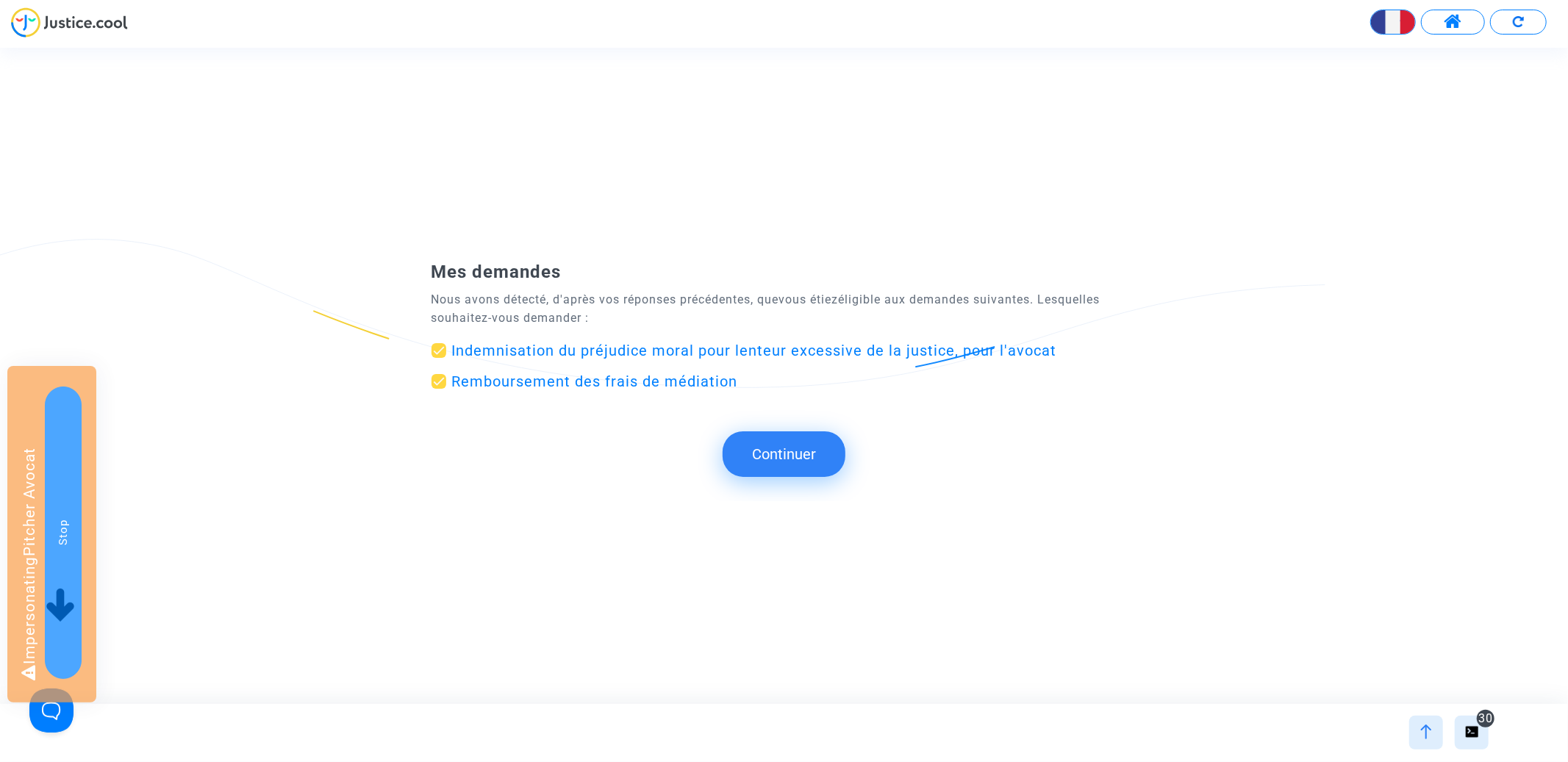
click at [774, 449] on button "Continuer" at bounding box center [784, 454] width 123 height 46
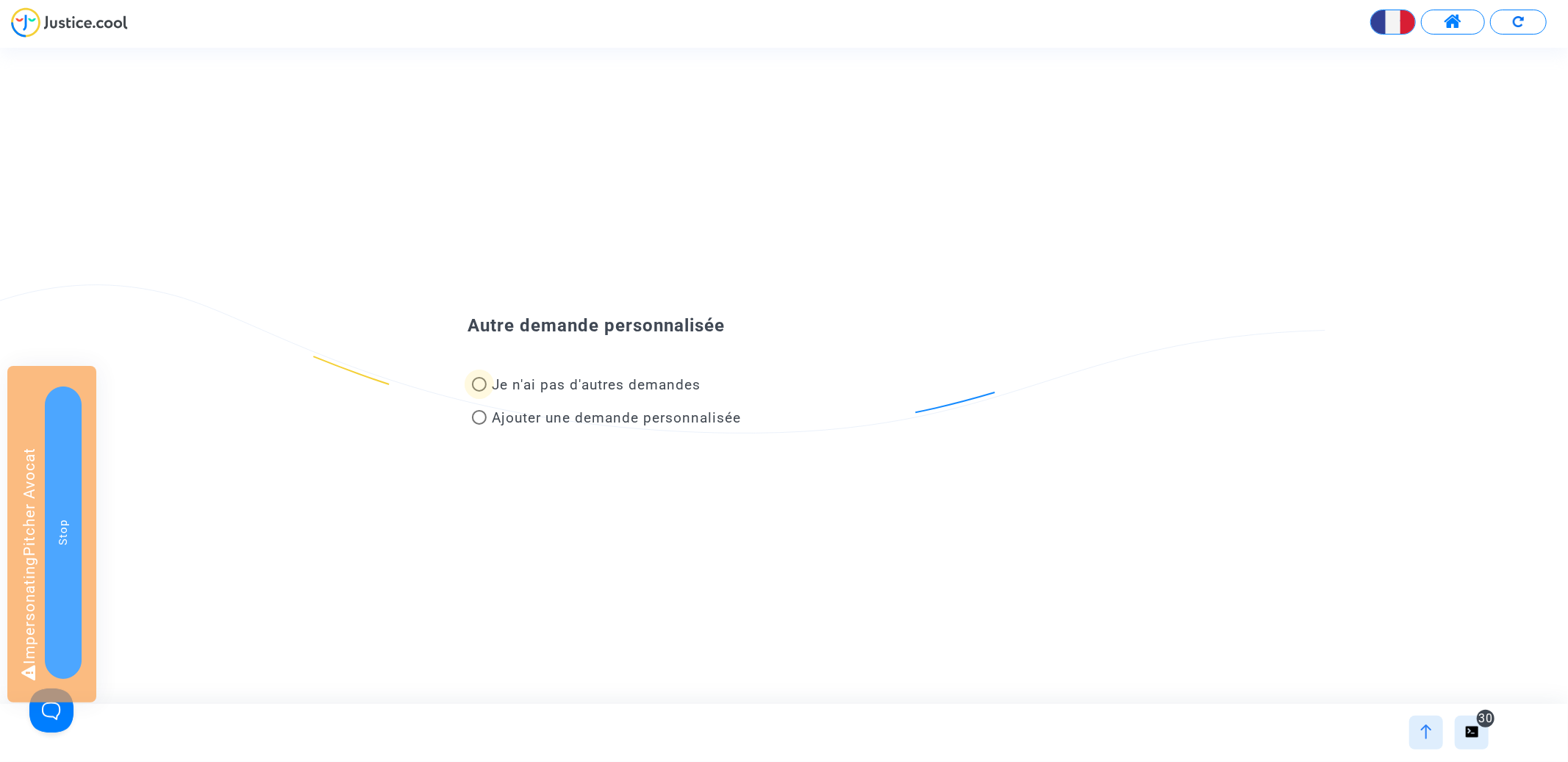
click at [636, 377] on span "Je n'ai pas d'autres demandes" at bounding box center [597, 385] width 209 height 17
click at [479, 392] on input "Je n'ai pas d'autres demandes" at bounding box center [479, 392] width 1 height 1
radio input "true"
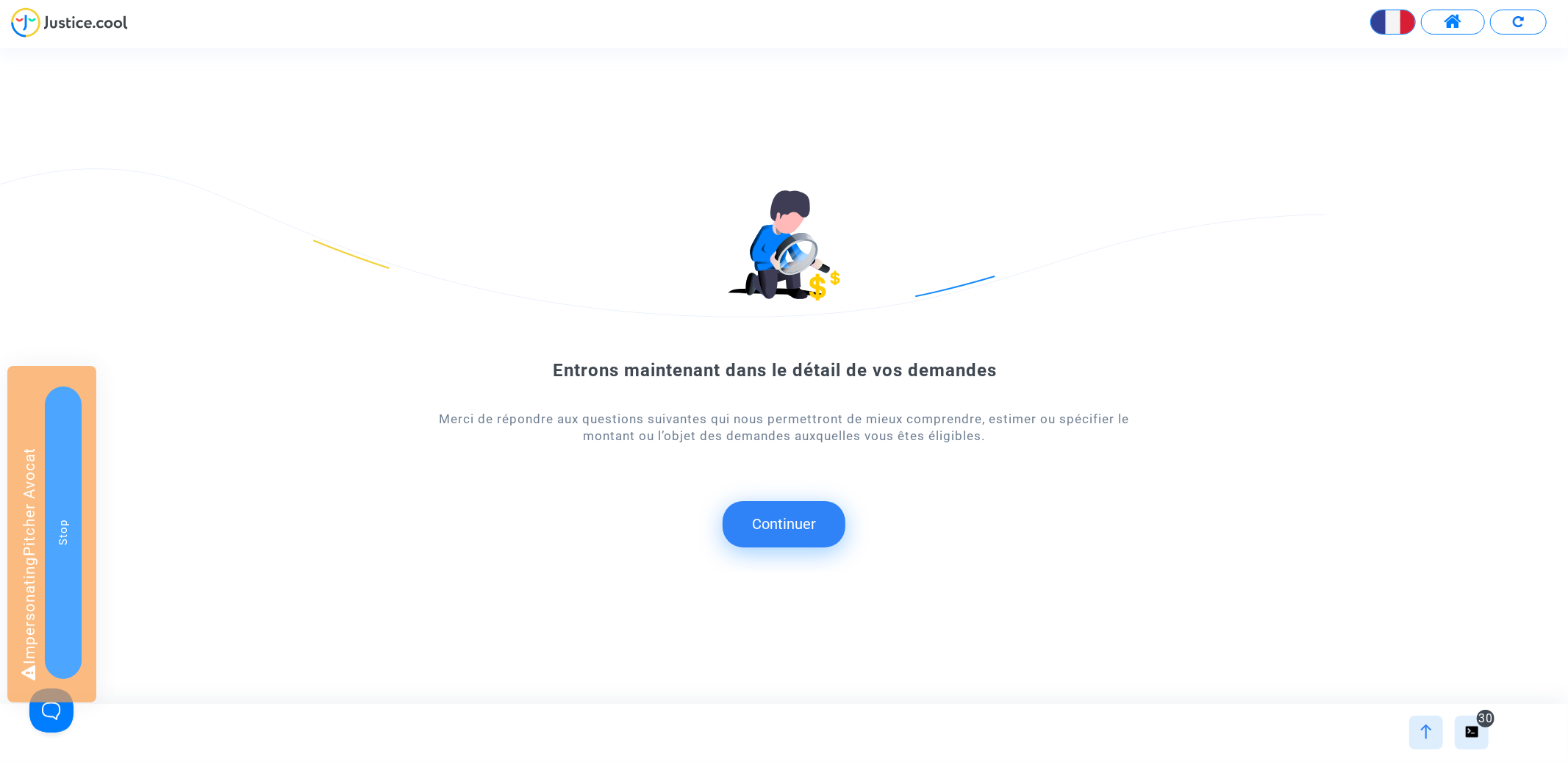
click at [810, 546] on button "Continuer" at bounding box center [784, 524] width 123 height 46
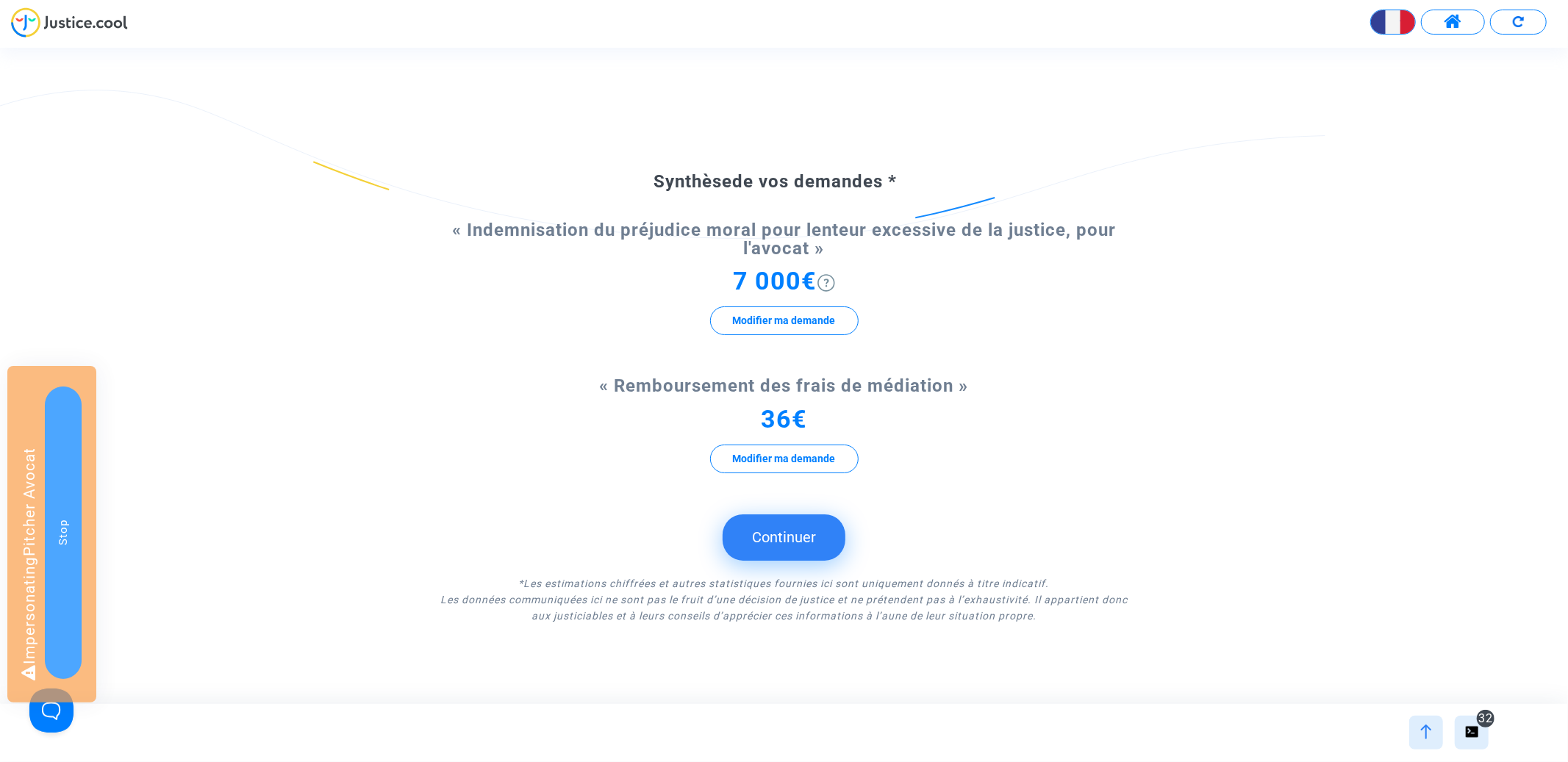
click at [780, 534] on button "Continuer" at bounding box center [784, 537] width 123 height 46
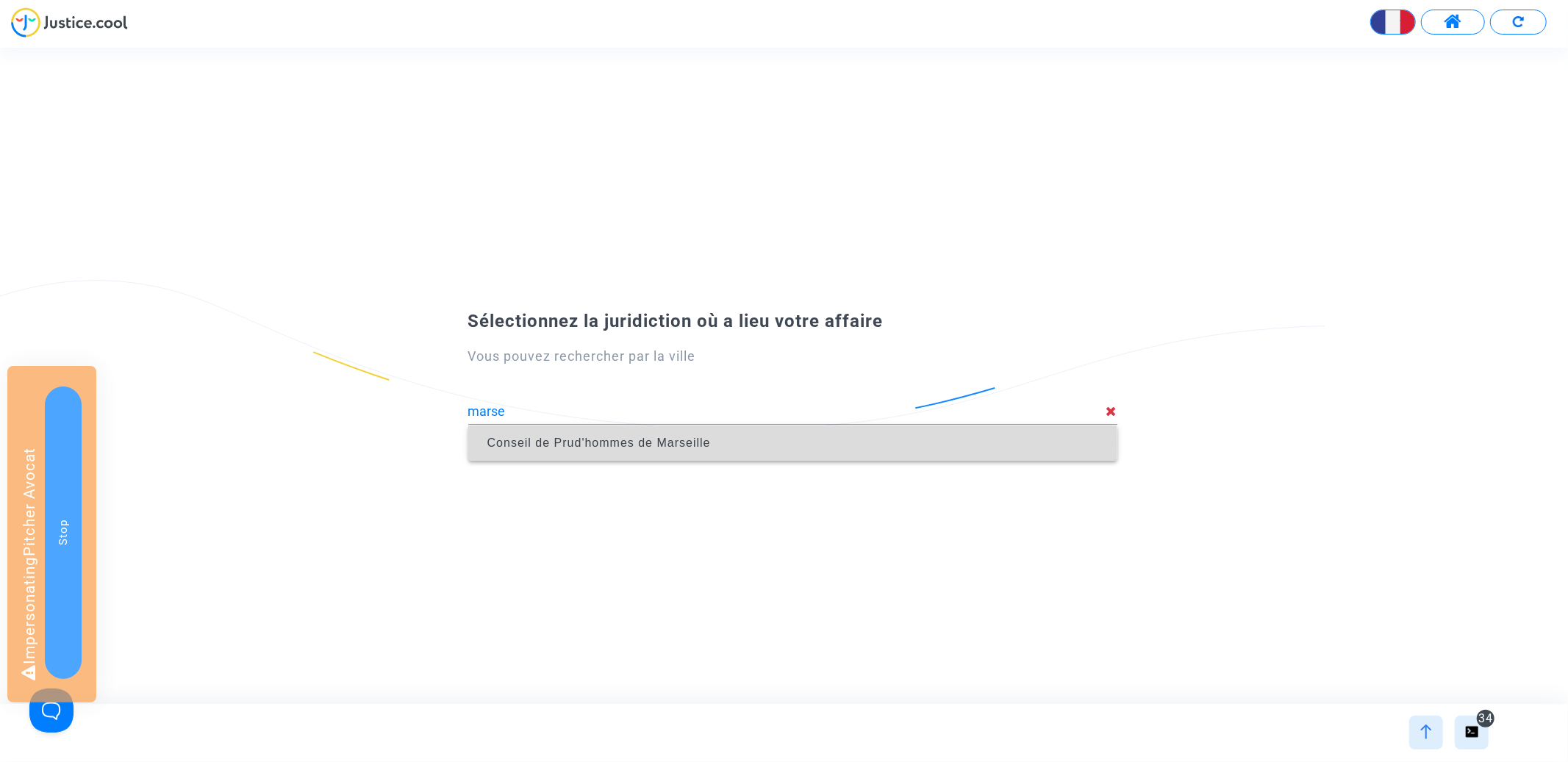
click at [766, 443] on span "Conseil de Prud'hommes de Marseille" at bounding box center [793, 443] width 626 height 41
type input "Conseil de Prud'hommes de Marseille"
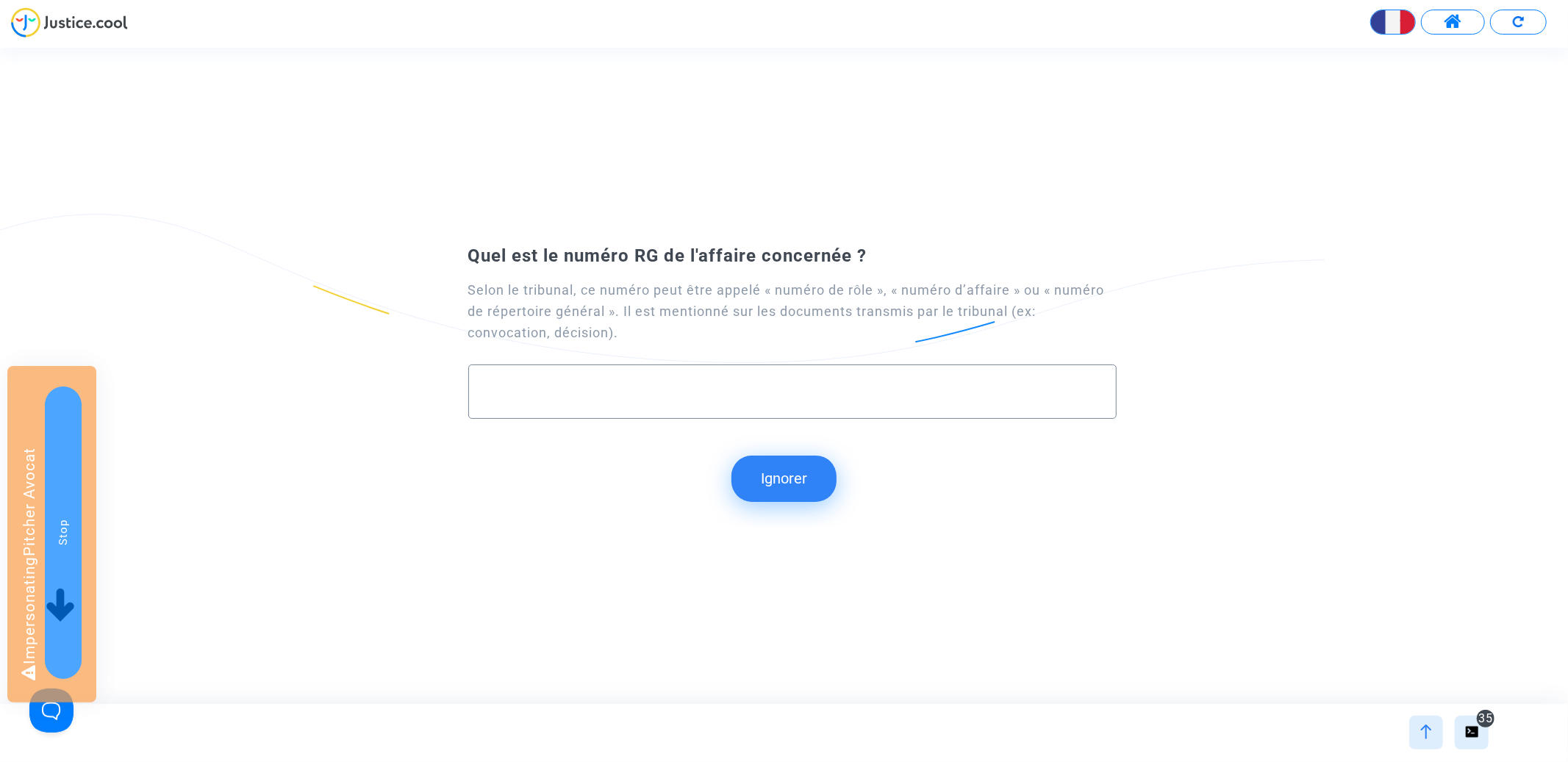
click at [782, 467] on button "Ignorer" at bounding box center [783, 478] width 105 height 46
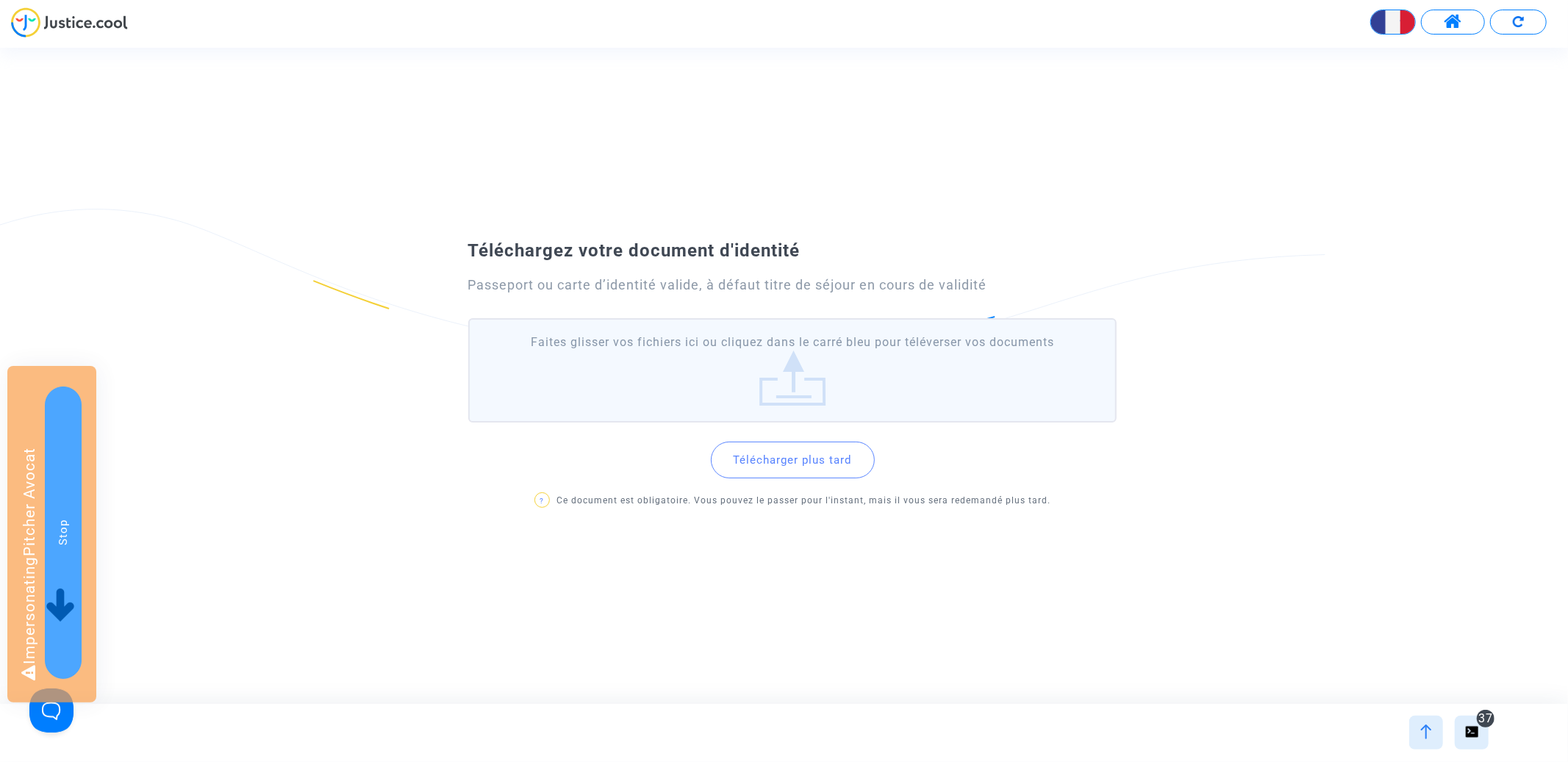
click at [775, 454] on button "Télécharger plus tard" at bounding box center [793, 459] width 164 height 36
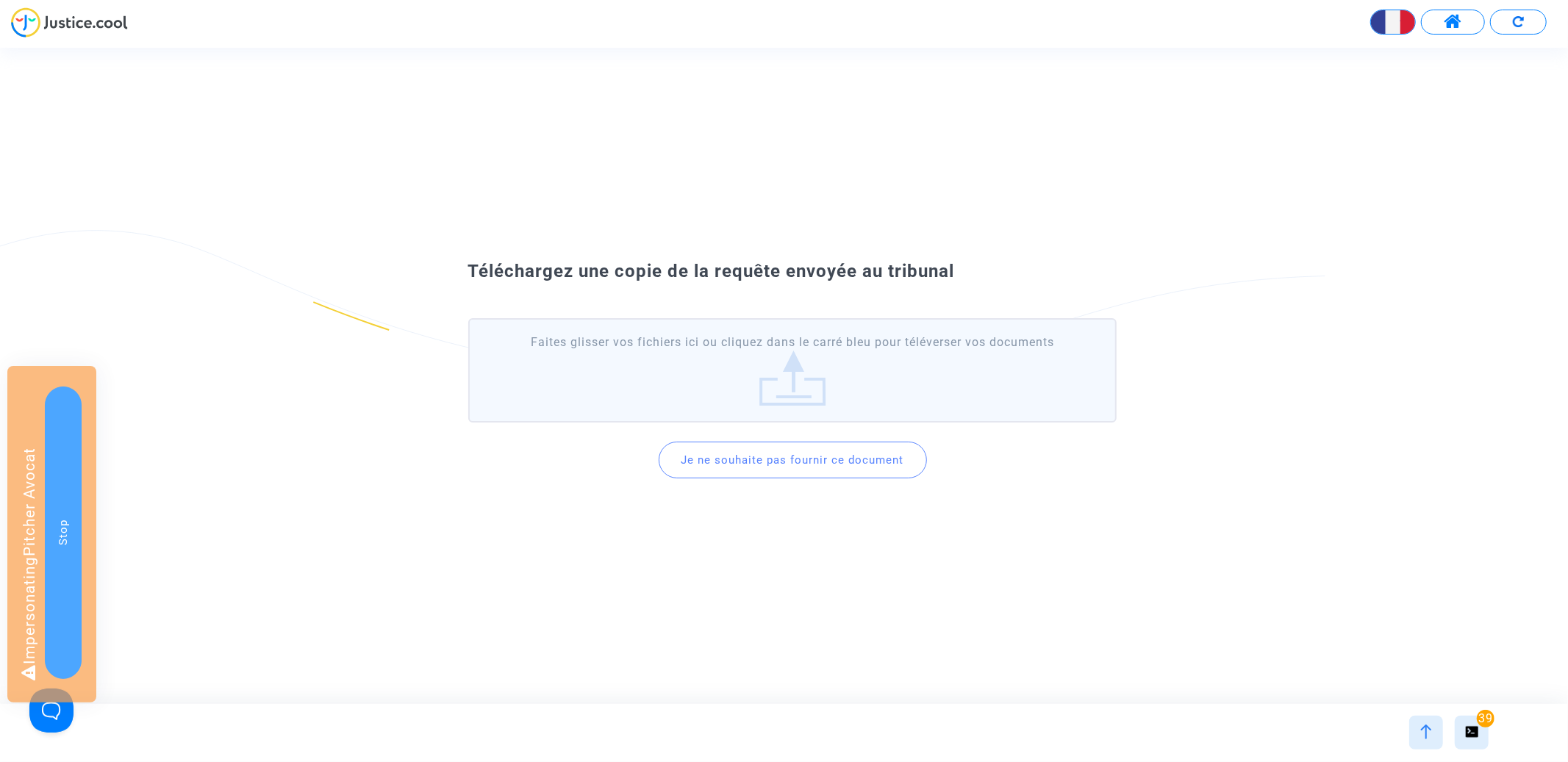
click at [773, 465] on button "Je ne souhaite pas fournir ce document" at bounding box center [793, 459] width 269 height 36
click at [783, 461] on button "Je ne souhaite pas fournir ce document" at bounding box center [793, 459] width 269 height 36
click at [781, 455] on button "Je ne souhaite pas fournir ce document" at bounding box center [793, 459] width 269 height 36
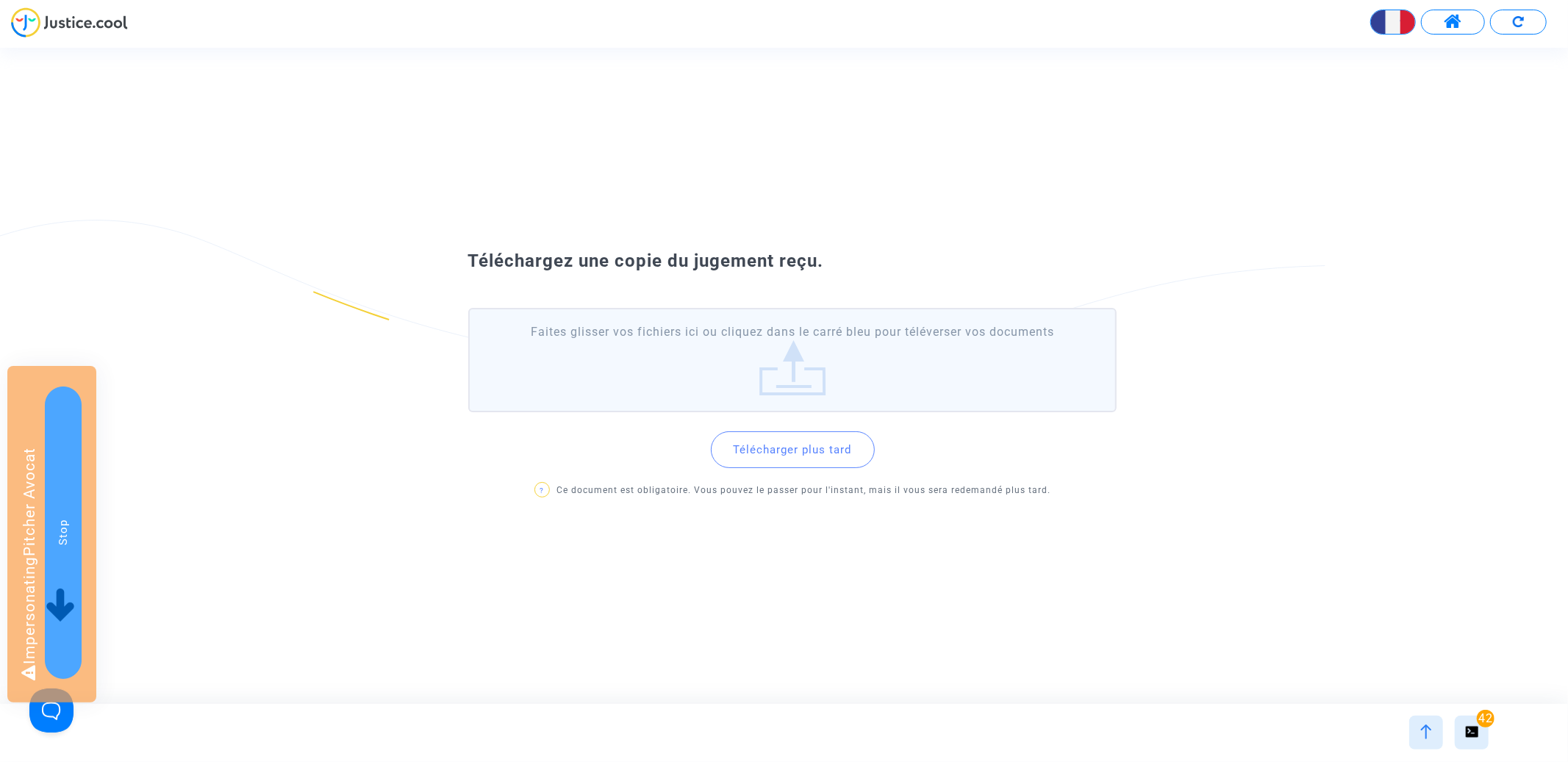
click at [778, 456] on button "Télécharger plus tard" at bounding box center [793, 449] width 164 height 36
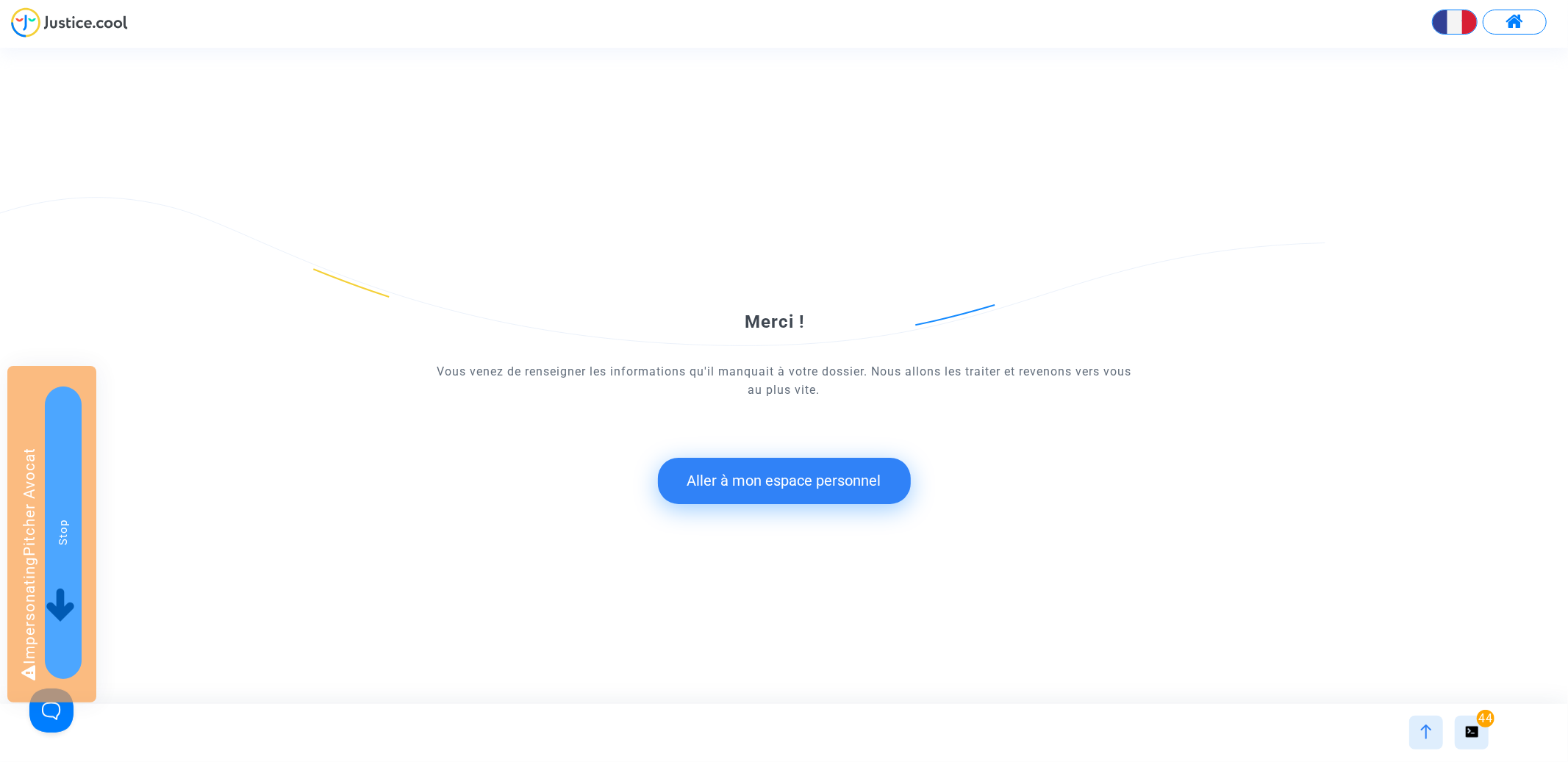
click at [790, 473] on button "Aller à mon espace personnel" at bounding box center [785, 480] width 253 height 46
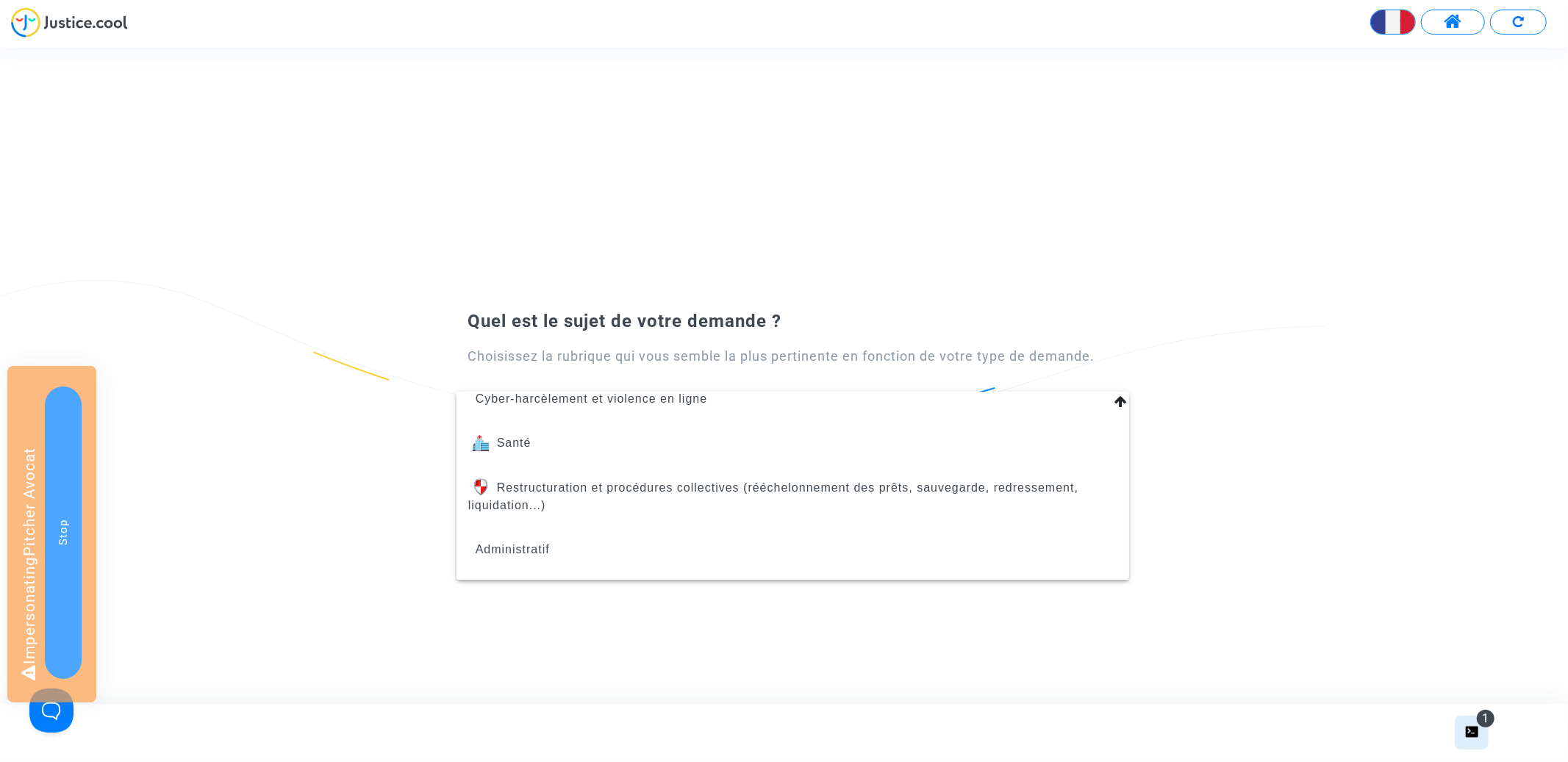
scroll to position [623, 0]
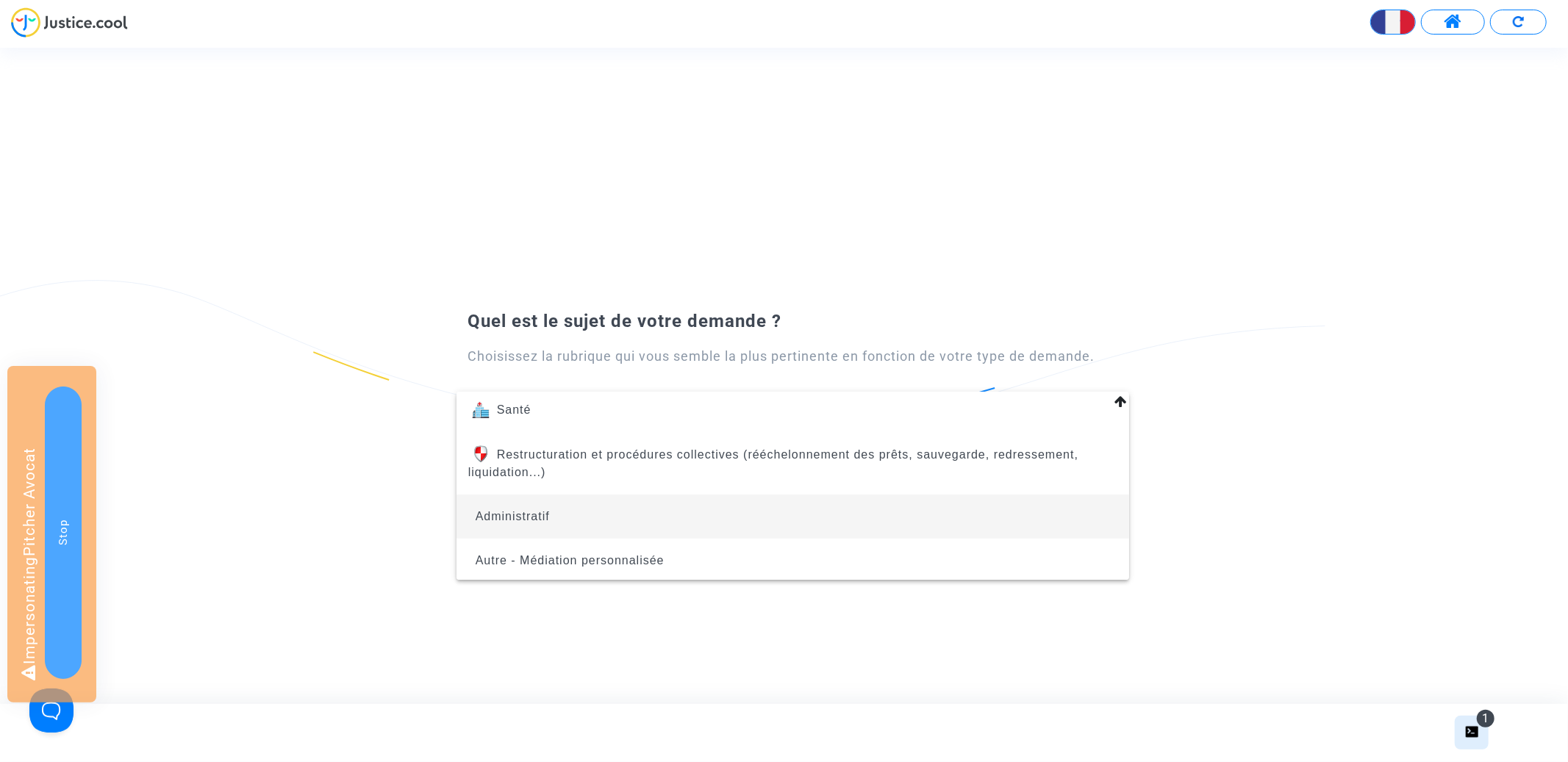
click at [702, 502] on span "Administratif" at bounding box center [793, 516] width 649 height 44
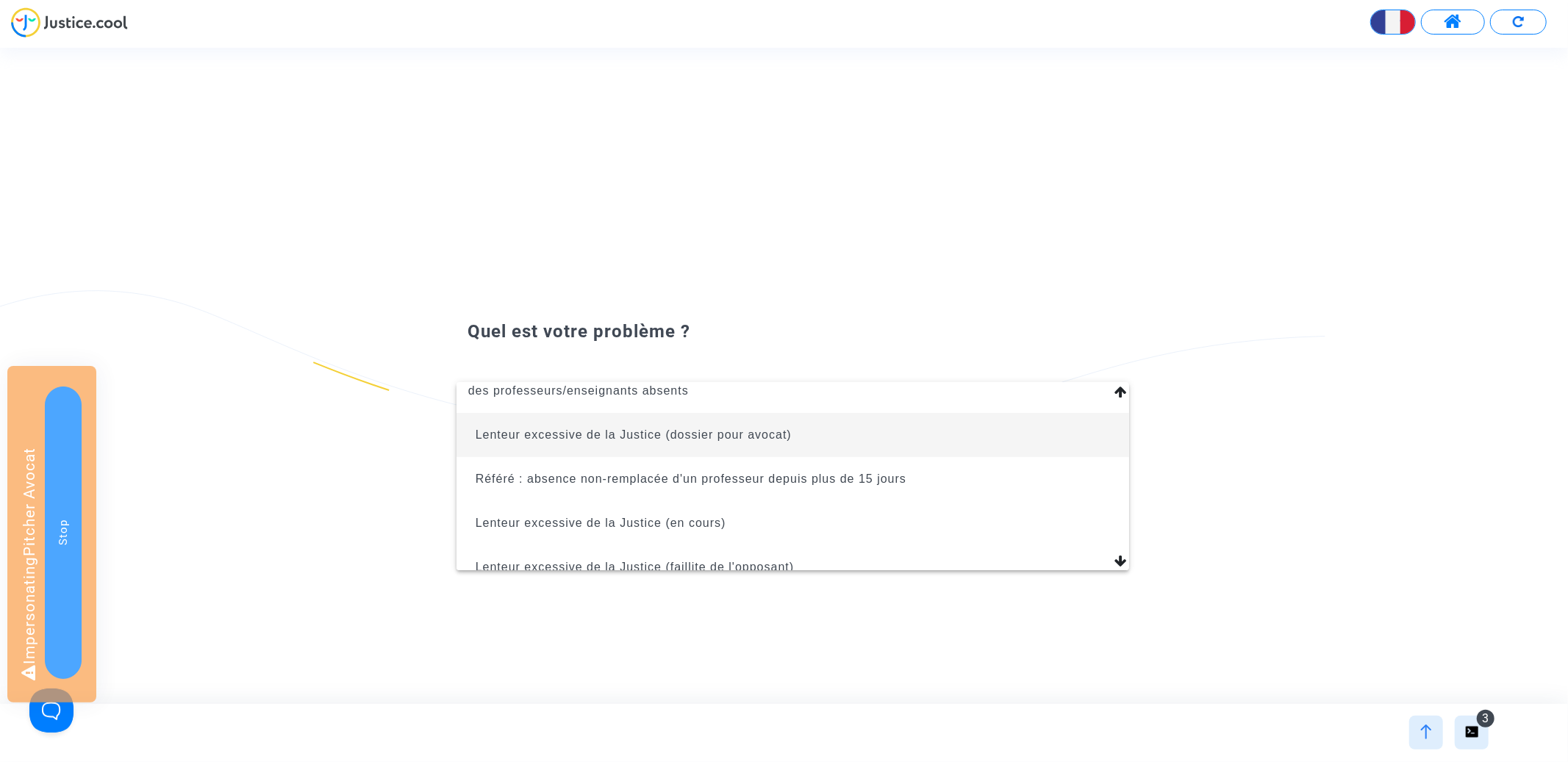
click at [751, 428] on span "Lenteur excessive de la Justice (dossier pour avocat)" at bounding box center [633, 435] width 316 height 12
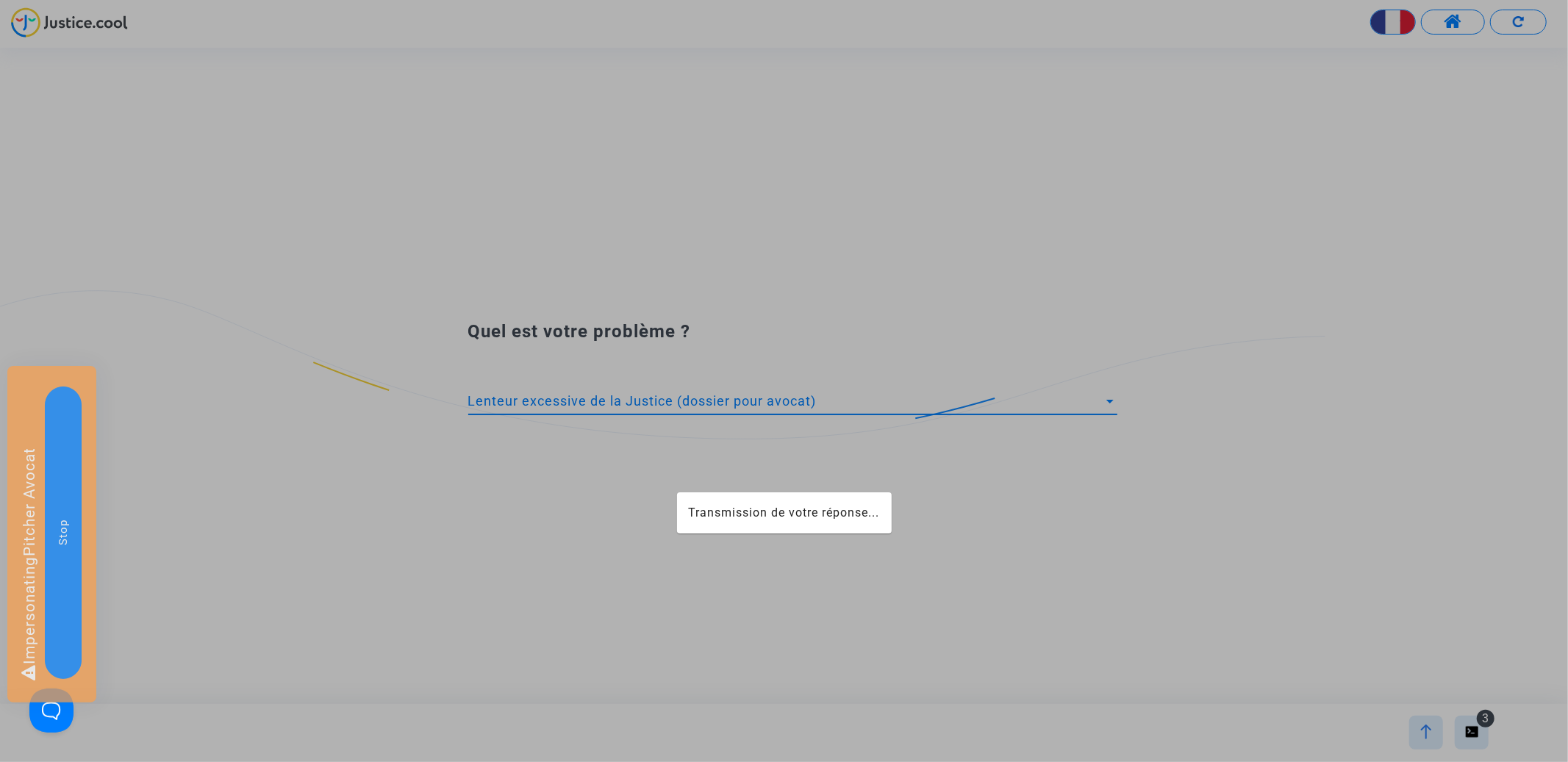
scroll to position [158, 0]
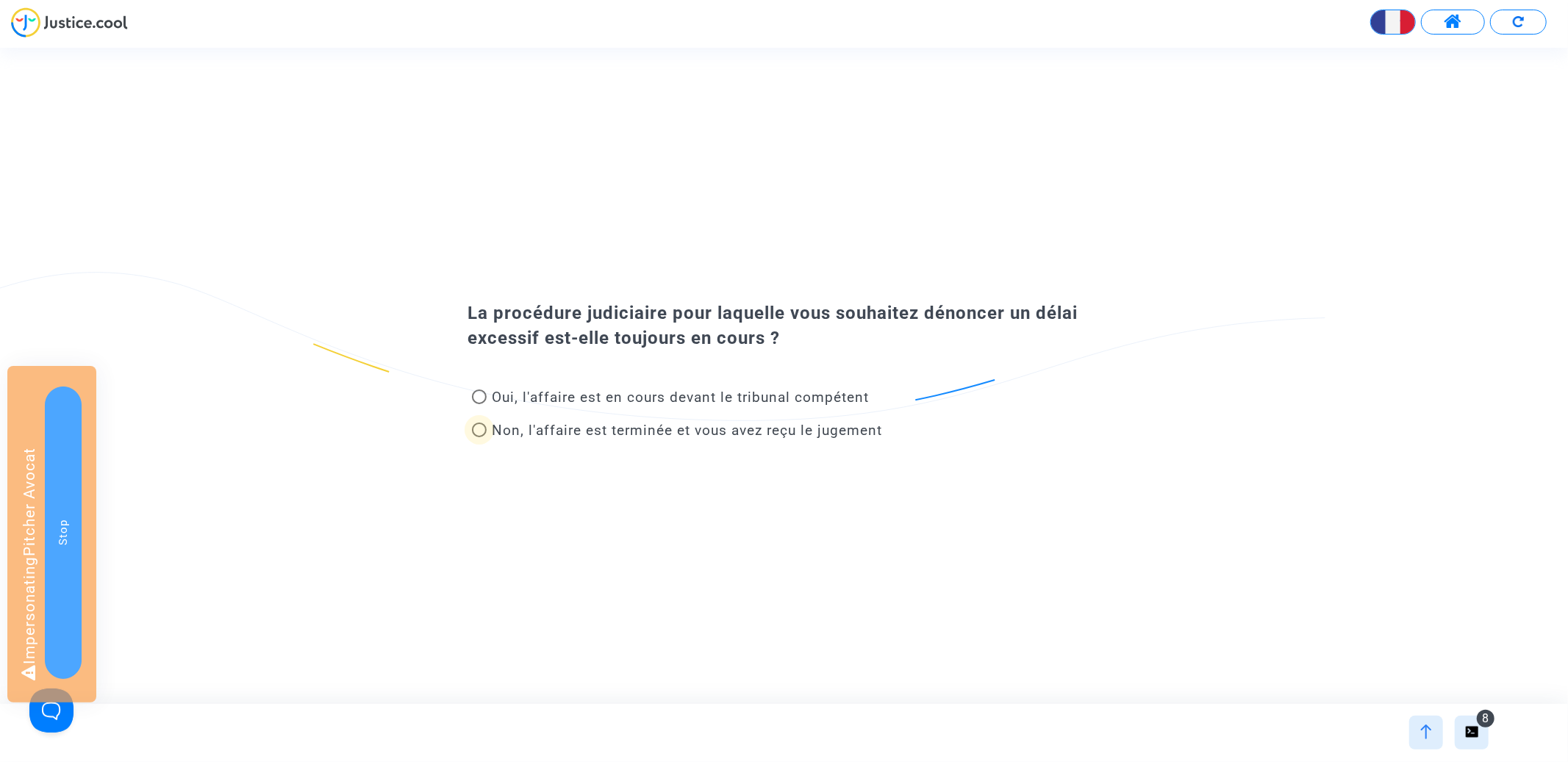
click at [716, 434] on span "Non, l'affaire est terminée et vous avez reçu le jugement" at bounding box center [688, 431] width 390 height 17
click at [479, 437] on input "Non, l'affaire est terminée et vous avez reçu le jugement" at bounding box center [479, 437] width 1 height 1
radio input "true"
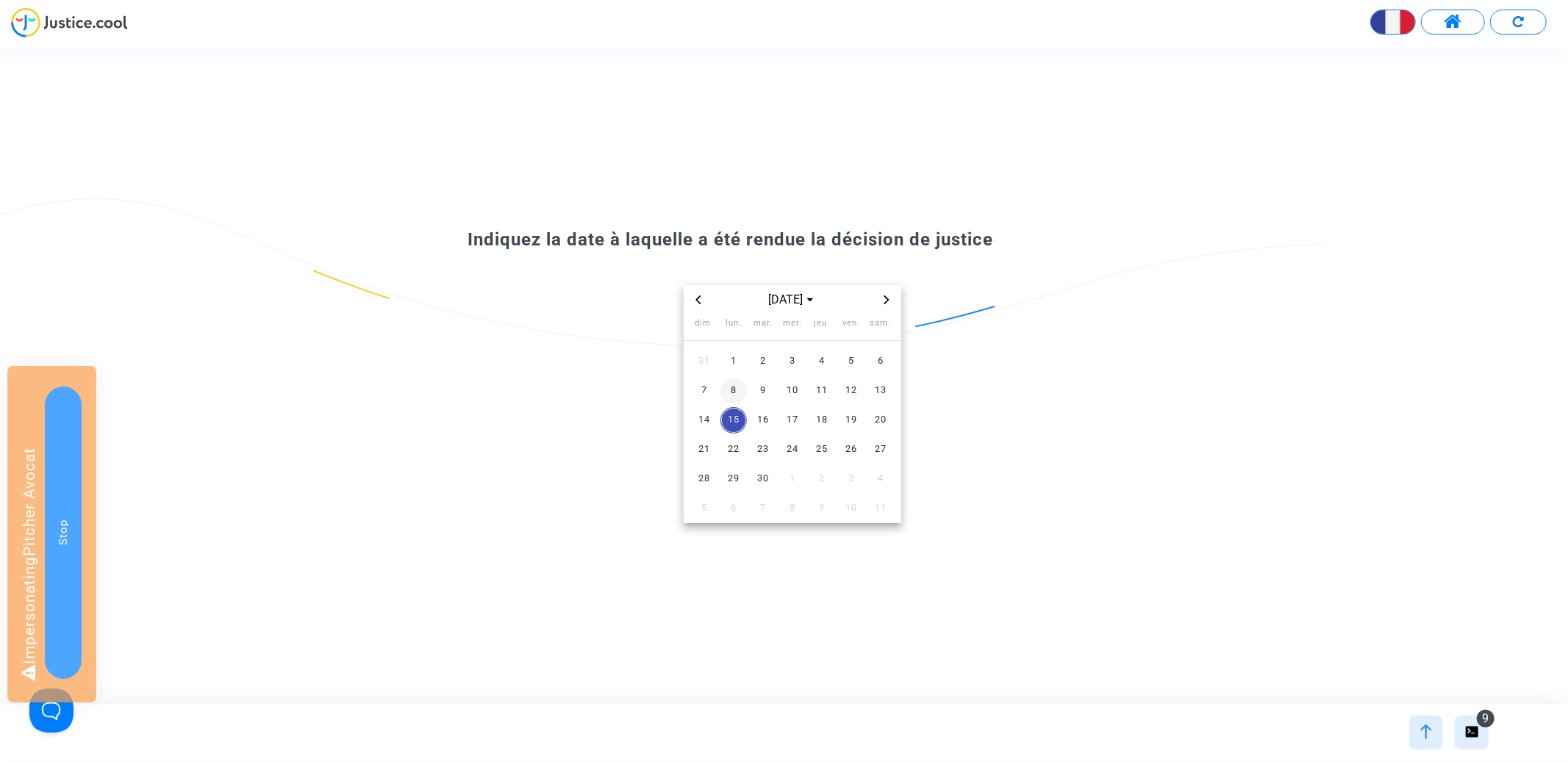
click at [736, 391] on span "8" at bounding box center [734, 391] width 26 height 26
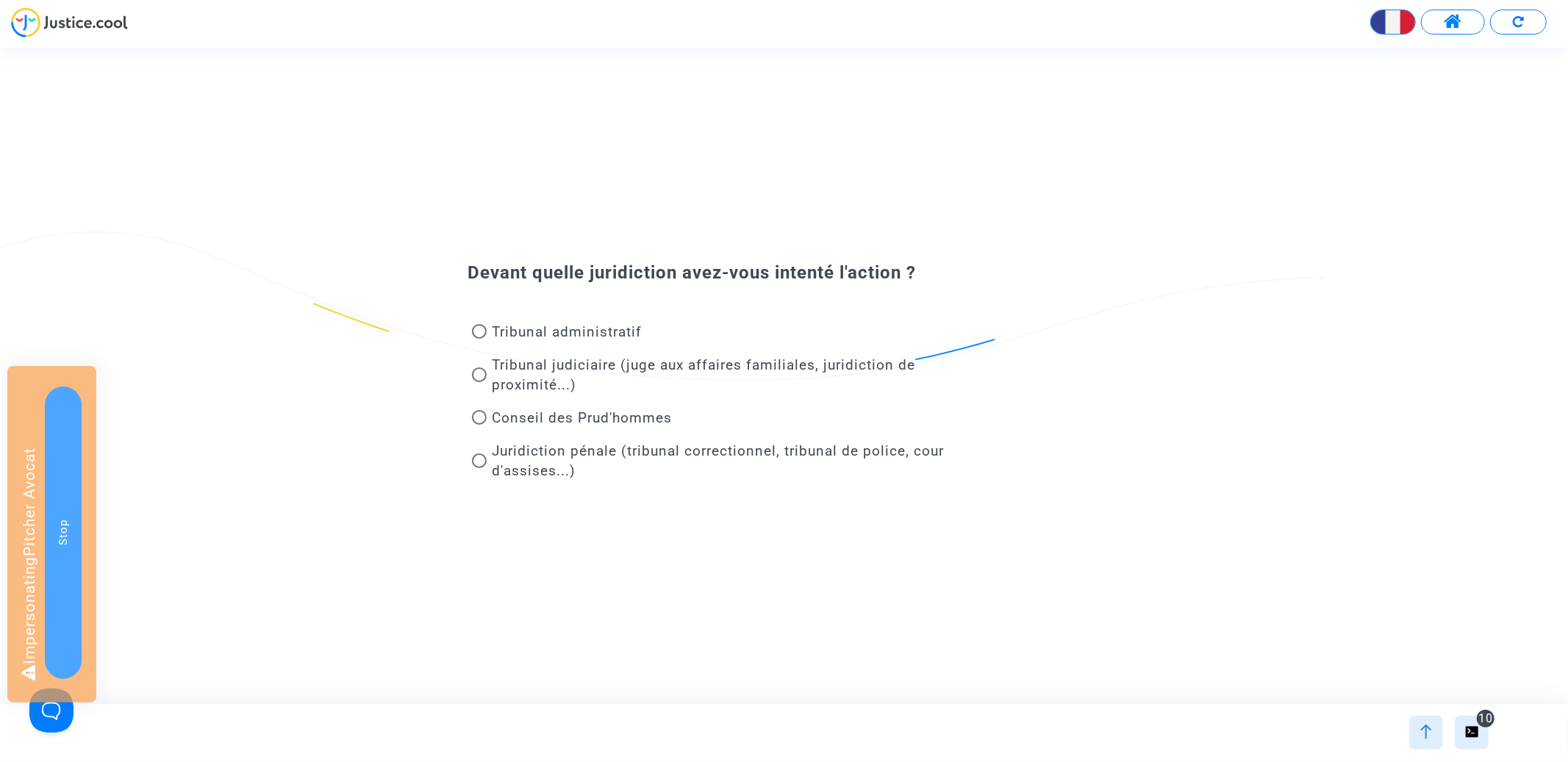
click at [602, 404] on div "Conseil des Prud'hommes" at bounding box center [737, 421] width 560 height 33
click at [602, 410] on span "Conseil des Prud'hommes" at bounding box center [583, 418] width 180 height 17
click at [479, 424] on input "Conseil des Prud'hommes" at bounding box center [479, 424] width 1 height 1
radio input "true"
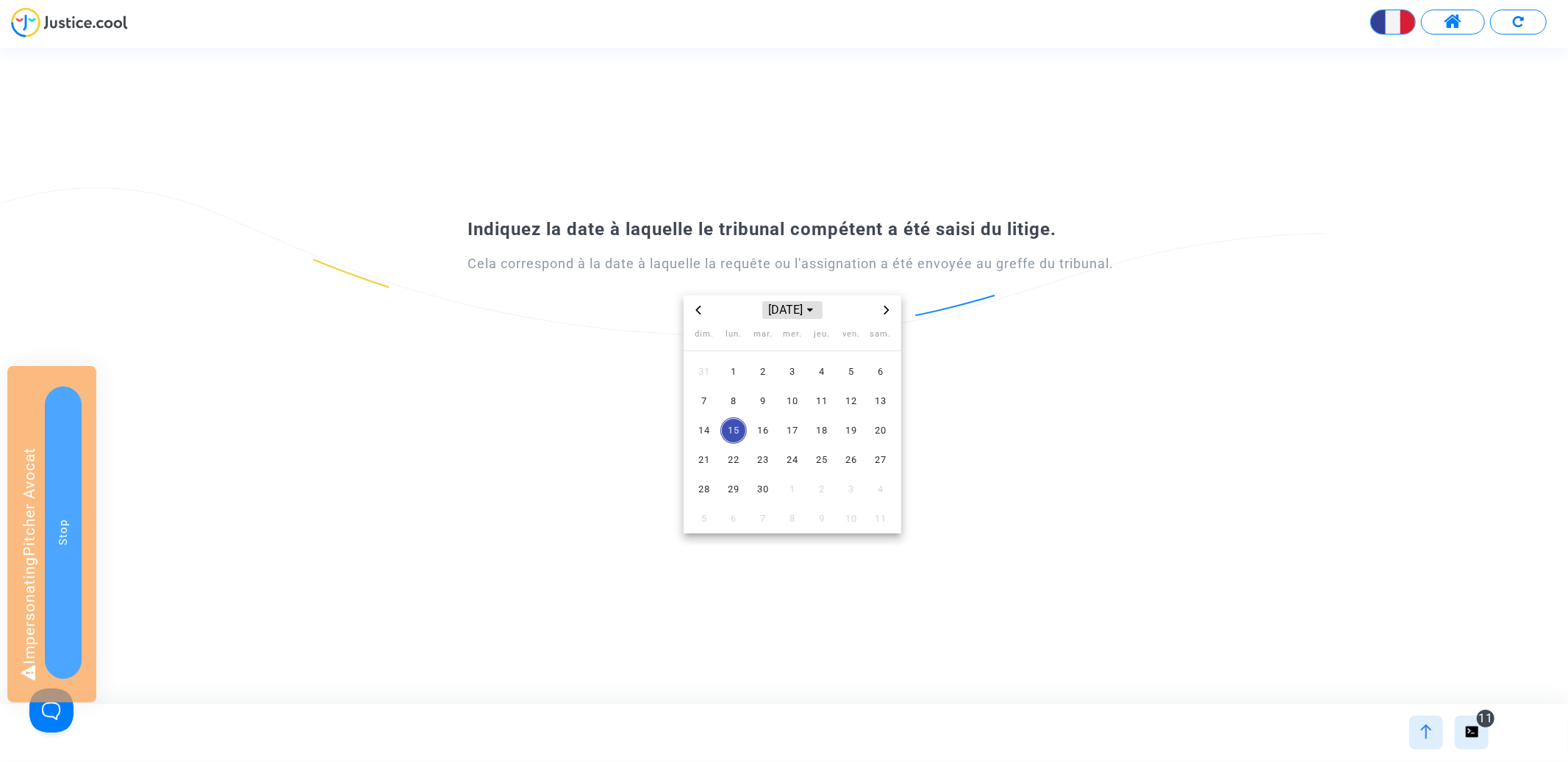
click at [784, 313] on span "[DATE]" at bounding box center [793, 310] width 61 height 18
click at [795, 407] on span "2023" at bounding box center [793, 412] width 51 height 22
click at [724, 378] on span "avr." at bounding box center [724, 376] width 62 height 26
click at [734, 399] on span "3" at bounding box center [734, 401] width 26 height 26
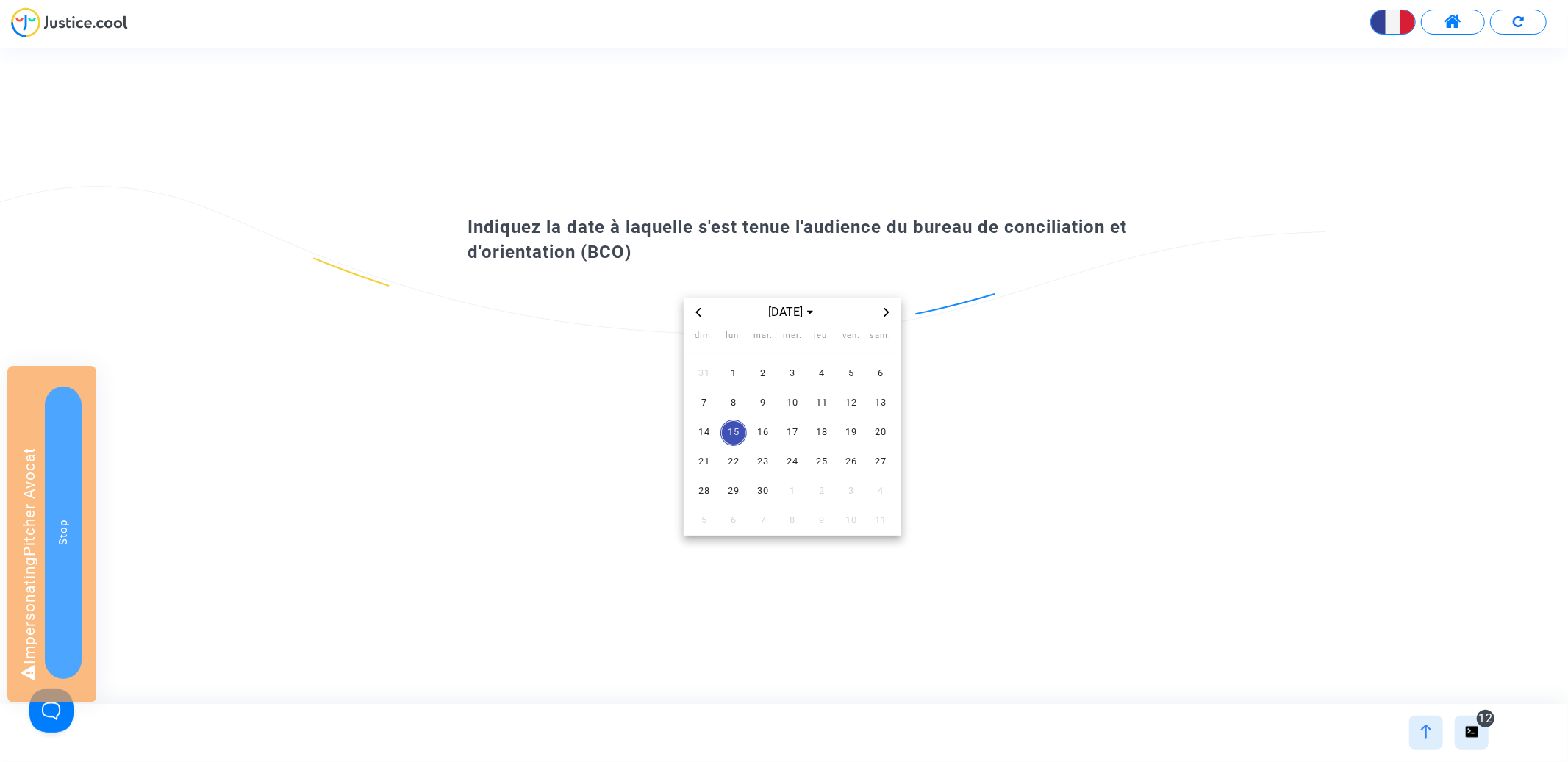
click at [706, 310] on span "Previous month" at bounding box center [698, 312] width 18 height 18
click at [780, 311] on span "août 2025" at bounding box center [792, 312] width 78 height 18
click at [840, 416] on span "2024" at bounding box center [850, 414] width 51 height 22
click at [783, 411] on span "août" at bounding box center [793, 407] width 62 height 26
click at [783, 402] on span "7" at bounding box center [793, 404] width 26 height 26
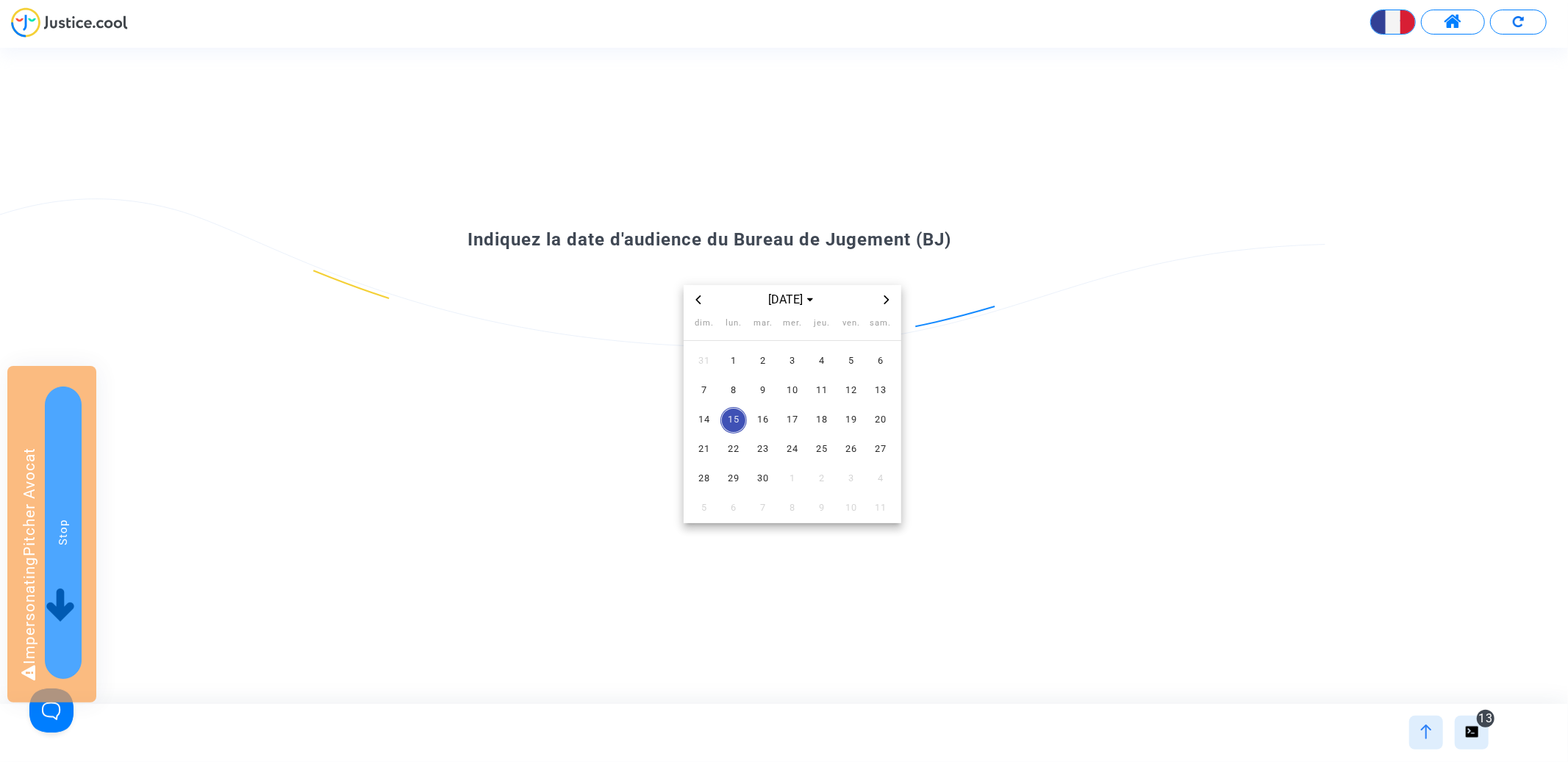
click at [702, 297] on icon "Previous month" at bounding box center [698, 300] width 9 height 9
click at [856, 445] on span "22" at bounding box center [852, 450] width 26 height 26
click at [759, 479] on span "30" at bounding box center [763, 479] width 26 height 26
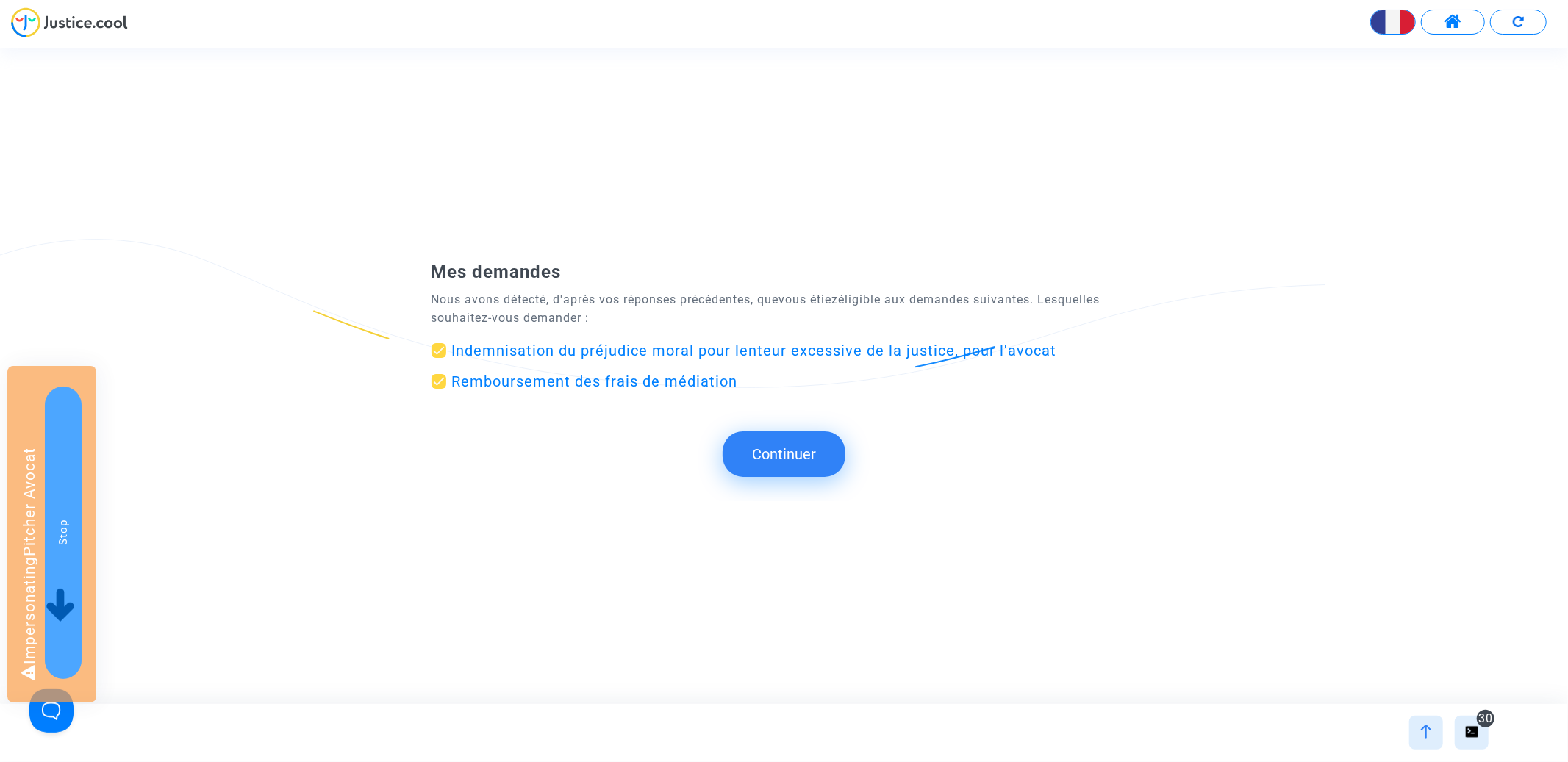
click at [822, 463] on button "Continuer" at bounding box center [784, 454] width 123 height 46
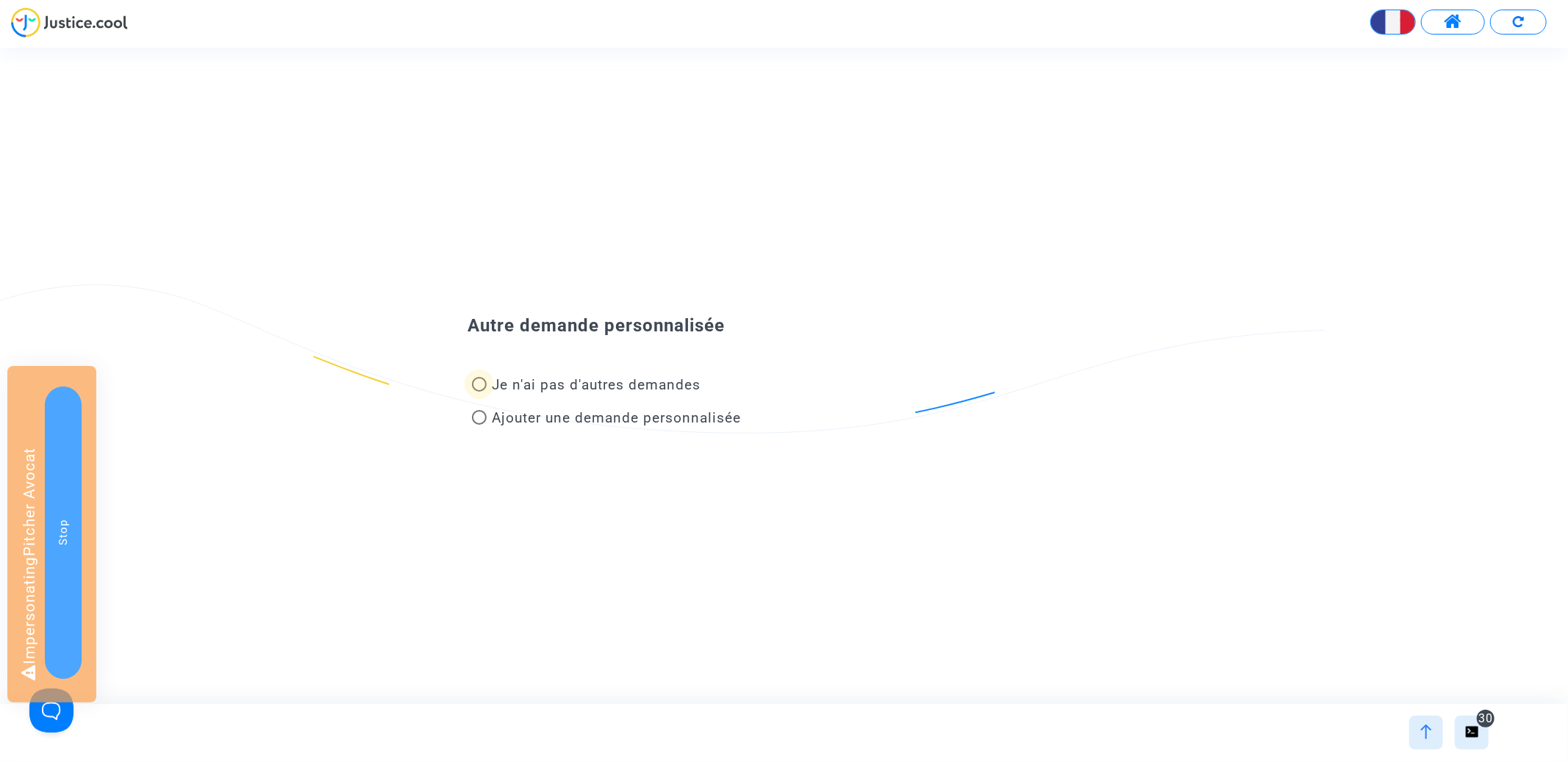
click at [637, 378] on span "Je n'ai pas d'autres demandes" at bounding box center [597, 385] width 209 height 17
click at [479, 392] on input "Je n'ai pas d'autres demandes" at bounding box center [479, 392] width 1 height 1
radio input "true"
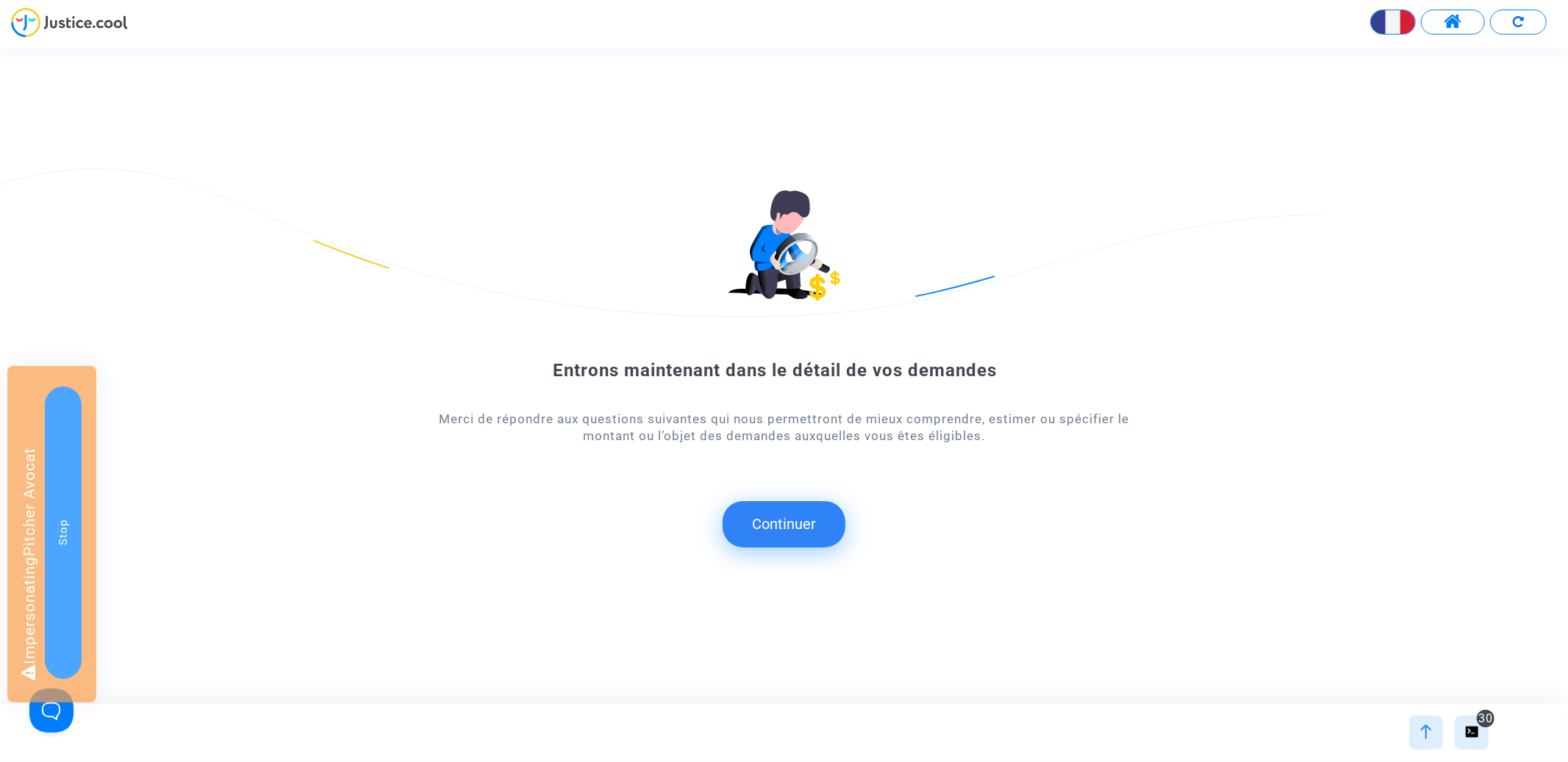
click at [773, 526] on button "Continuer" at bounding box center [784, 524] width 123 height 46
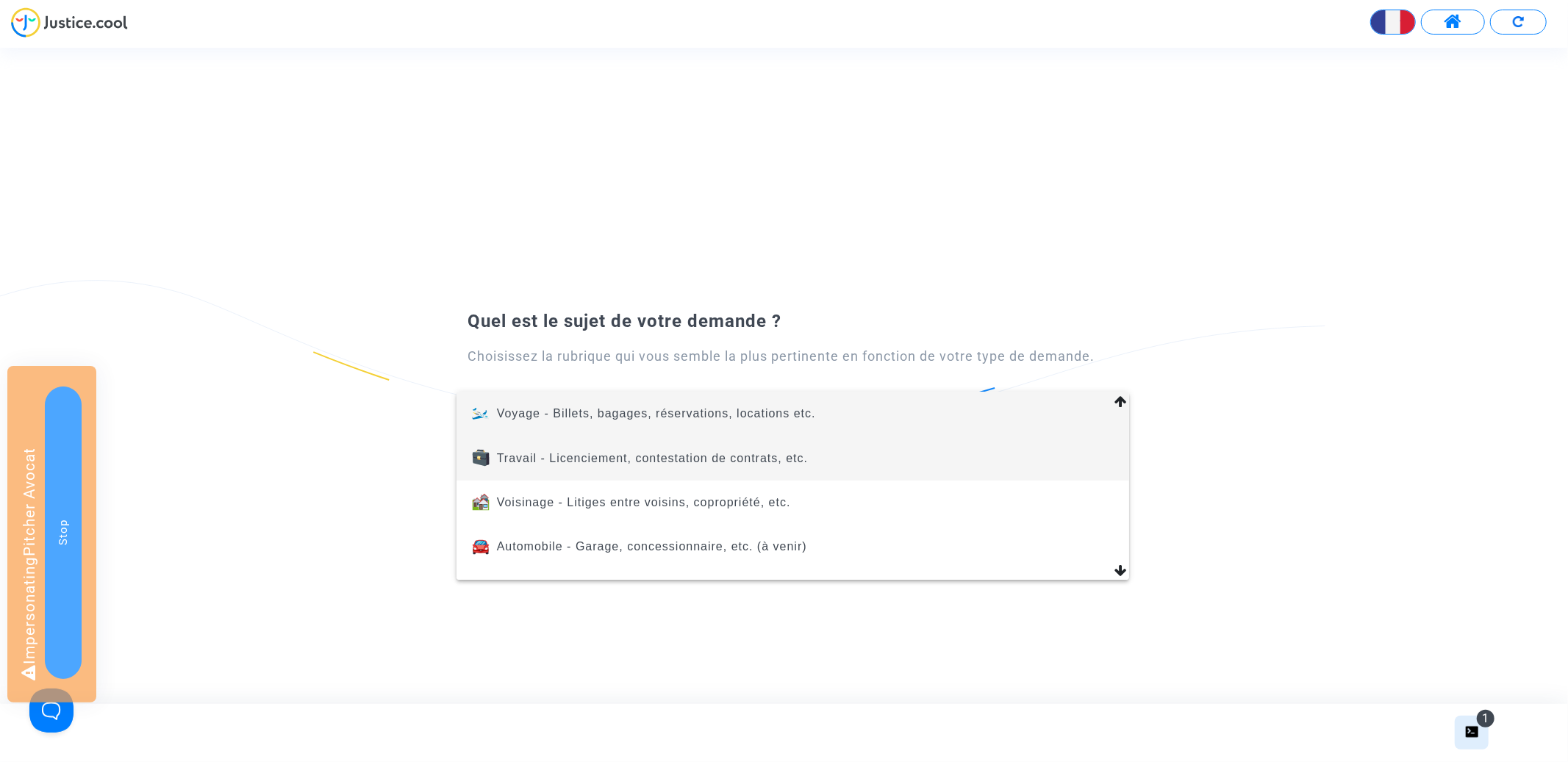
scroll to position [623, 0]
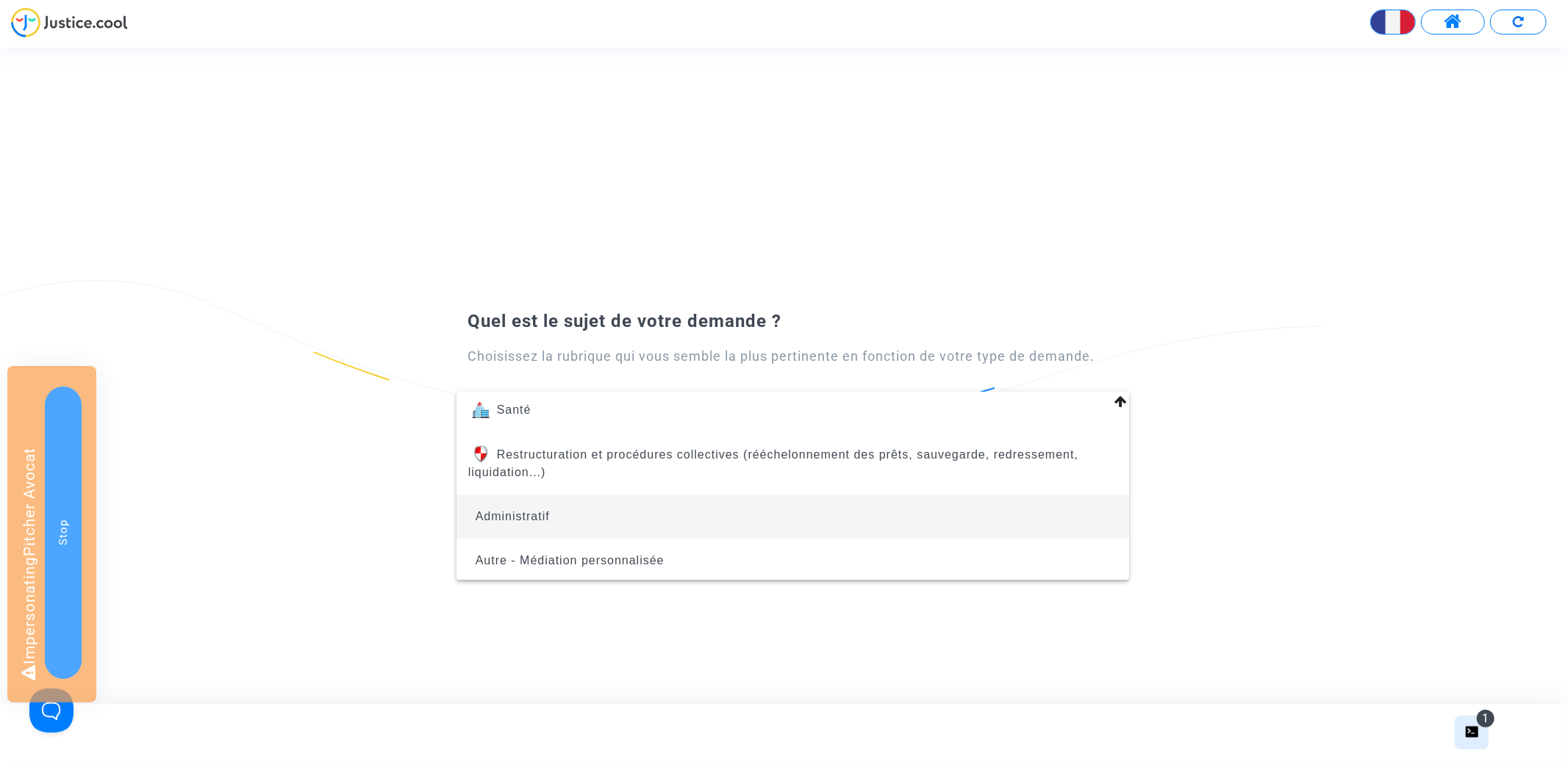
click at [706, 511] on span "Administratif" at bounding box center [793, 516] width 649 height 44
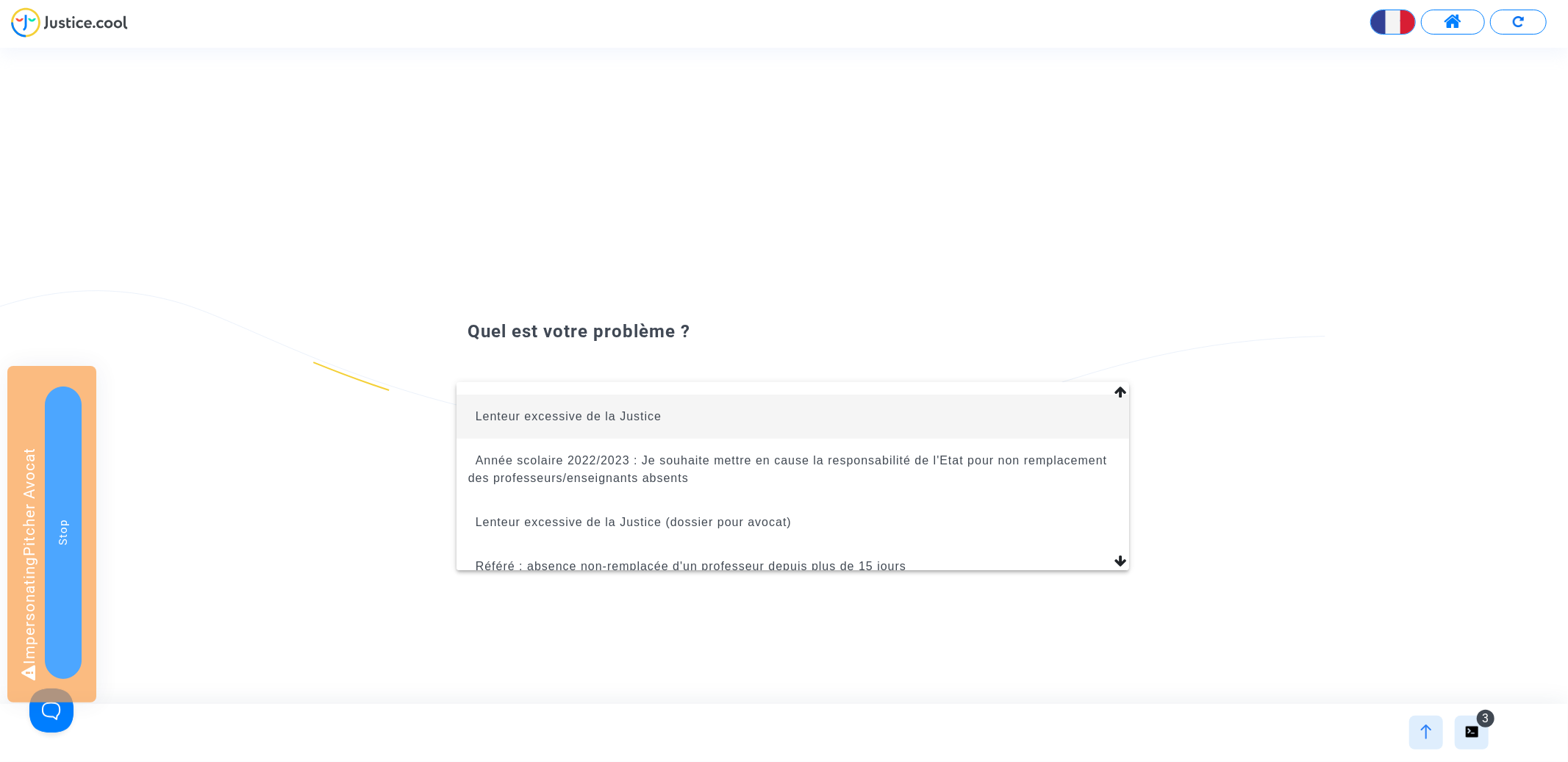
scroll to position [220, 0]
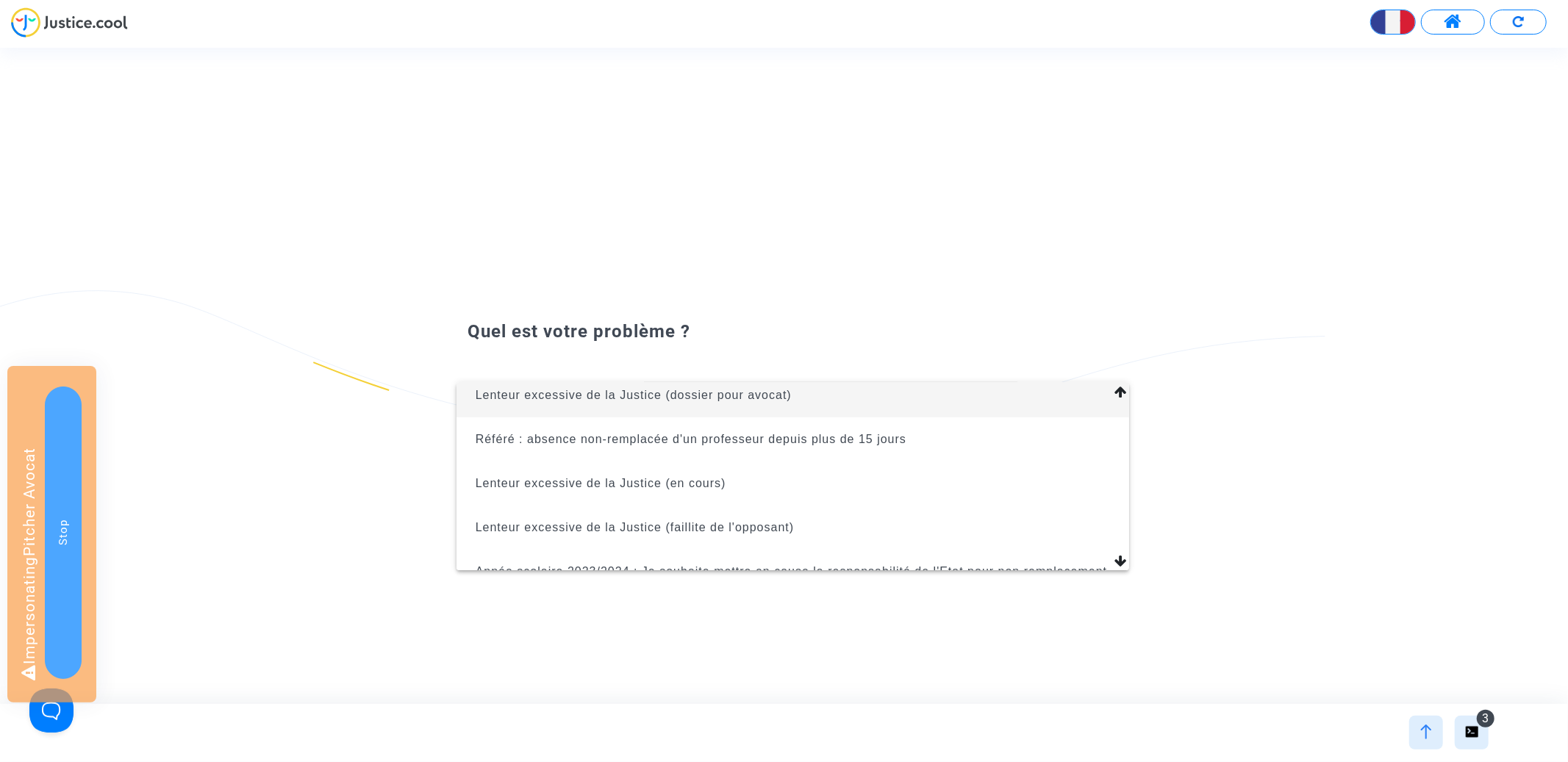
click at [765, 398] on span "Lenteur excessive de la Justice (dossier pour avocat)" at bounding box center [633, 395] width 316 height 12
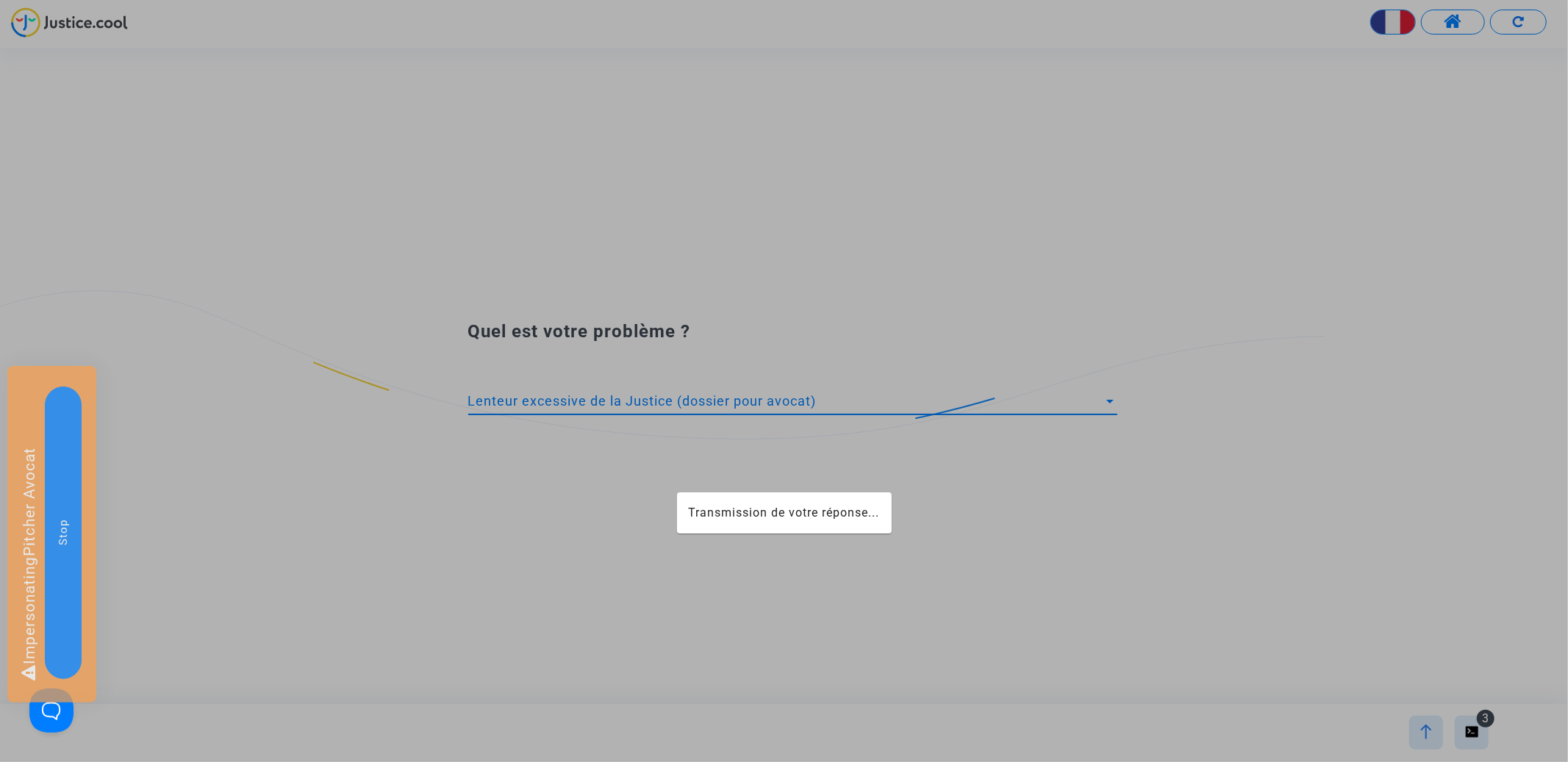
scroll to position [158, 0]
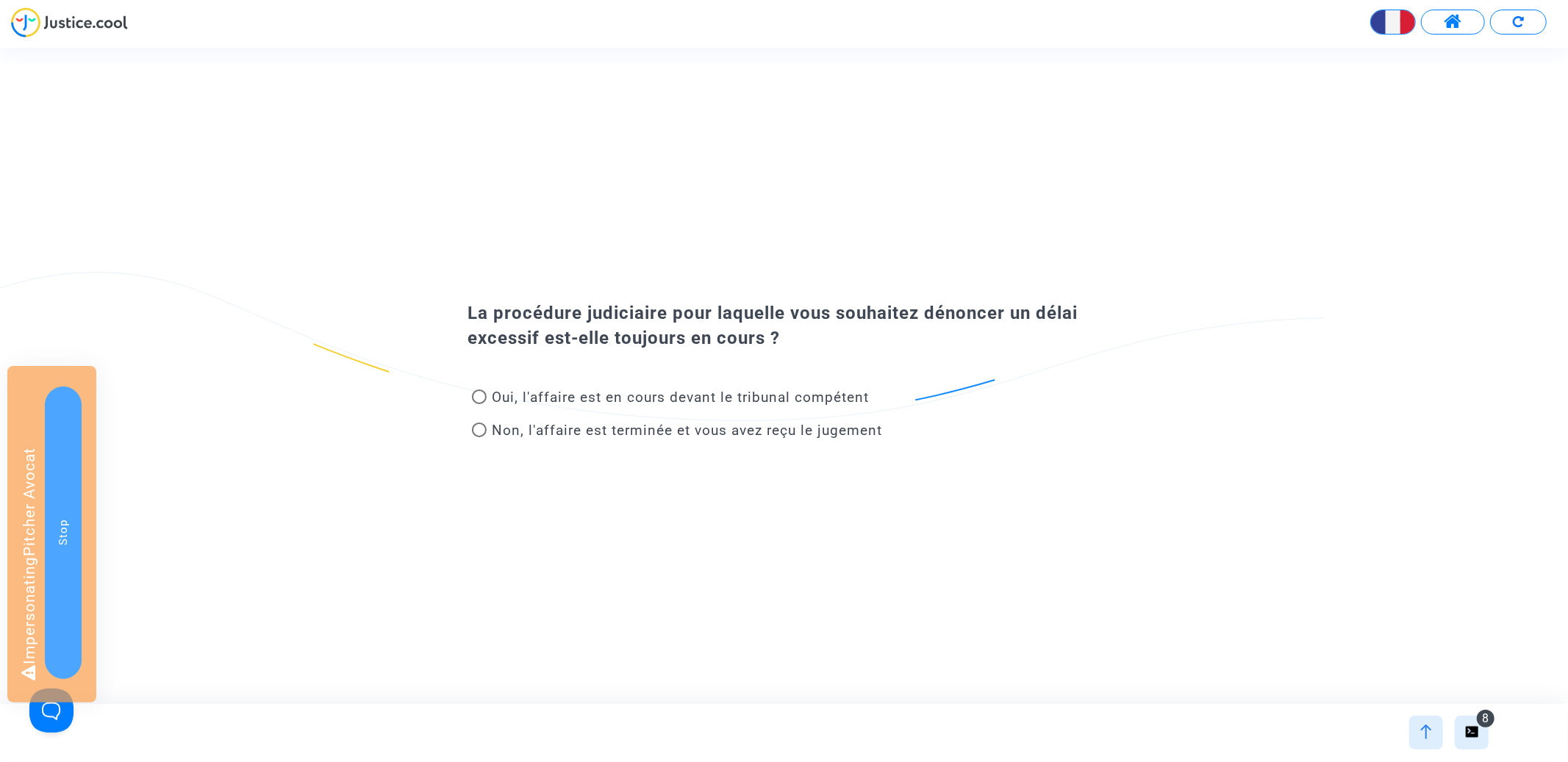
click at [705, 396] on span "Oui, l'affaire est en cours devant le tribunal compétent" at bounding box center [682, 397] width 377 height 17
click at [479, 404] on input "Oui, l'affaire est en cours devant le tribunal compétent" at bounding box center [479, 404] width 1 height 1
radio input "true"
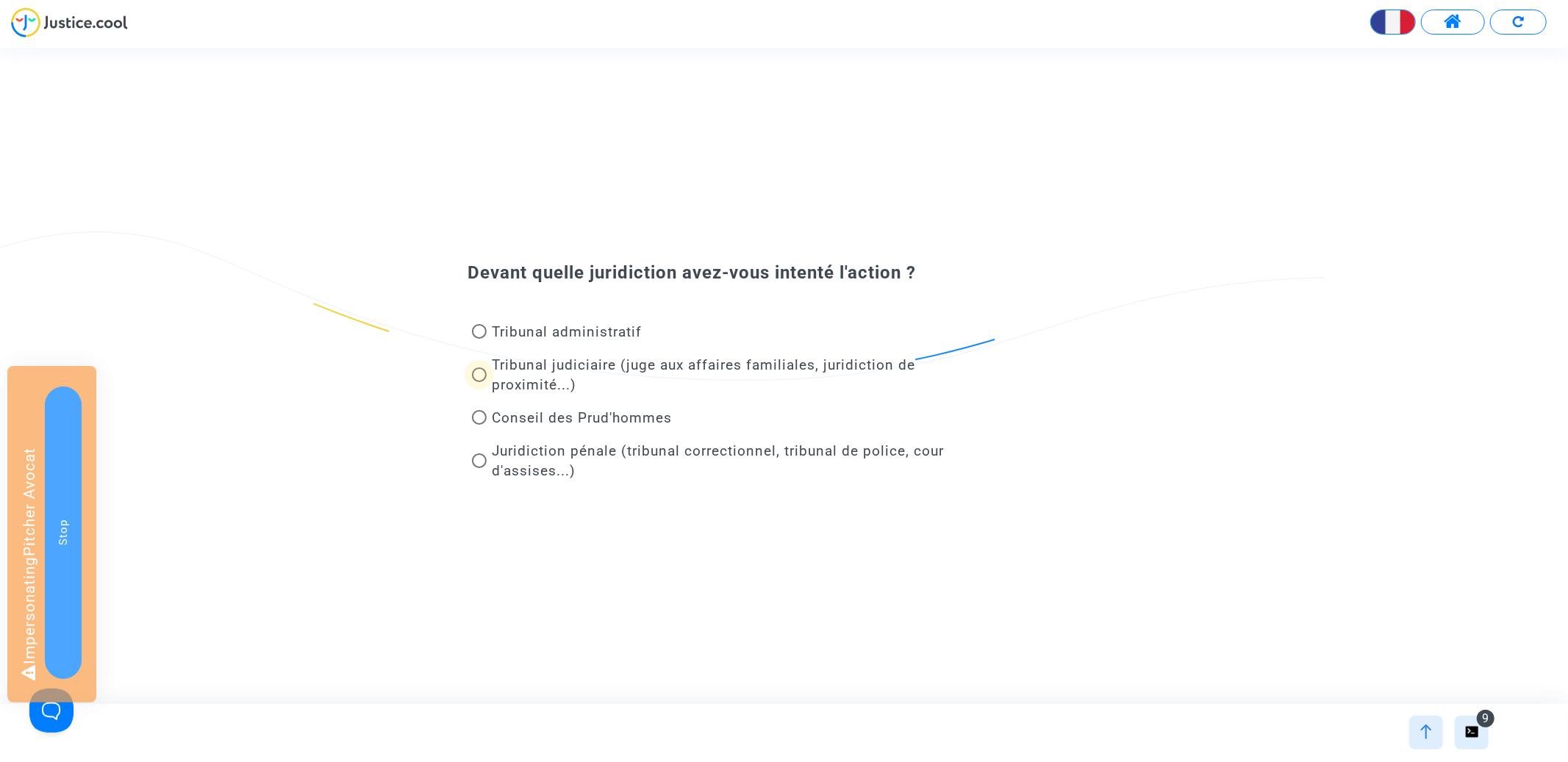
click at [635, 372] on span "Tribunal judiciaire (juge aux affaires familiales, juridiction de proximité...)" at bounding box center [704, 374] width 423 height 36
click at [479, 382] on input "Tribunal judiciaire (juge aux affaires familiales, juridiction de proximité...)" at bounding box center [479, 382] width 1 height 1
radio input "true"
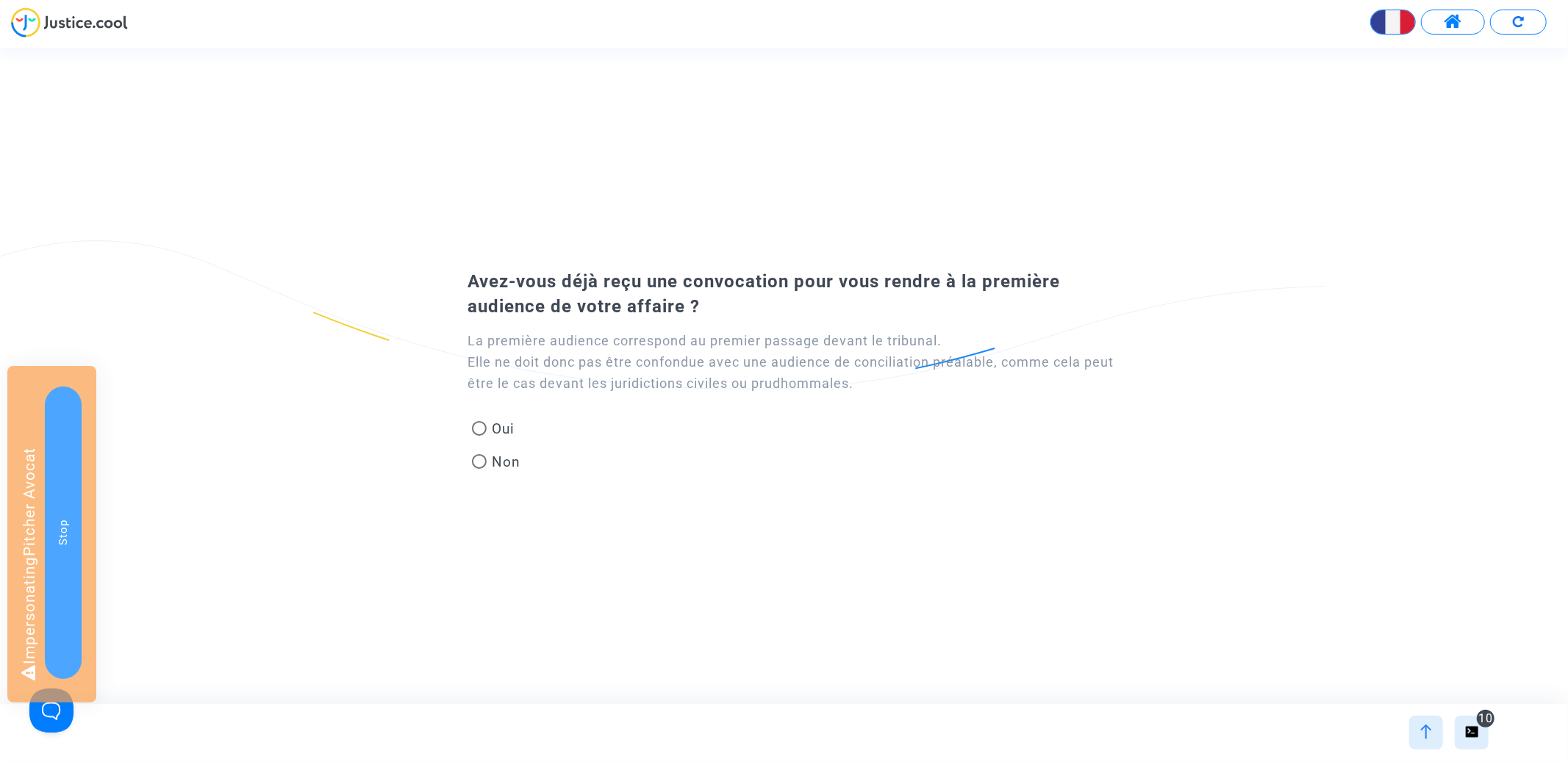
click at [497, 462] on span "Non" at bounding box center [504, 462] width 35 height 20
click at [479, 469] on input "Non" at bounding box center [479, 469] width 1 height 1
radio input "true"
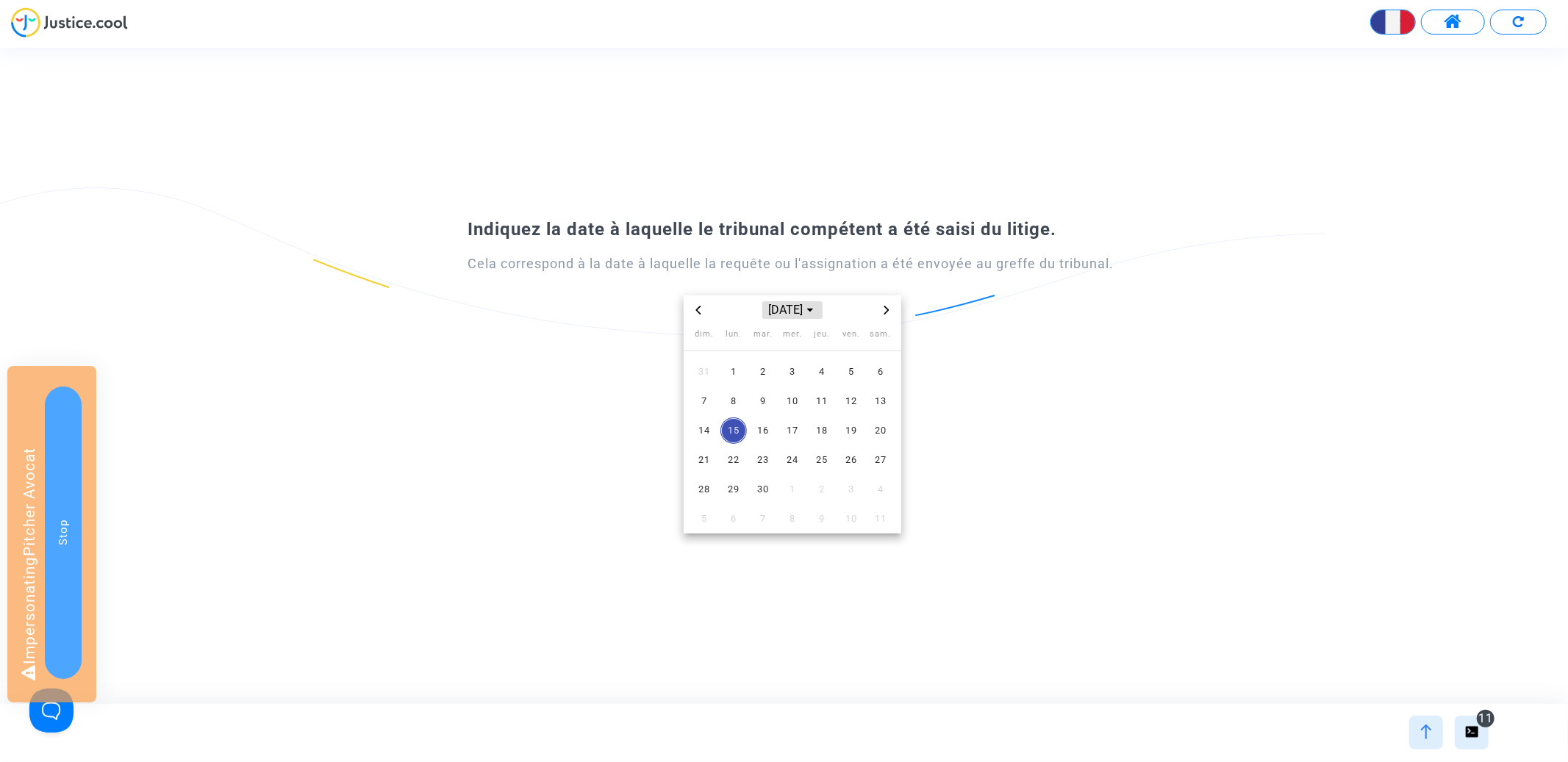
click at [775, 314] on span "[DATE]" at bounding box center [793, 310] width 61 height 18
click at [800, 410] on span "2023" at bounding box center [793, 412] width 51 height 22
click at [786, 410] on span "août" at bounding box center [793, 406] width 62 height 26
click at [786, 414] on td "9" at bounding box center [793, 401] width 29 height 29
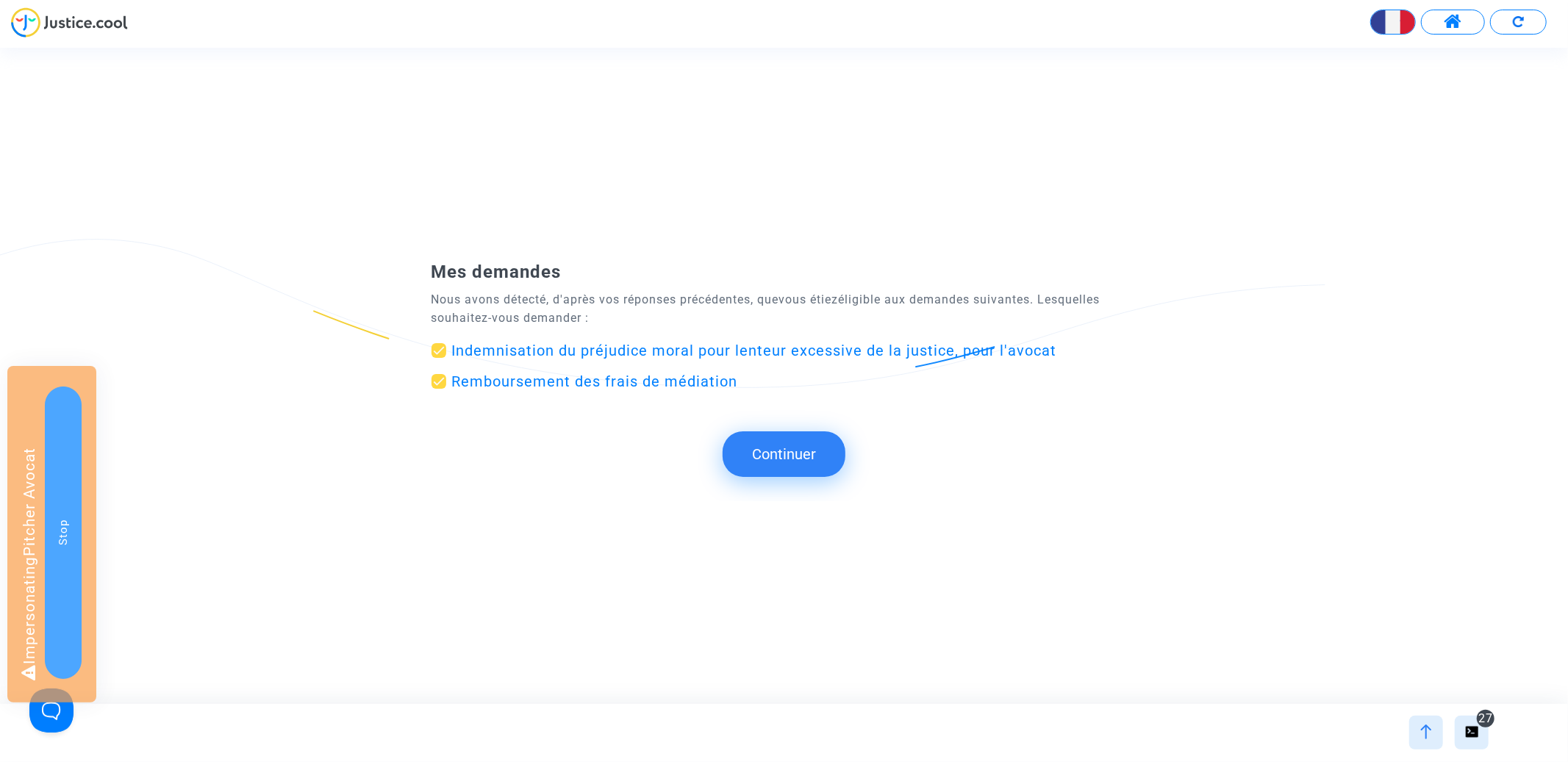
click at [805, 435] on button "Continuer" at bounding box center [784, 454] width 123 height 46
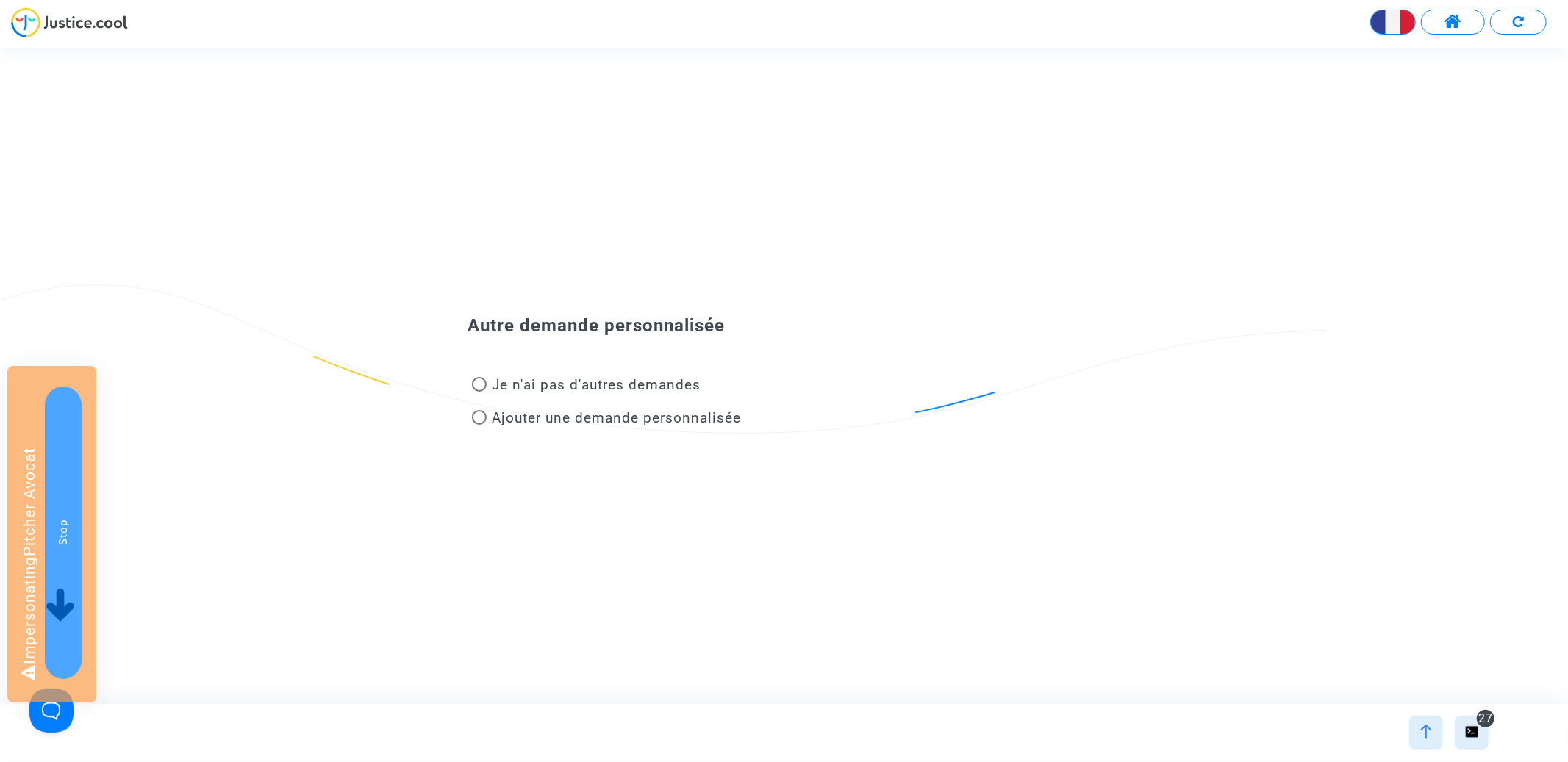
click at [674, 382] on span "Je n'ai pas d'autres demandes" at bounding box center [597, 385] width 209 height 17
click at [479, 392] on input "Je n'ai pas d'autres demandes" at bounding box center [479, 392] width 1 height 1
radio input "true"
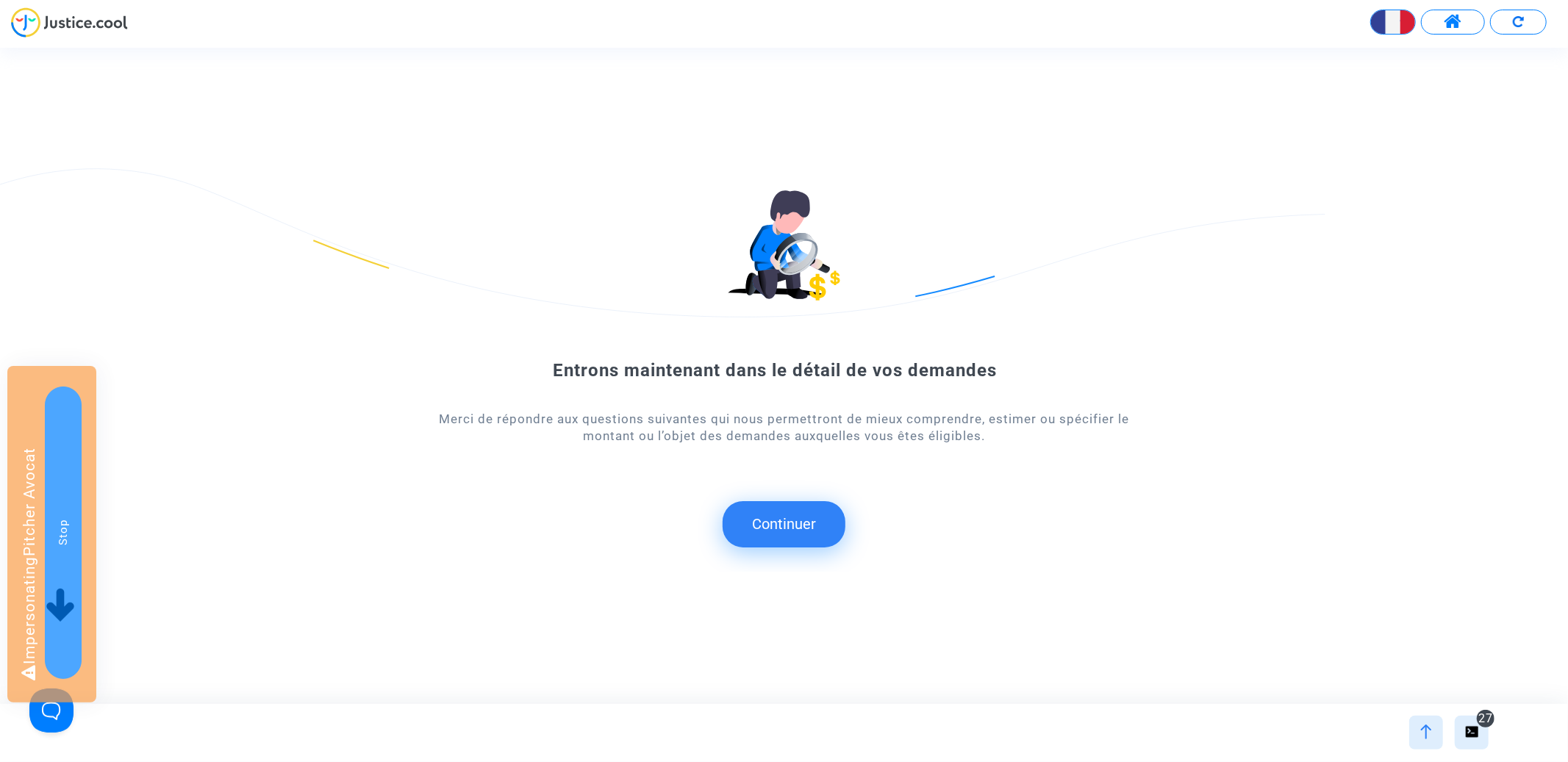
click at [780, 504] on button "Continuer" at bounding box center [784, 524] width 123 height 46
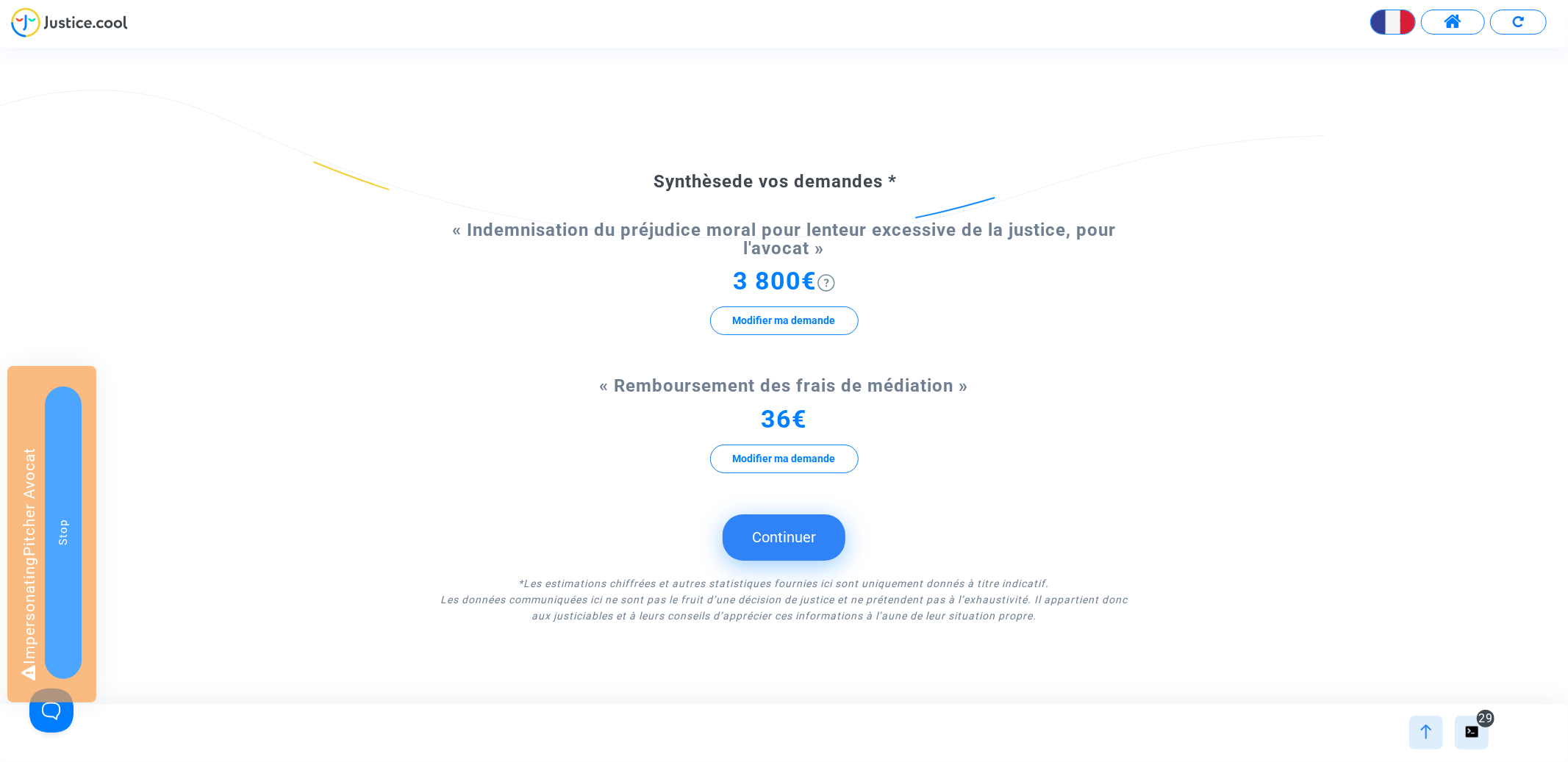
click at [782, 530] on button "Continuer" at bounding box center [784, 537] width 123 height 46
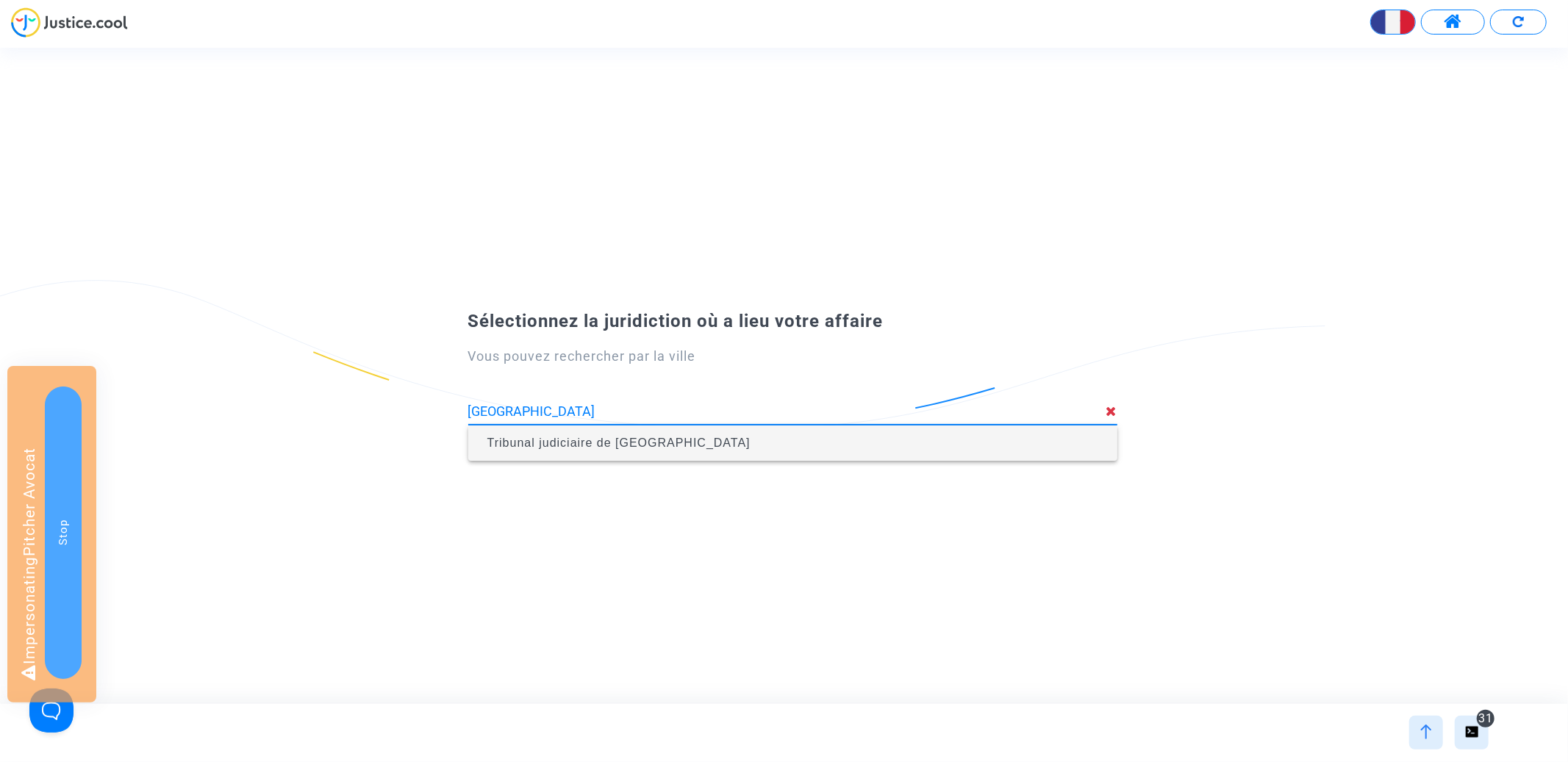
click at [828, 429] on span "Tribunal judiciaire de [GEOGRAPHIC_DATA]" at bounding box center [793, 443] width 626 height 41
type input "Tribunal judiciaire de [GEOGRAPHIC_DATA]"
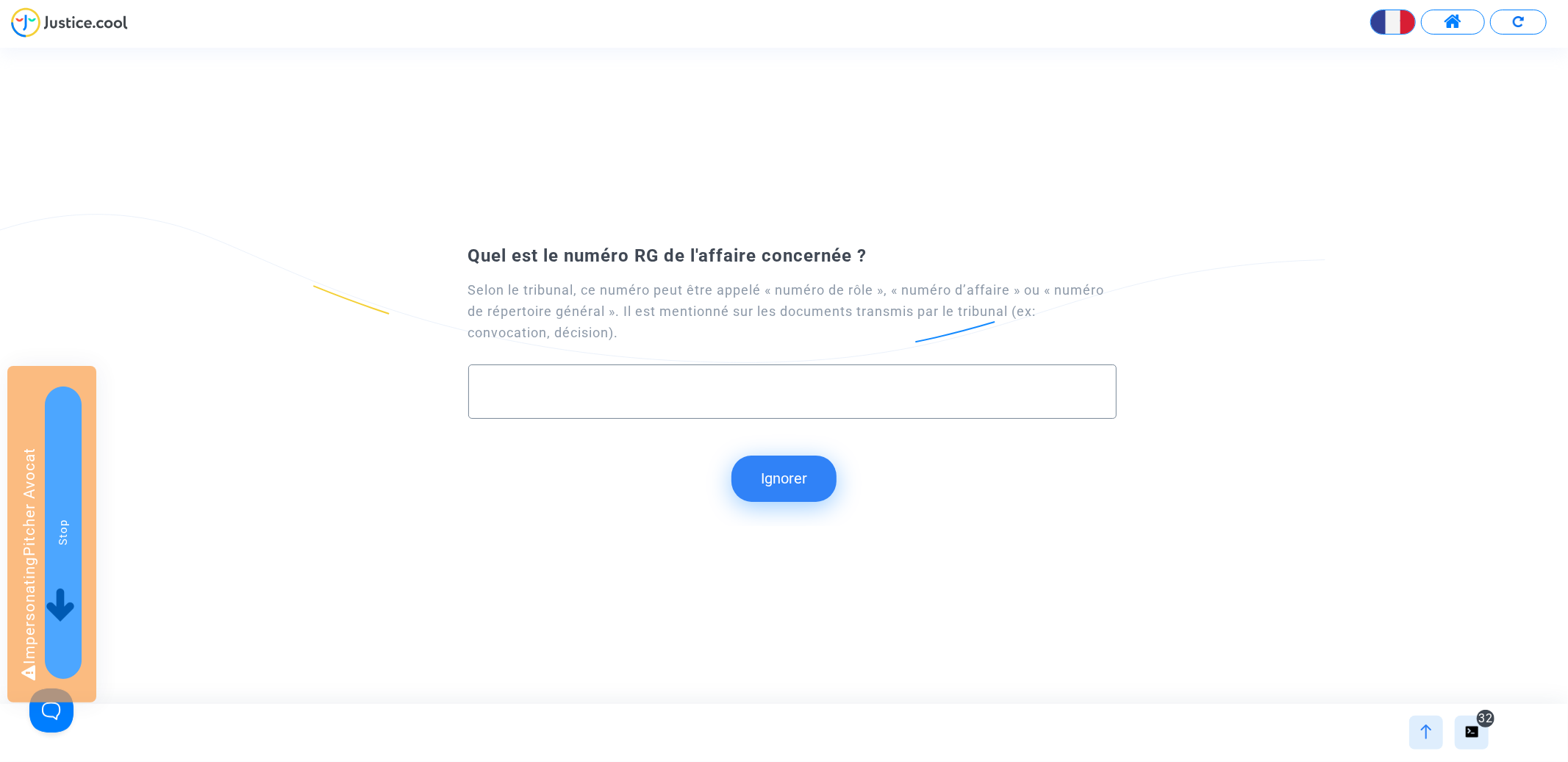
click at [734, 491] on button "Ignorer" at bounding box center [783, 478] width 105 height 46
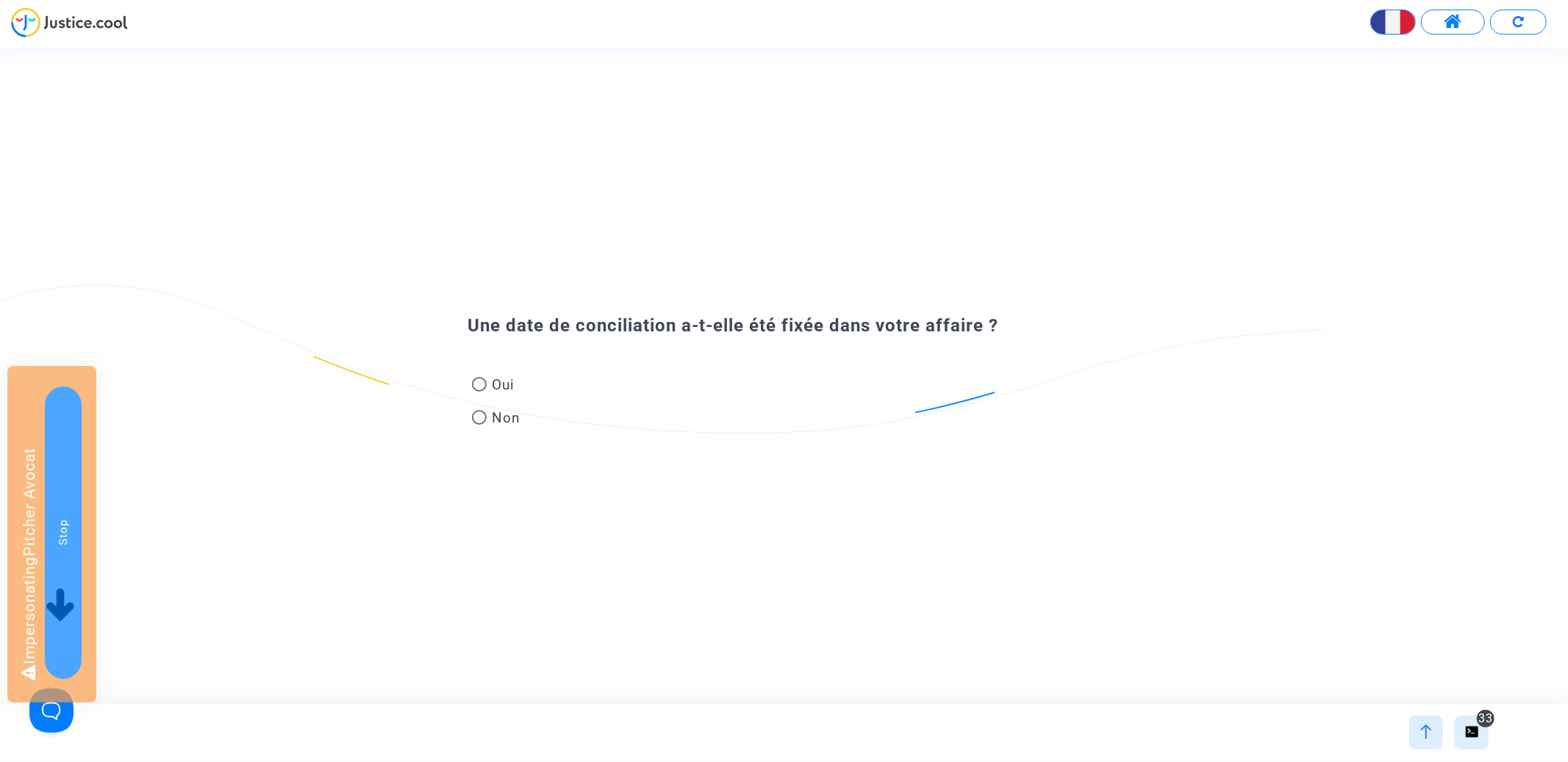
click at [504, 414] on span "Non" at bounding box center [504, 418] width 35 height 20
click at [479, 424] on input "Non" at bounding box center [479, 424] width 1 height 1
radio input "true"
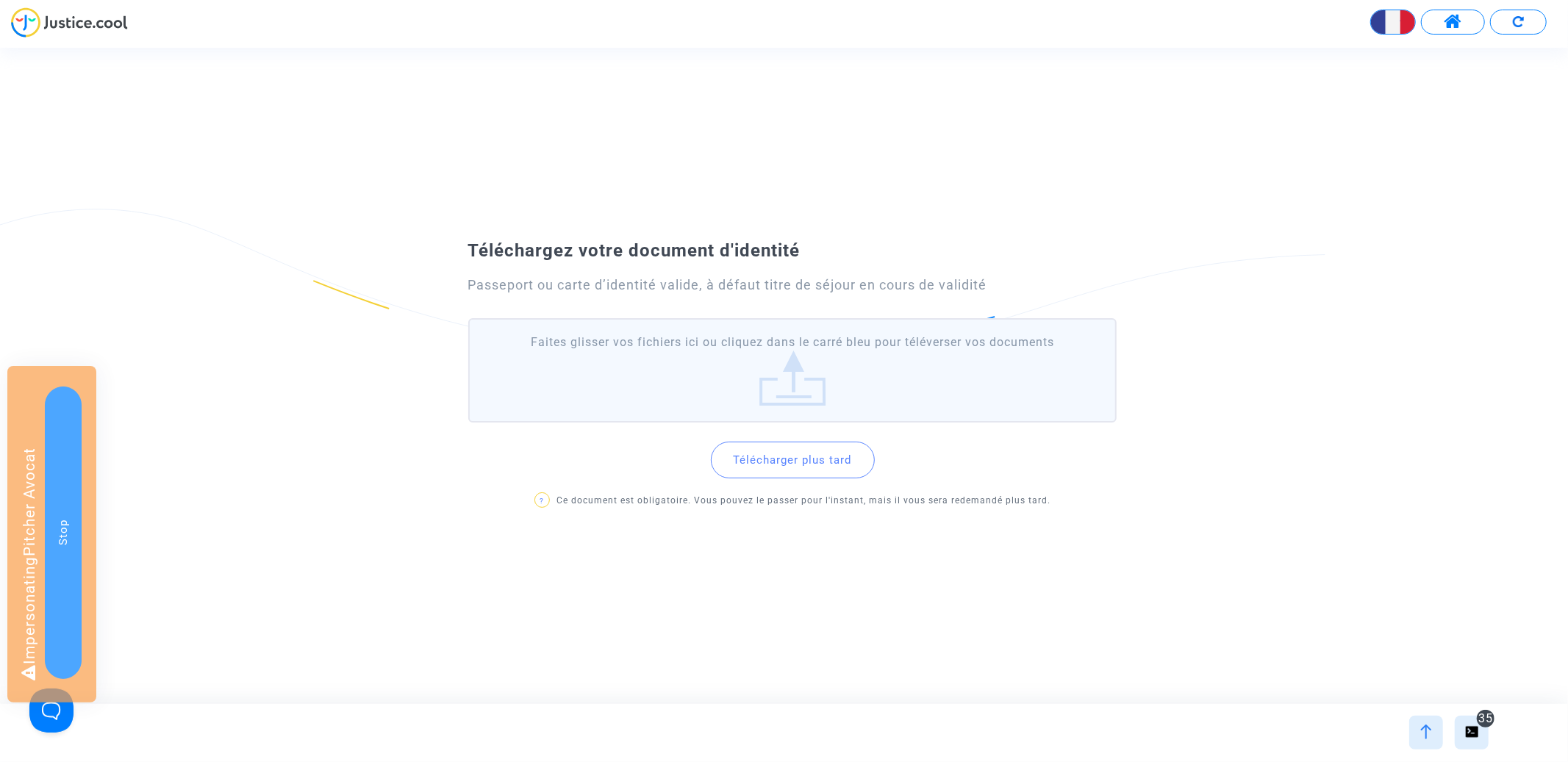
click at [778, 448] on button "Télécharger plus tard" at bounding box center [793, 459] width 164 height 36
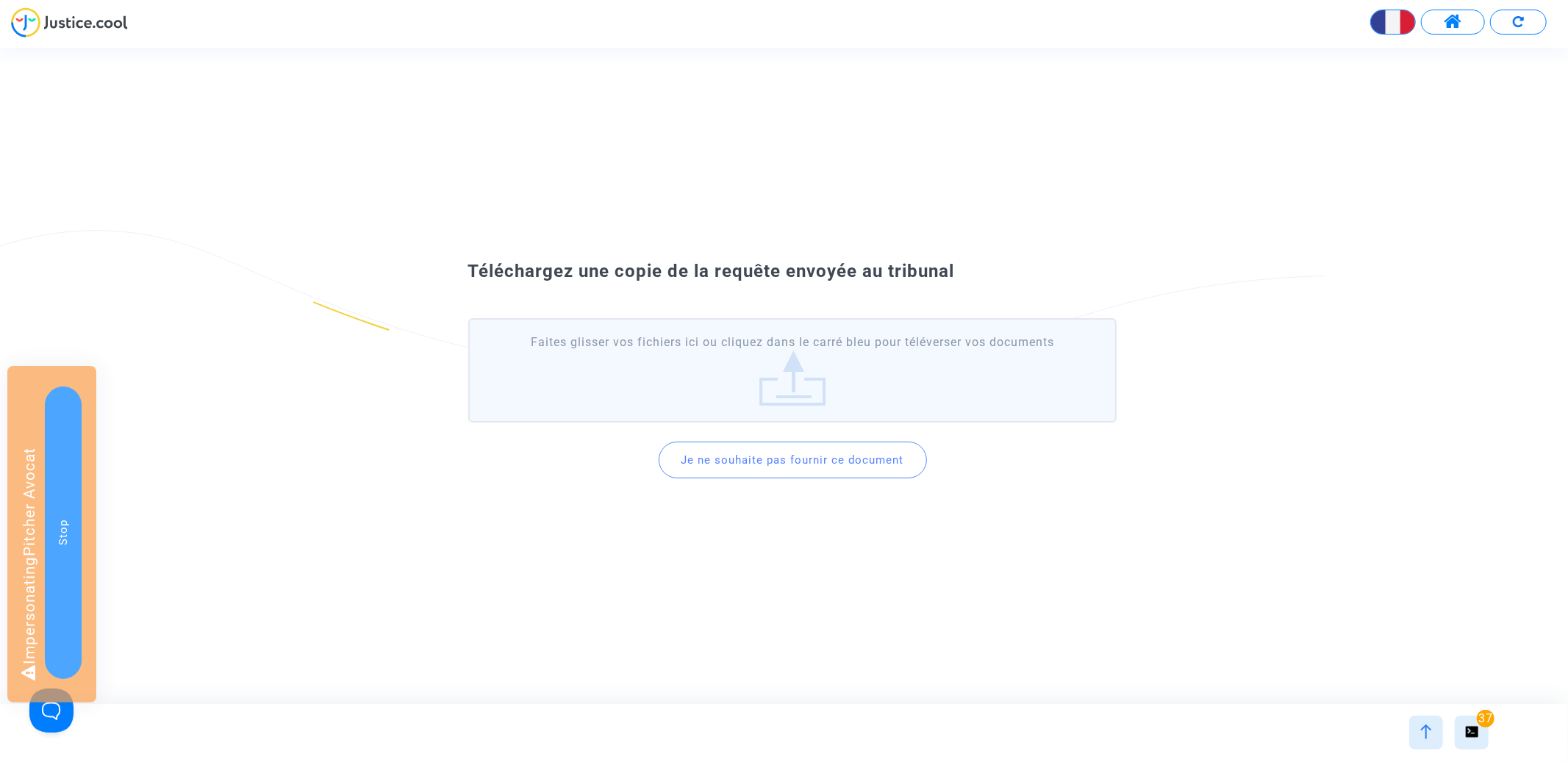
click at [776, 455] on button "Je ne souhaite pas fournir ce document" at bounding box center [793, 459] width 269 height 36
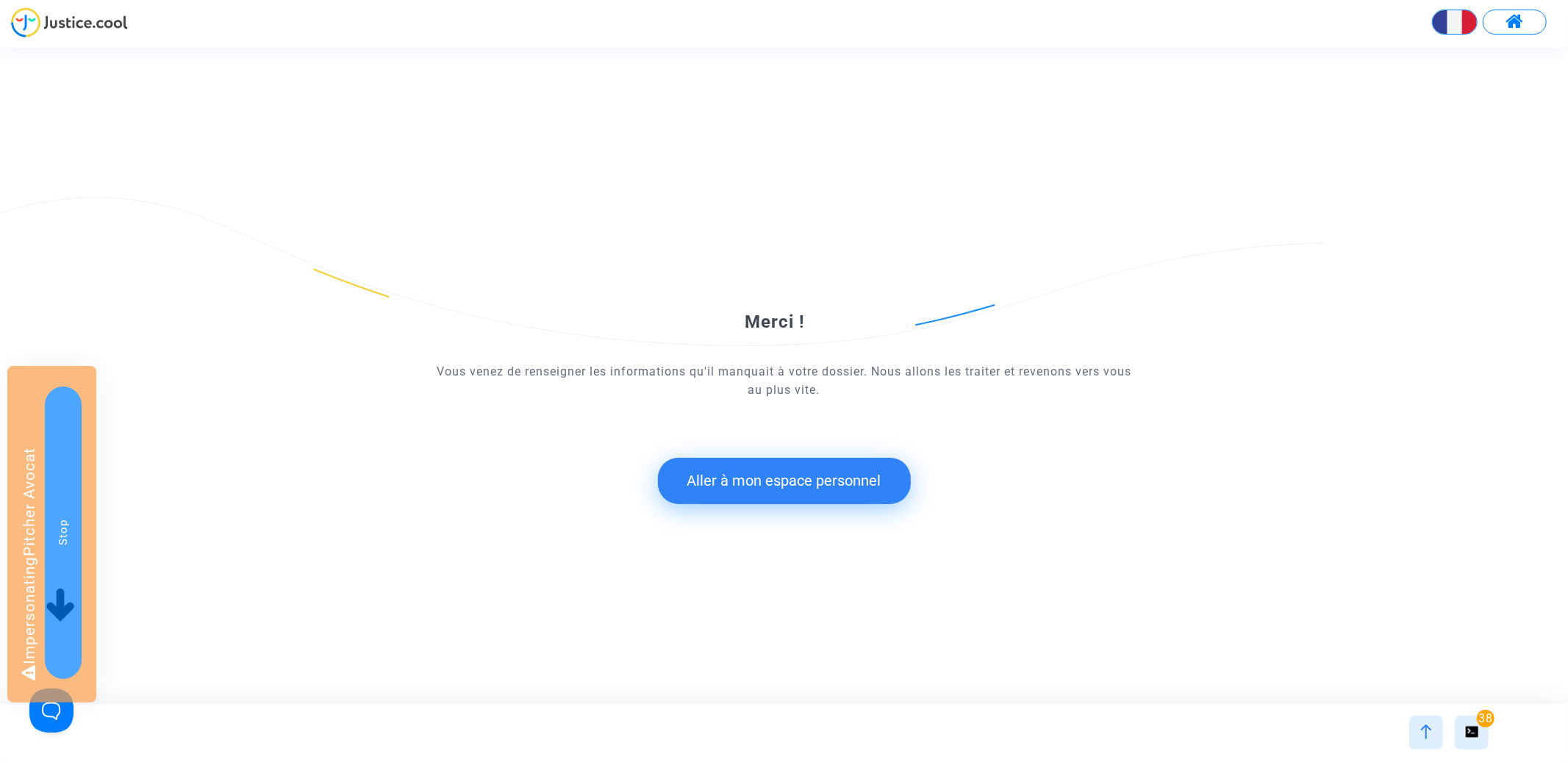
click at [775, 471] on button "Aller à mon espace personnel" at bounding box center [785, 480] width 253 height 46
